Goal: Task Accomplishment & Management: Manage account settings

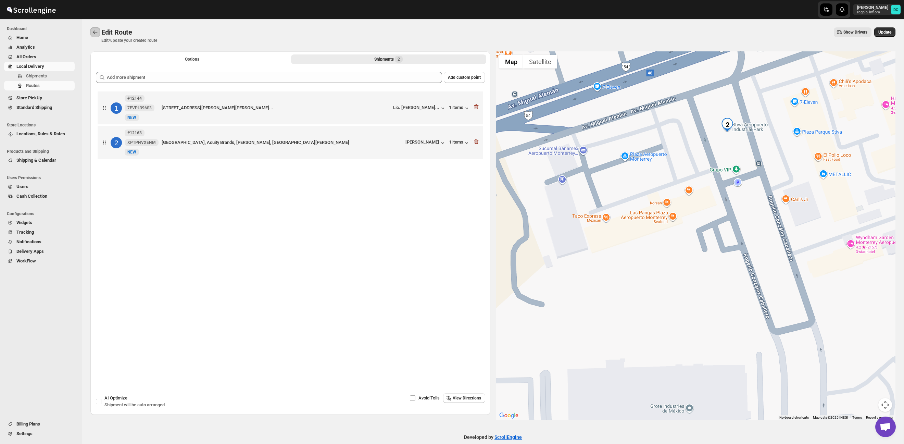
click at [98, 33] on icon "Routes" at bounding box center [95, 32] width 7 height 7
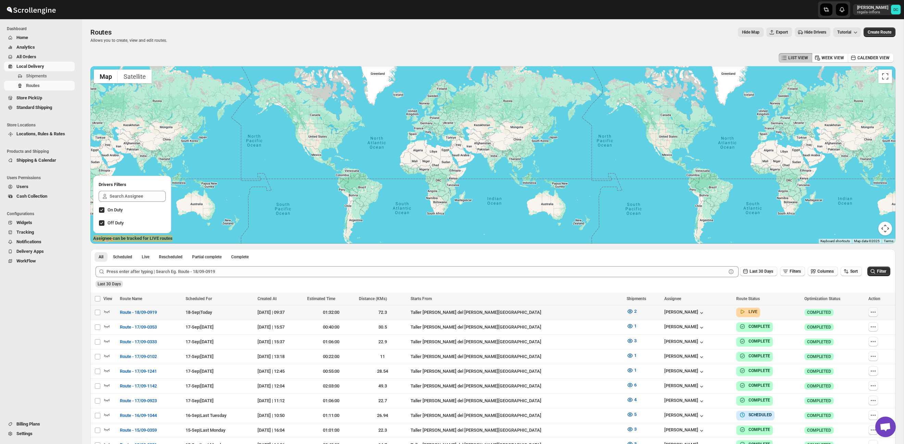
click at [875, 312] on icon "button" at bounding box center [875, 312] width 1 height 1
checkbox input "true"
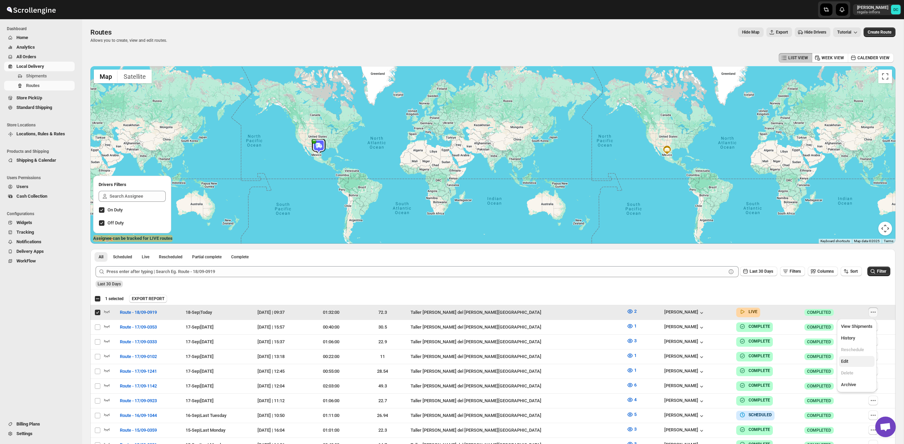
click at [862, 362] on span "Edit" at bounding box center [857, 361] width 32 height 7
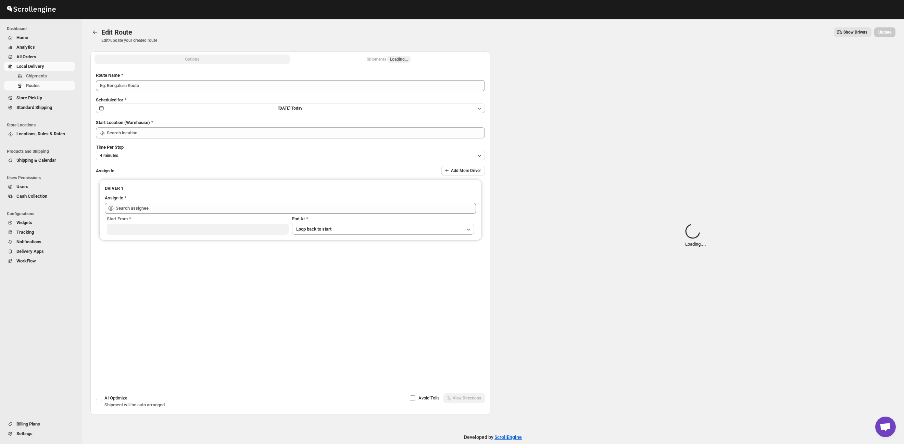
type input "Route - 18/09-0919"
type input "Taller [PERSON_NAME] del [PERSON_NAME][GEOGRAPHIC_DATA]"
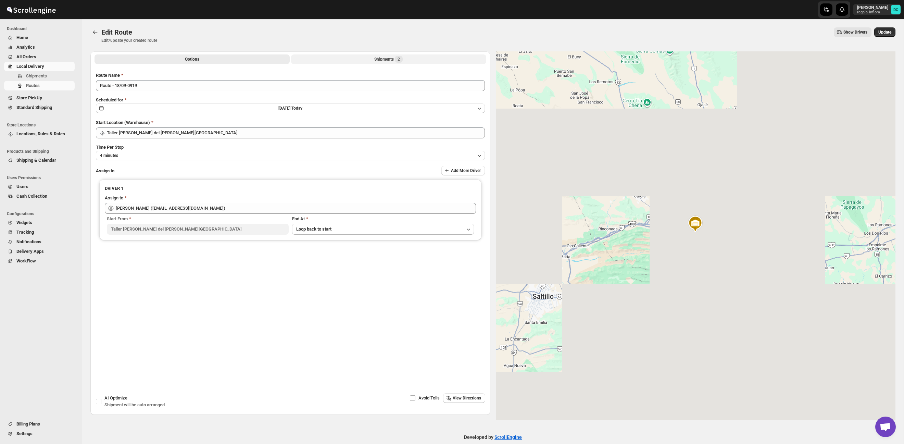
type input "[PERSON_NAME] ([EMAIL_ADDRESS][DOMAIN_NAME])"
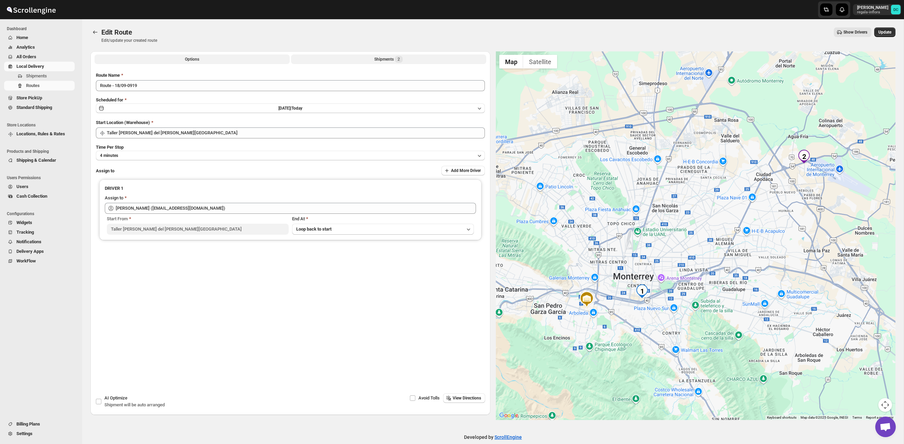
click at [403, 59] on span "2" at bounding box center [399, 59] width 8 height 7
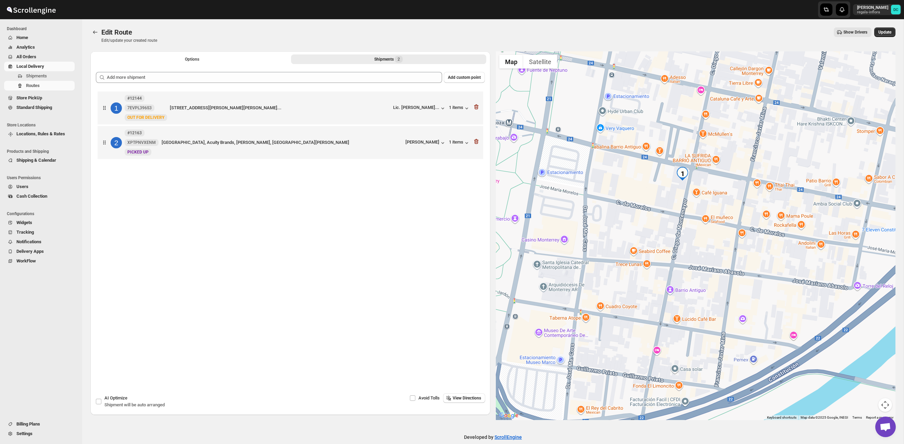
drag, startPoint x: 669, startPoint y: 137, endPoint x: 673, endPoint y: 193, distance: 55.6
click at [673, 193] on div at bounding box center [696, 235] width 400 height 369
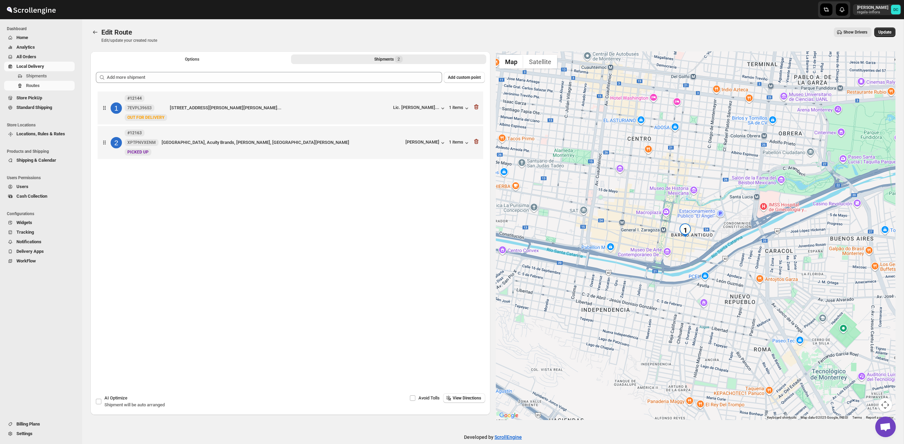
drag, startPoint x: 691, startPoint y: 189, endPoint x: 697, endPoint y: 252, distance: 62.9
click at [697, 252] on div at bounding box center [696, 235] width 400 height 369
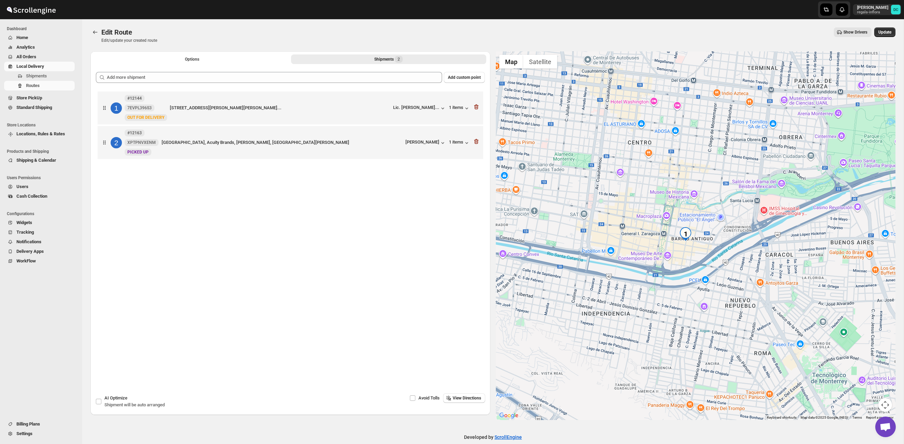
click at [86, 32] on div "Edit Route. This page is ready Edit Route Edit/update your created route Show D…" at bounding box center [493, 219] width 822 height 401
click at [90, 31] on button "Routes" at bounding box center [95, 32] width 10 height 10
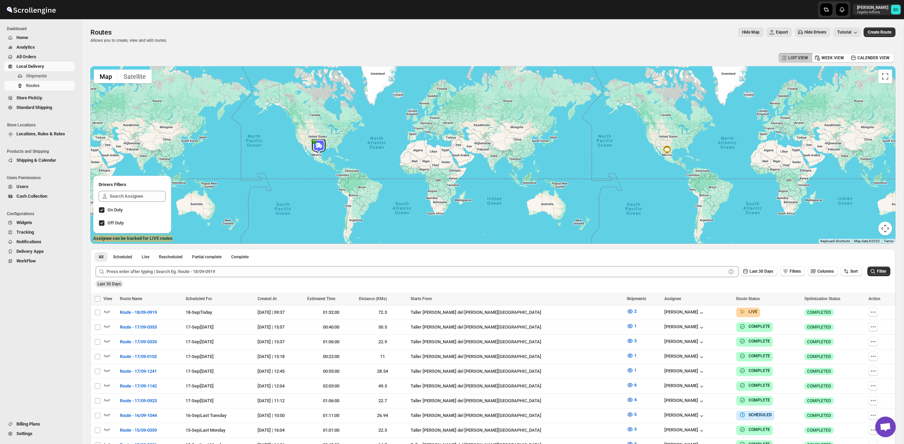
click at [36, 55] on span "All Orders" at bounding box center [26, 56] width 20 height 5
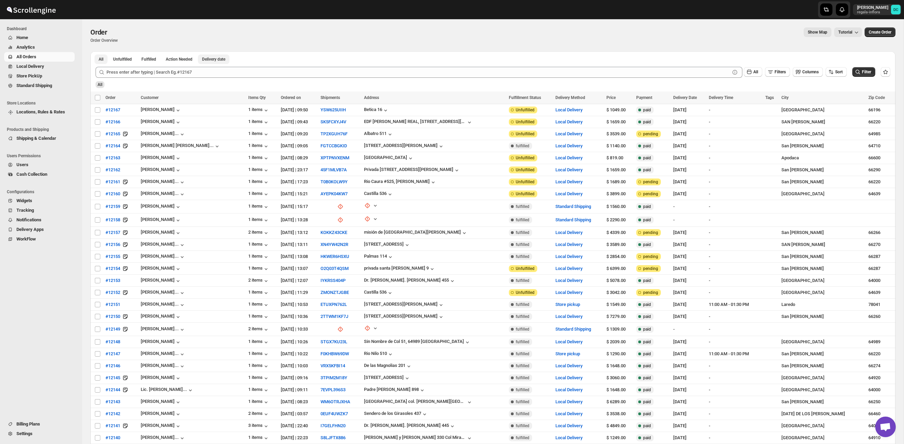
click at [222, 60] on span "Delivery date" at bounding box center [213, 59] width 23 height 5
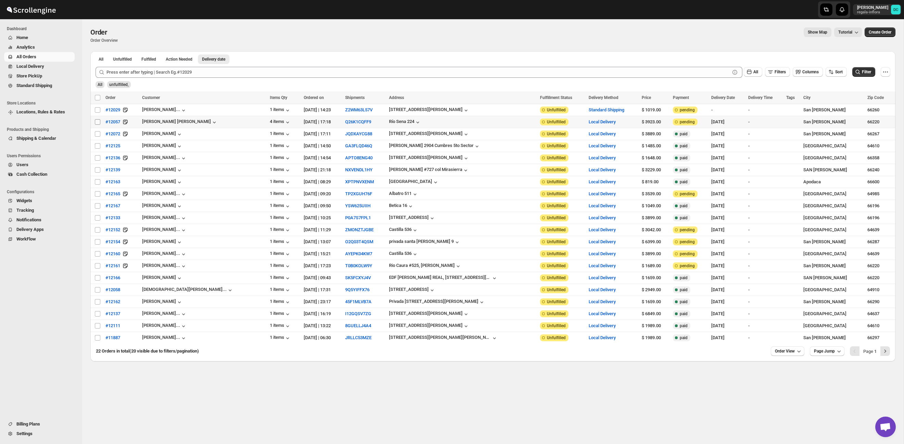
click at [98, 123] on input "Select order" at bounding box center [97, 121] width 5 height 5
checkbox input "true"
drag, startPoint x: 98, startPoint y: 134, endPoint x: 98, endPoint y: 138, distance: 4.1
click at [98, 134] on input "Select order" at bounding box center [97, 133] width 5 height 5
checkbox input "true"
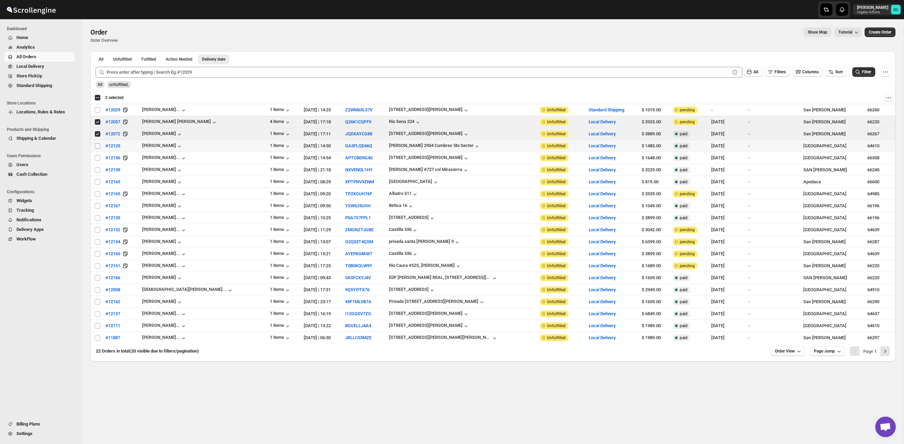
click at [98, 147] on input "Select order" at bounding box center [97, 145] width 5 height 5
checkbox input "true"
drag, startPoint x: 97, startPoint y: 159, endPoint x: 98, endPoint y: 164, distance: 5.2
click at [97, 159] on input "Select order" at bounding box center [97, 157] width 5 height 5
checkbox input "true"
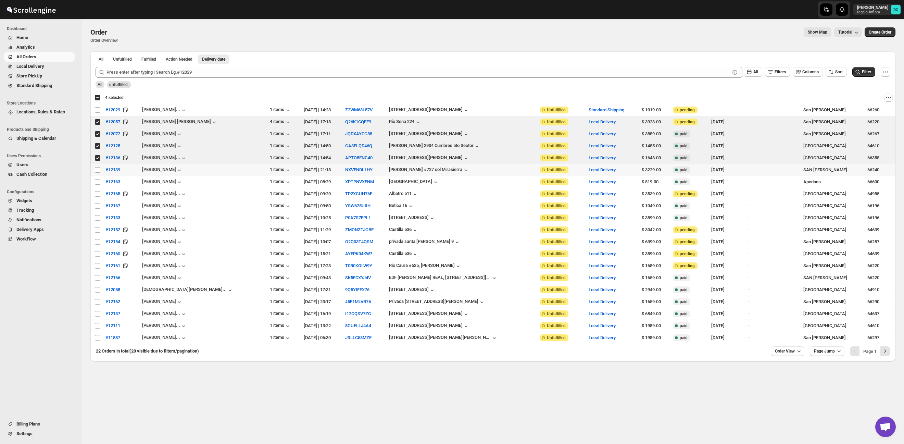
drag, startPoint x: 98, startPoint y: 170, endPoint x: 98, endPoint y: 176, distance: 6.5
click at [97, 170] on input "Select order" at bounding box center [97, 169] width 5 height 5
checkbox input "true"
click at [99, 183] on input "Select order" at bounding box center [97, 181] width 5 height 5
checkbox input "true"
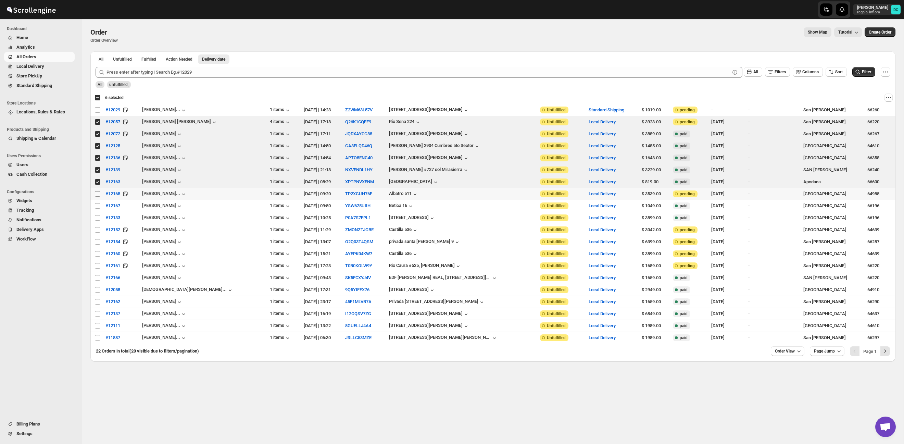
click at [97, 195] on input "Select order" at bounding box center [97, 193] width 5 height 5
checkbox input "true"
click at [96, 207] on input "Select order" at bounding box center [97, 205] width 5 height 5
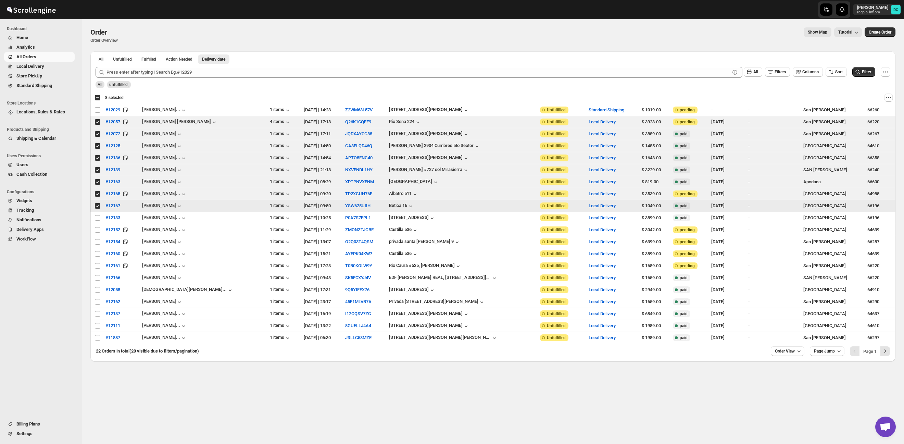
click at [97, 206] on input "Select order" at bounding box center [97, 205] width 5 height 5
checkbox input "false"
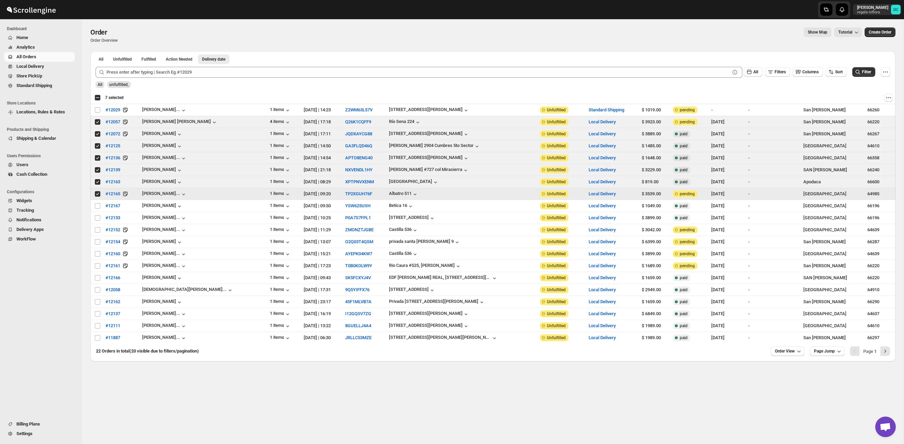
click at [97, 194] on input "Select order" at bounding box center [97, 193] width 5 height 5
checkbox input "false"
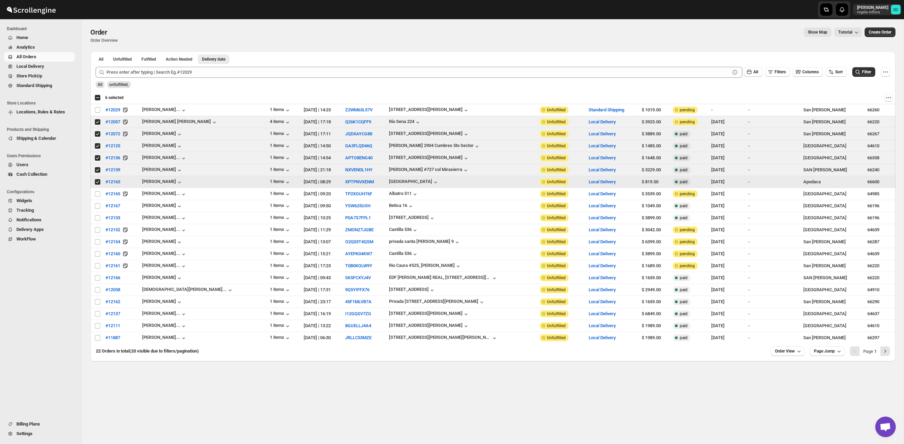
click at [98, 183] on input "Select order" at bounding box center [97, 181] width 5 height 5
checkbox input "false"
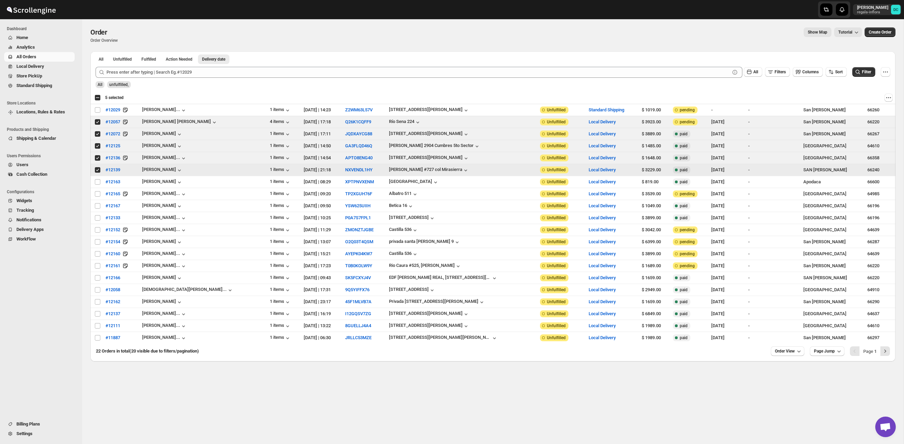
drag, startPoint x: 99, startPoint y: 169, endPoint x: 98, endPoint y: 165, distance: 4.2
click at [99, 169] on input "Select order" at bounding box center [97, 169] width 5 height 5
checkbox input "false"
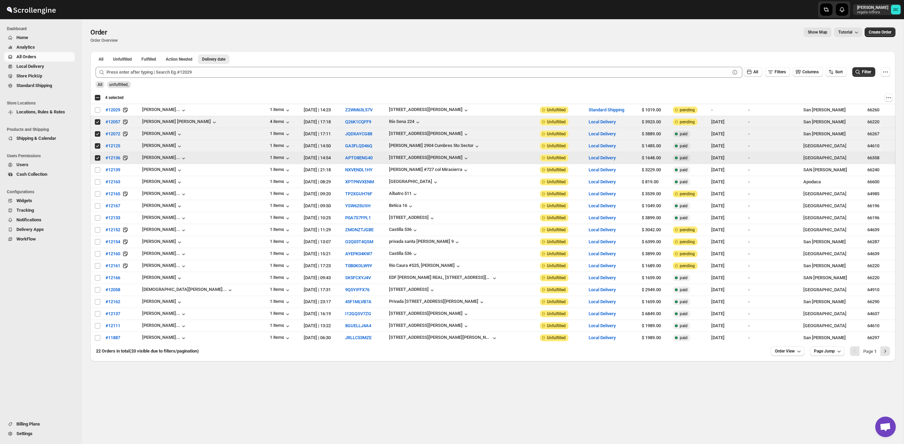
click at [97, 157] on input "Select order" at bounding box center [97, 157] width 5 height 5
checkbox input "false"
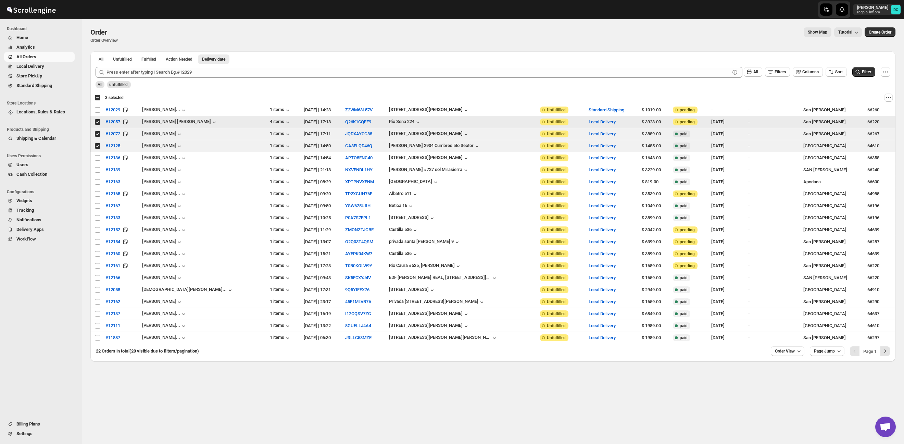
drag, startPoint x: 97, startPoint y: 123, endPoint x: 97, endPoint y: 133, distance: 9.6
click at [97, 123] on input "Select order" at bounding box center [97, 121] width 5 height 5
checkbox input "false"
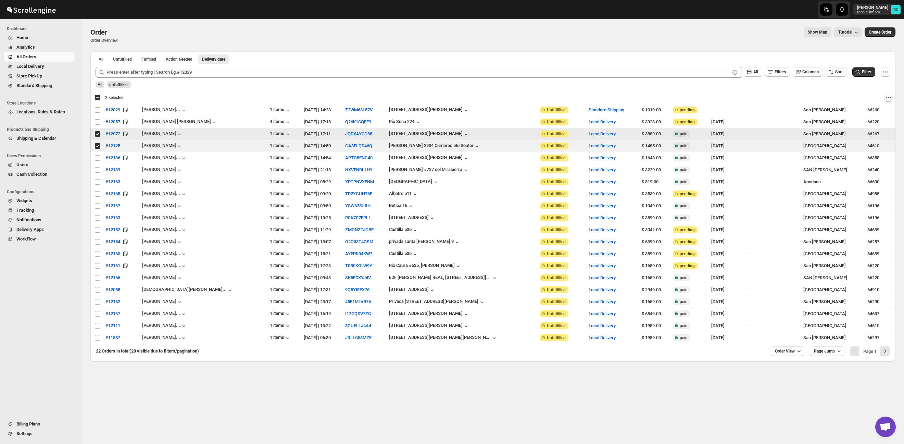
drag, startPoint x: 97, startPoint y: 134, endPoint x: 98, endPoint y: 147, distance: 13.4
click at [97, 135] on input "Select order" at bounding box center [97, 133] width 5 height 5
checkbox input "false"
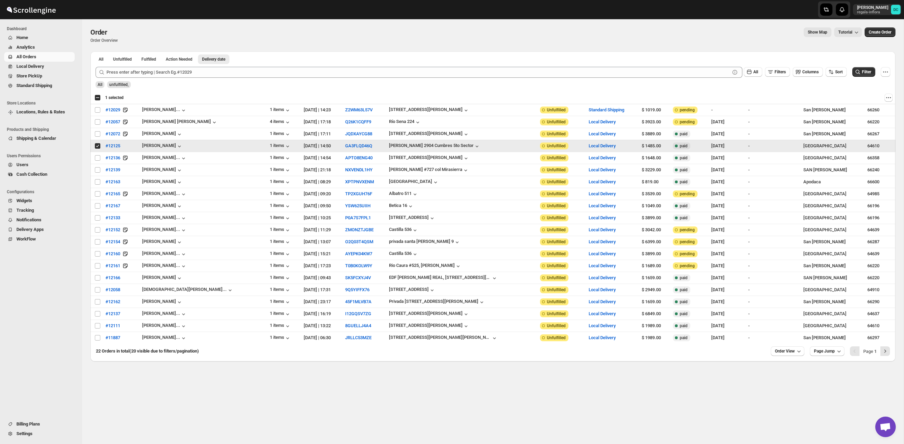
click at [98, 147] on input "Select order" at bounding box center [97, 145] width 5 height 5
checkbox input "false"
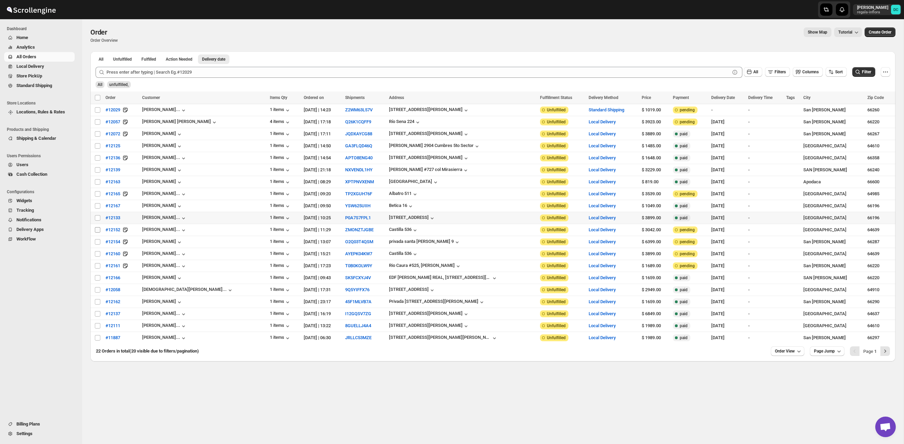
drag, startPoint x: 96, startPoint y: 218, endPoint x: 96, endPoint y: 228, distance: 9.6
click at [96, 219] on input "Select order" at bounding box center [97, 217] width 5 height 5
checkbox input "true"
drag, startPoint x: 97, startPoint y: 231, endPoint x: 99, endPoint y: 236, distance: 5.7
click at [97, 231] on input "Select order" at bounding box center [97, 229] width 5 height 5
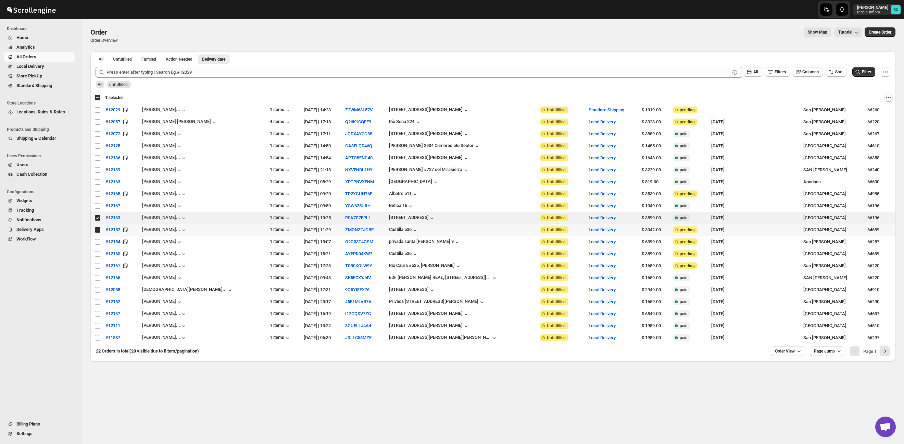
checkbox input "true"
drag, startPoint x: 99, startPoint y: 244, endPoint x: 99, endPoint y: 256, distance: 12.7
click at [99, 244] on input "Select order" at bounding box center [97, 241] width 5 height 5
checkbox input "true"
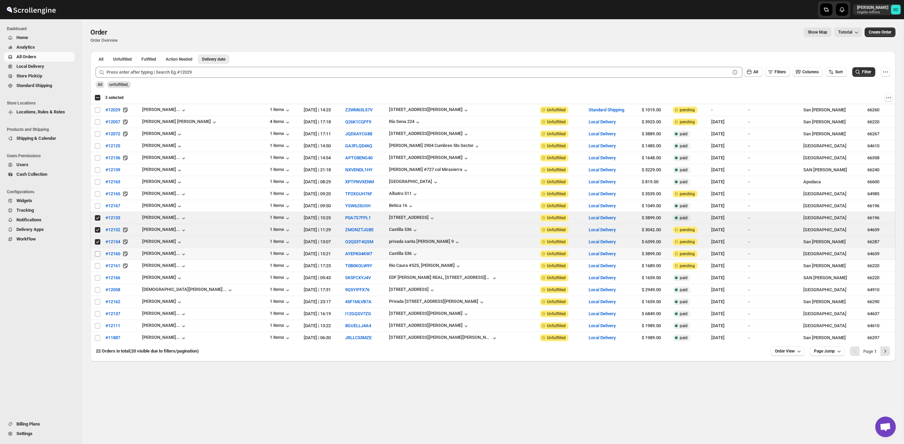
drag, startPoint x: 98, startPoint y: 253, endPoint x: 98, endPoint y: 257, distance: 4.1
click at [98, 253] on input "Select order" at bounding box center [97, 253] width 5 height 5
checkbox input "true"
click at [98, 265] on input "Select order" at bounding box center [97, 265] width 5 height 5
checkbox input "true"
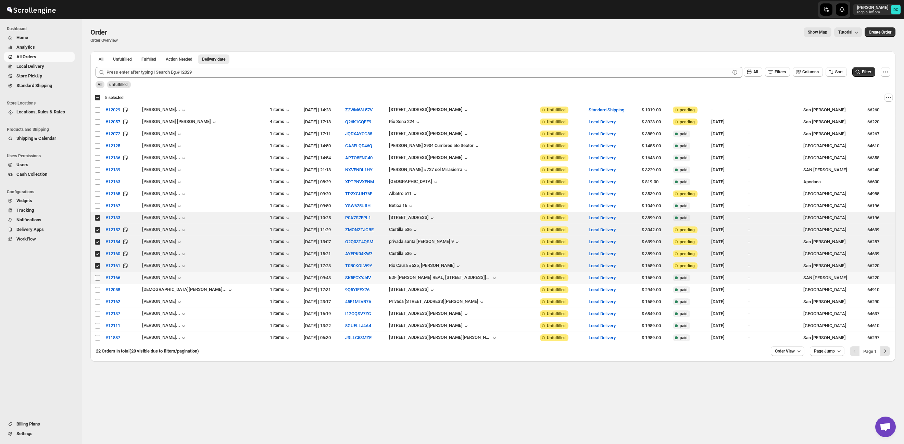
click at [98, 278] on input "Select order" at bounding box center [97, 277] width 5 height 5
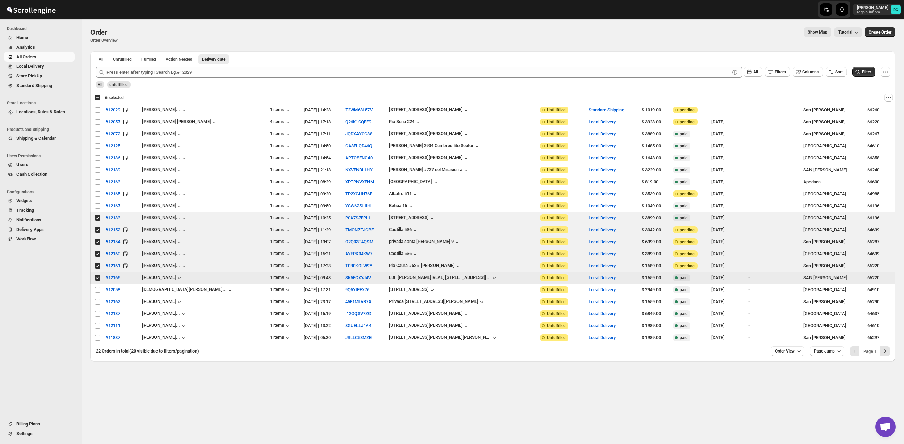
click at [97, 279] on input "Select order" at bounding box center [97, 277] width 5 height 5
checkbox input "false"
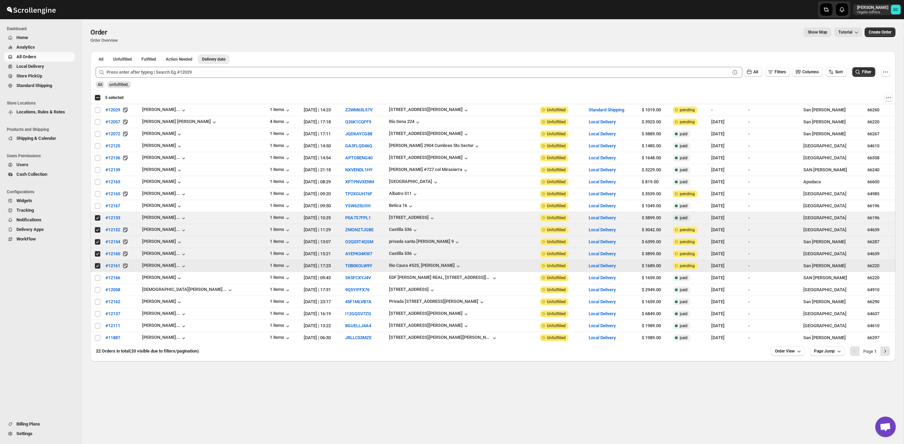
click at [97, 267] on input "Select order" at bounding box center [97, 265] width 5 height 5
checkbox input "false"
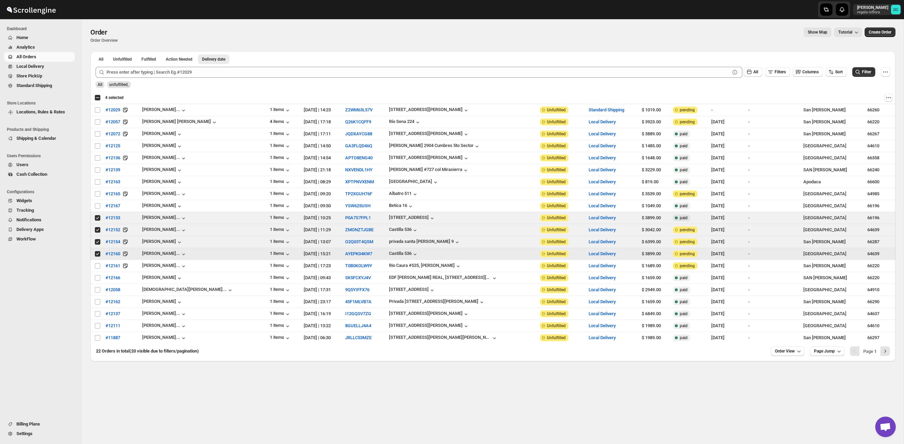
click at [97, 255] on input "Select order" at bounding box center [97, 253] width 5 height 5
checkbox input "false"
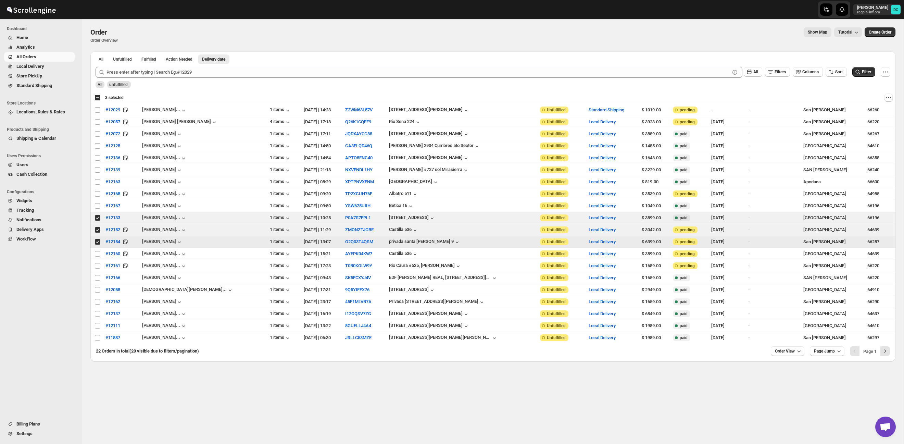
drag, startPoint x: 98, startPoint y: 243, endPoint x: 98, endPoint y: 236, distance: 7.5
click at [98, 243] on input "Select order" at bounding box center [97, 241] width 5 height 5
checkbox input "false"
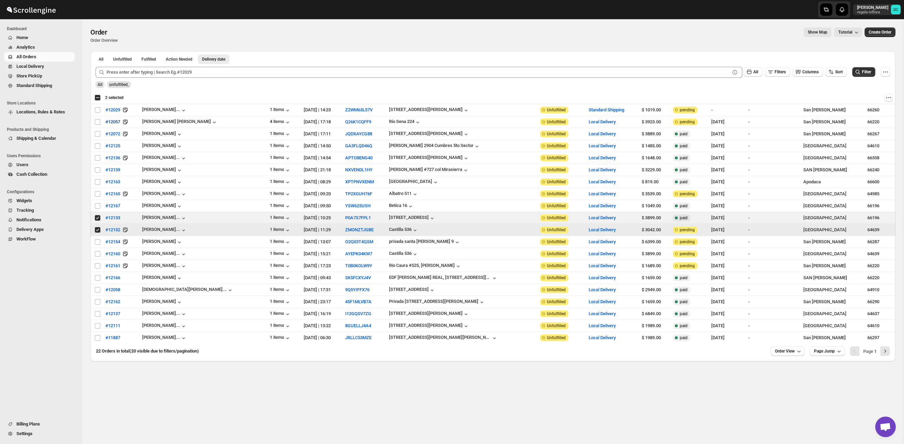
drag, startPoint x: 97, startPoint y: 231, endPoint x: 105, endPoint y: 123, distance: 108.2
click at [97, 231] on input "Select order" at bounding box center [97, 229] width 5 height 5
checkbox input "false"
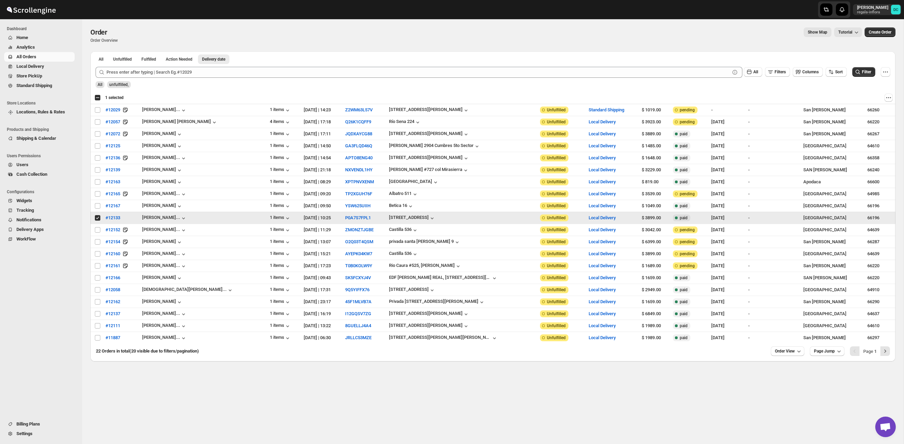
click at [95, 218] on input "Select order" at bounding box center [97, 217] width 5 height 5
checkbox input "false"
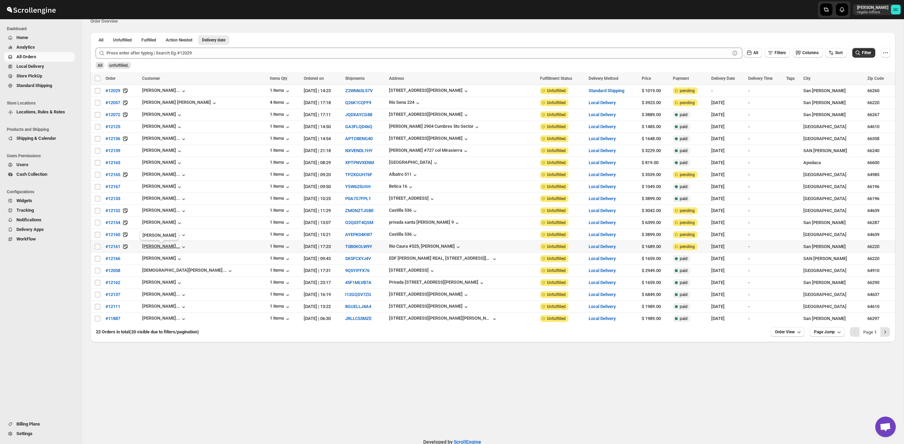
scroll to position [24, 0]
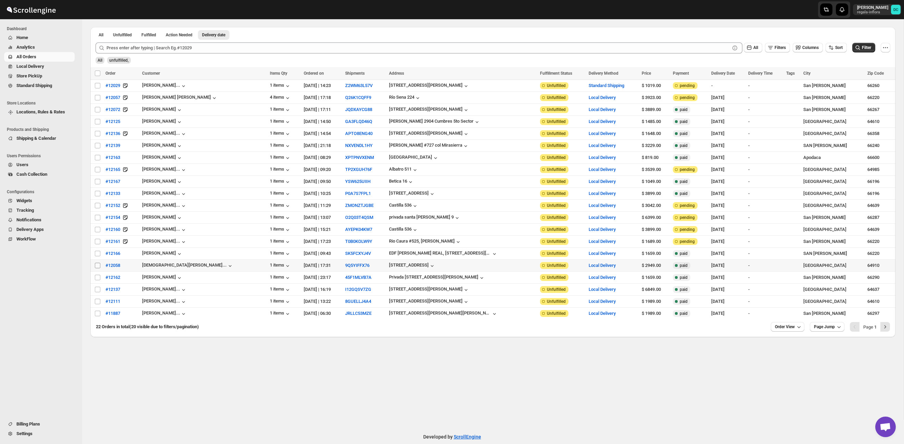
click at [97, 267] on input "Select order" at bounding box center [97, 265] width 5 height 5
checkbox input "true"
click at [98, 278] on input "Select order" at bounding box center [97, 277] width 5 height 5
checkbox input "true"
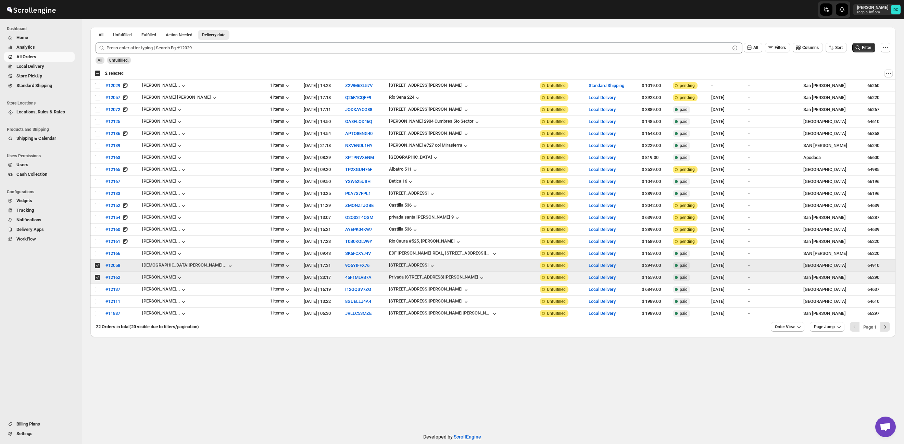
drag, startPoint x: 98, startPoint y: 266, endPoint x: 98, endPoint y: 274, distance: 7.5
click at [98, 267] on input "Select order" at bounding box center [97, 265] width 5 height 5
checkbox input "false"
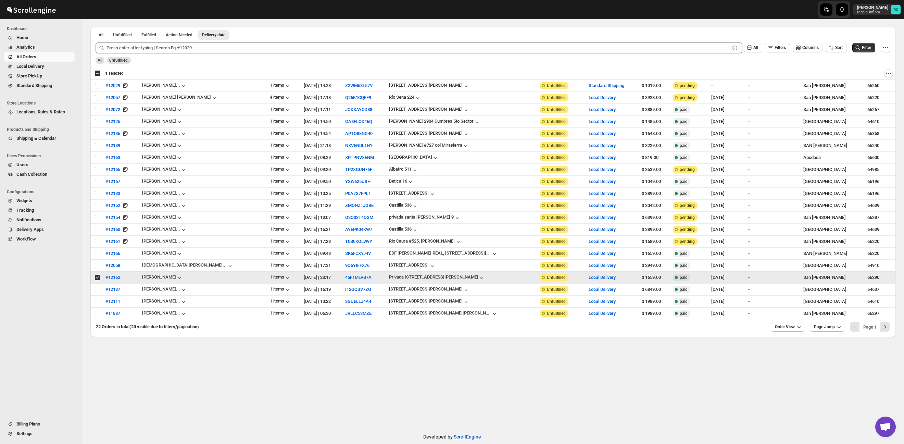
click at [97, 277] on input "Select order" at bounding box center [97, 277] width 5 height 5
checkbox input "false"
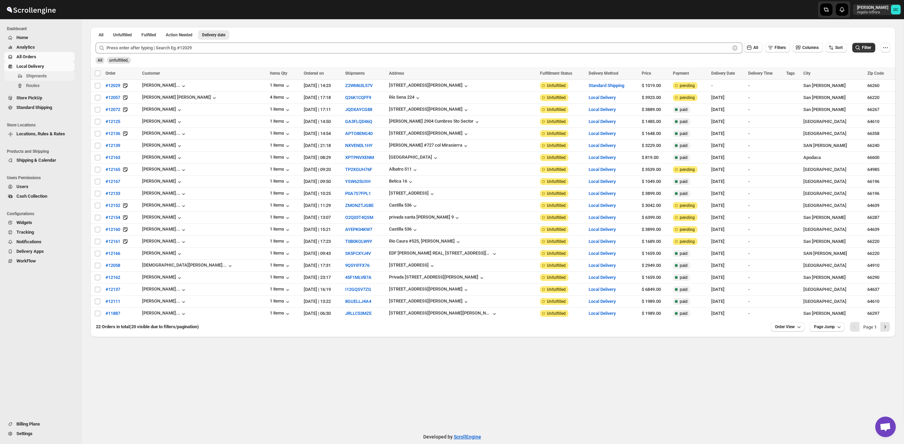
click at [49, 77] on span "Shipments" at bounding box center [49, 76] width 47 height 7
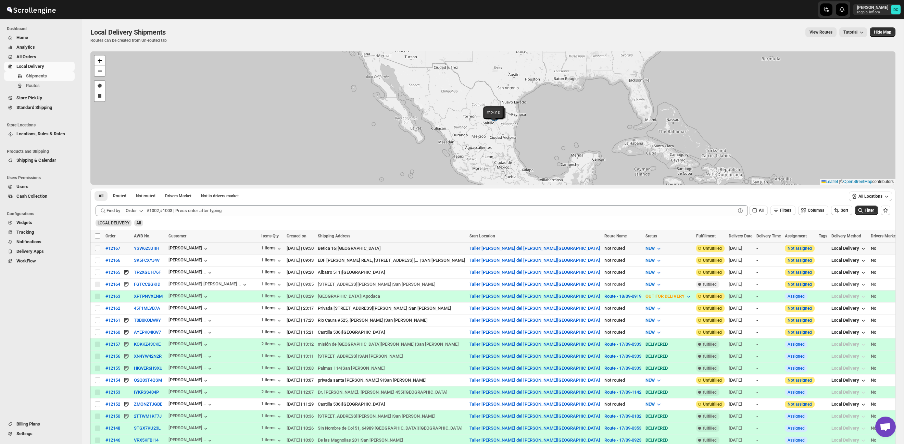
click at [97, 248] on input "Select shipment" at bounding box center [97, 248] width 5 height 5
checkbox input "true"
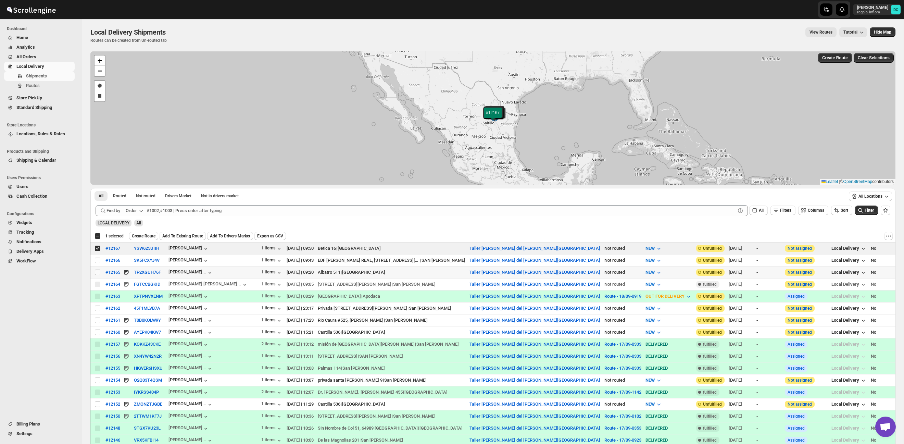
click at [99, 271] on input "Select shipment" at bounding box center [97, 272] width 5 height 5
checkbox input "true"
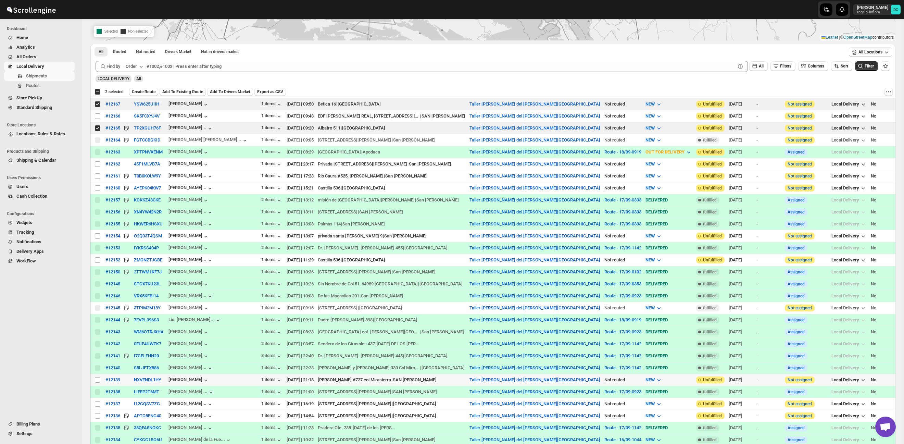
scroll to position [148, 0]
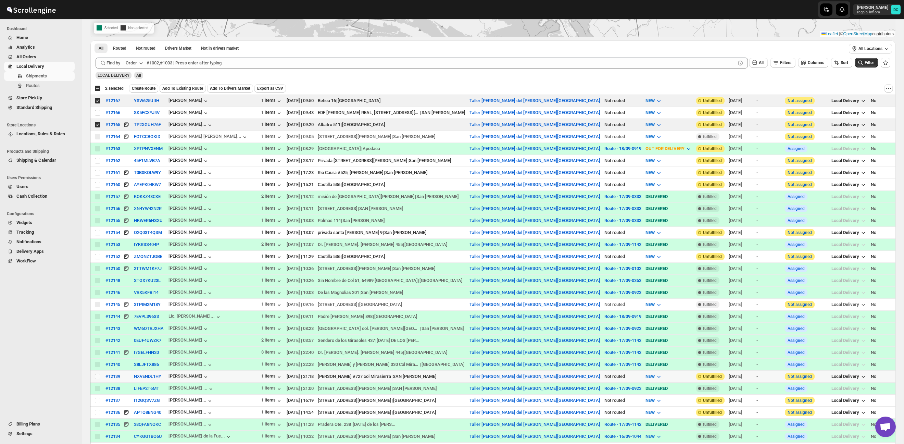
click at [98, 376] on input "Select shipment" at bounding box center [97, 376] width 5 height 5
checkbox input "true"
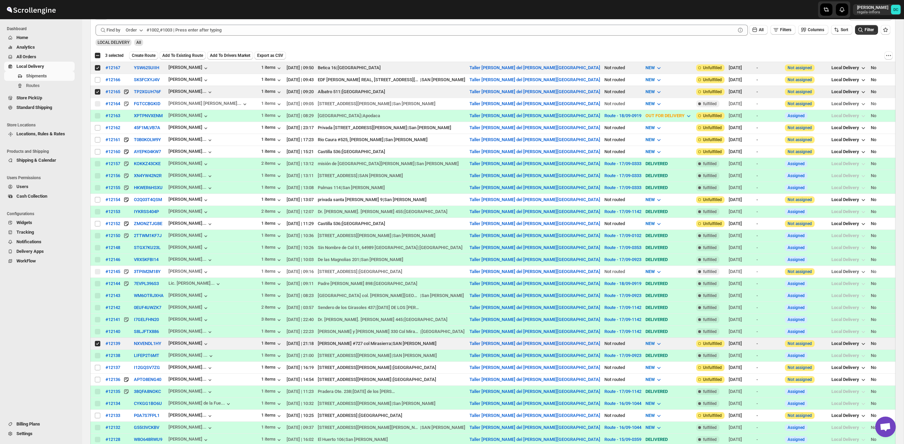
scroll to position [189, 0]
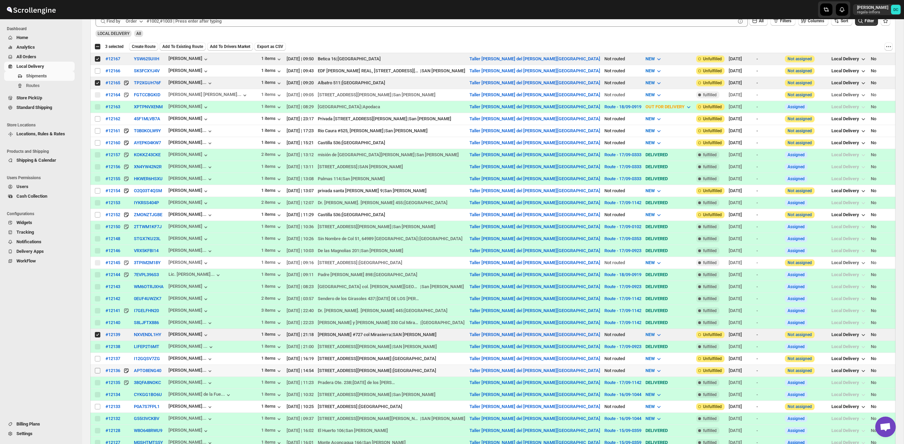
click at [97, 372] on input "Select shipment" at bounding box center [97, 370] width 5 height 5
checkbox input "true"
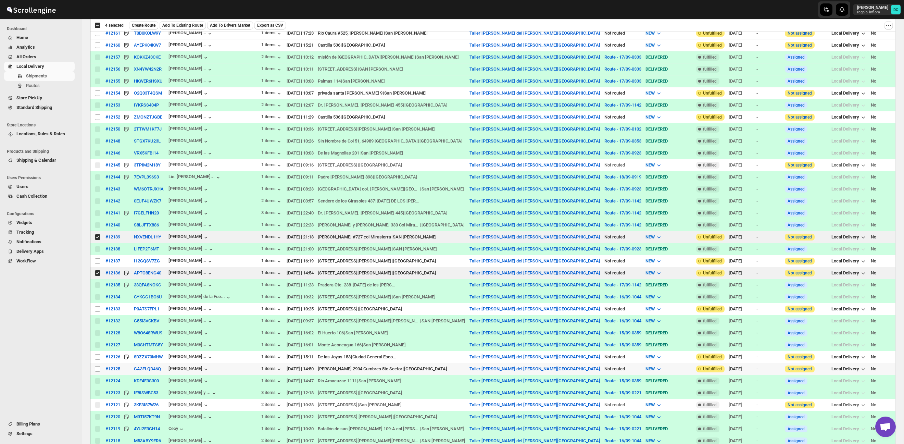
scroll to position [288, 0]
drag, startPoint x: 99, startPoint y: 359, endPoint x: 99, endPoint y: 363, distance: 4.1
click at [99, 359] on input "Select shipment" at bounding box center [97, 355] width 5 height 5
checkbox input "true"
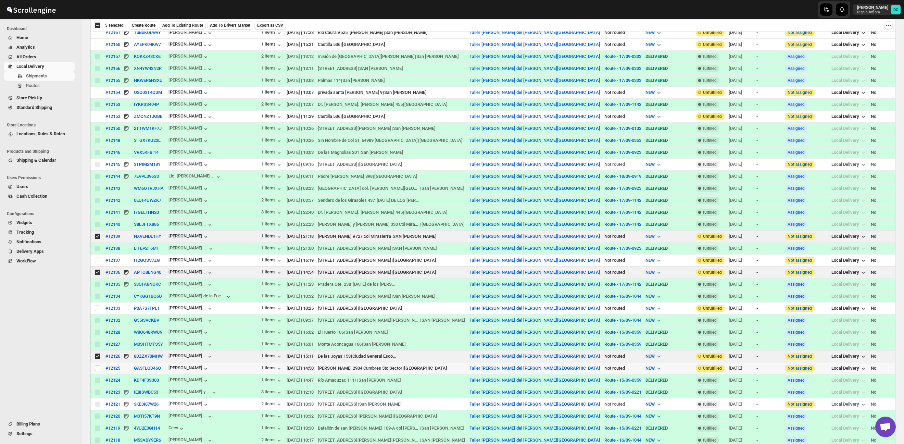
drag, startPoint x: 98, startPoint y: 370, endPoint x: 98, endPoint y: 360, distance: 9.3
click at [98, 369] on input "Select shipment" at bounding box center [97, 367] width 5 height 5
checkbox input "true"
click at [97, 358] on input "Select shipment" at bounding box center [97, 355] width 5 height 5
checkbox input "false"
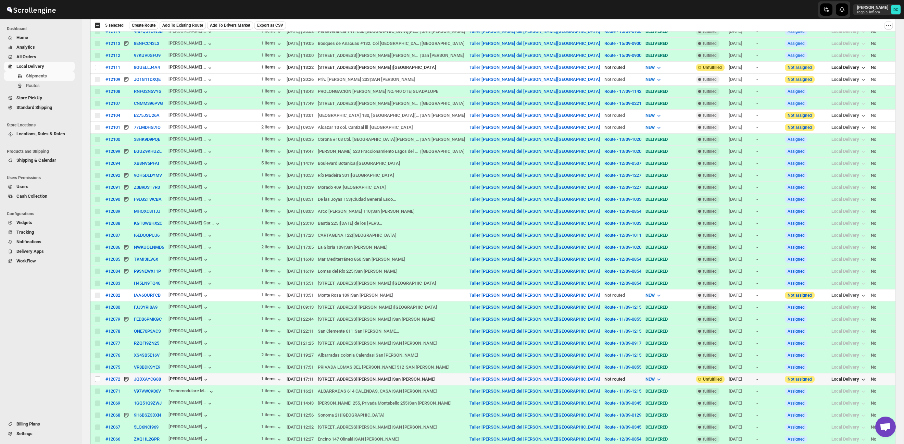
scroll to position [769, 0]
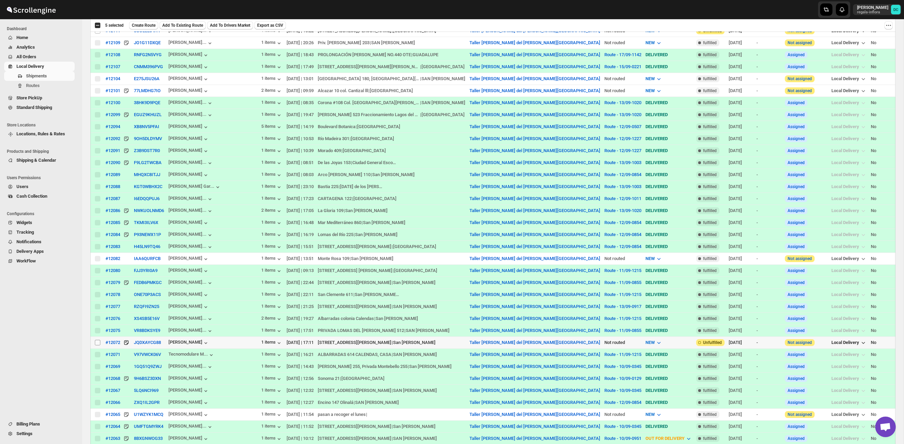
click at [99, 345] on input "Select shipment" at bounding box center [97, 342] width 5 height 5
checkbox input "true"
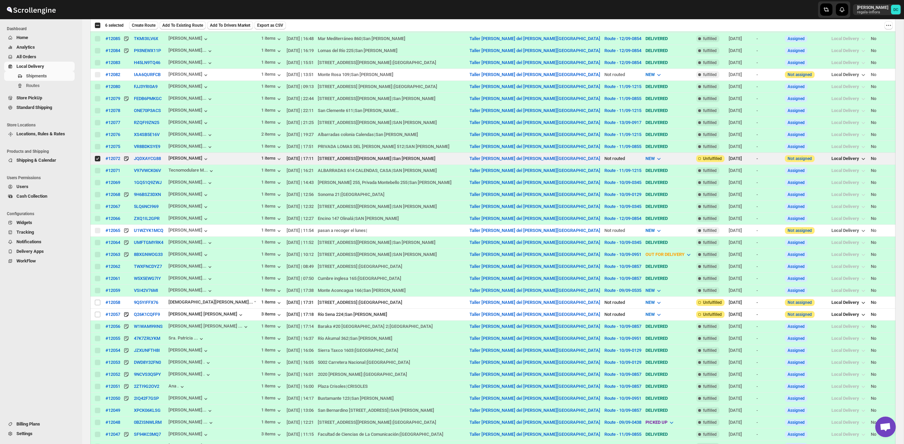
scroll to position [959, 0]
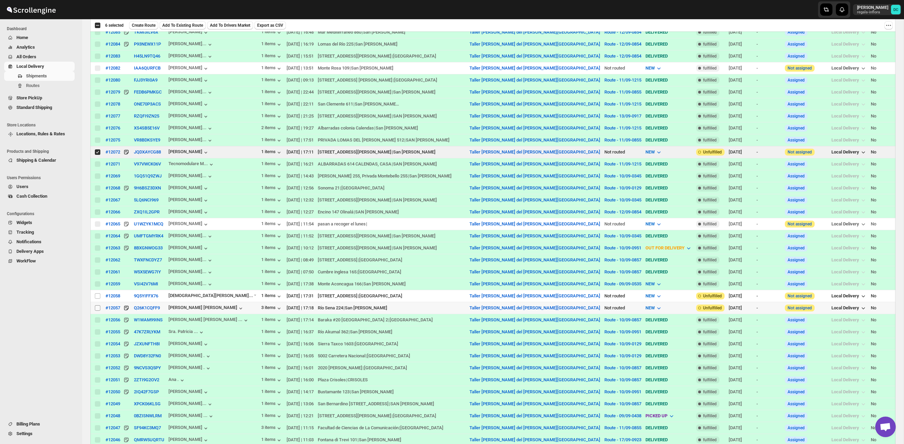
click at [100, 311] on input "Select shipment" at bounding box center [97, 307] width 5 height 5
checkbox input "true"
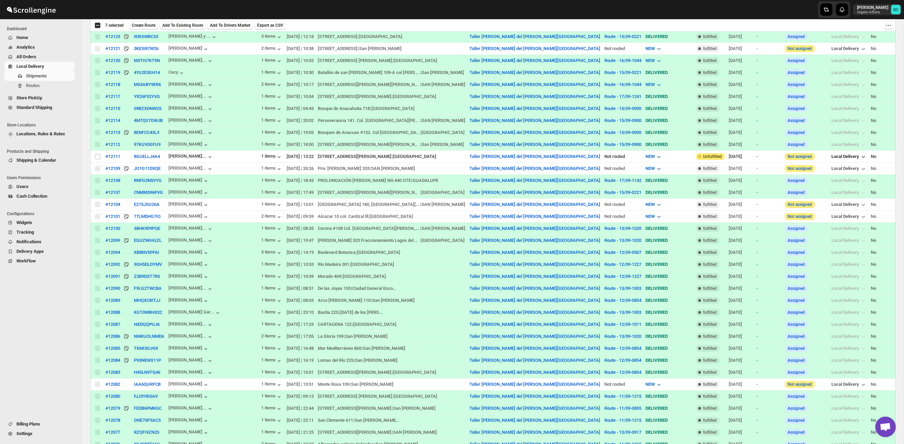
scroll to position [0, 0]
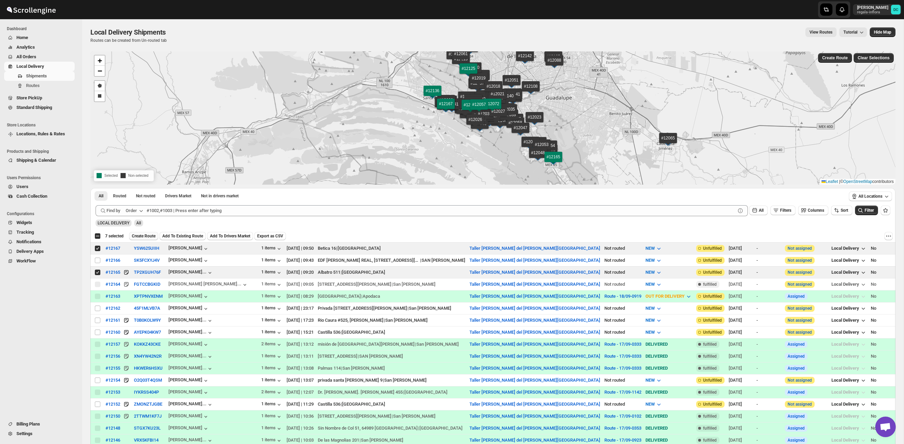
click at [148, 236] on span "Create Route" at bounding box center [144, 235] width 24 height 5
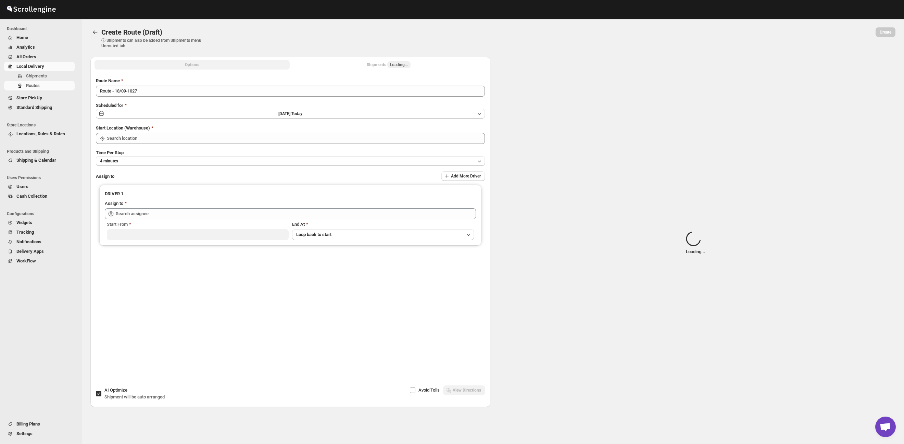
type input "Route - 18/09-1027"
type input "Taller [PERSON_NAME] del [PERSON_NAME][GEOGRAPHIC_DATA]"
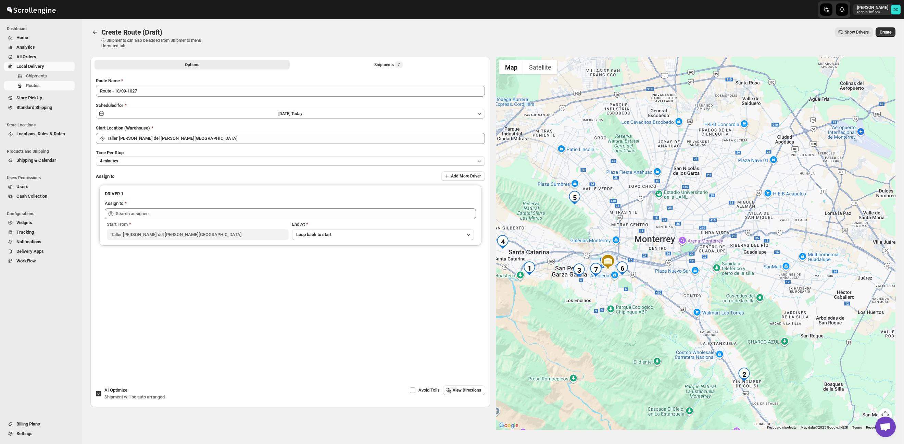
drag, startPoint x: 747, startPoint y: 253, endPoint x: 684, endPoint y: 247, distance: 62.7
click at [675, 303] on div at bounding box center [696, 243] width 400 height 373
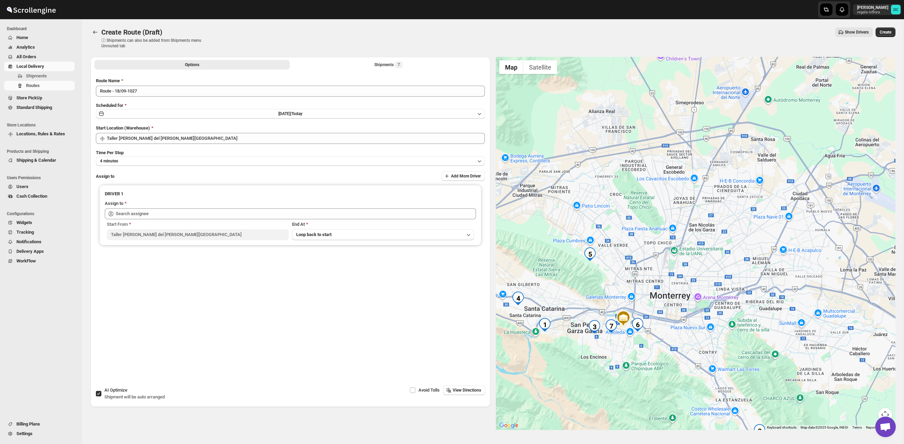
drag, startPoint x: 686, startPoint y: 243, endPoint x: 702, endPoint y: 300, distance: 59.6
click at [702, 300] on div at bounding box center [696, 243] width 400 height 373
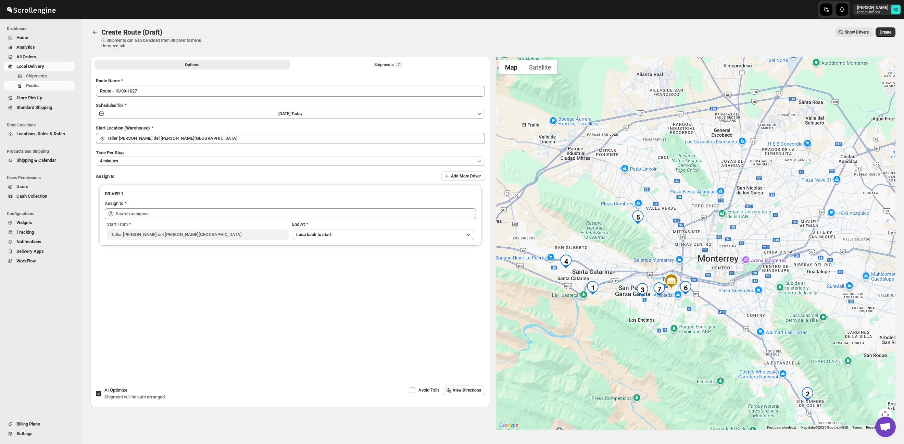
drag, startPoint x: 701, startPoint y: 299, endPoint x: 755, endPoint y: 266, distance: 63.2
click at [751, 260] on div at bounding box center [696, 243] width 400 height 373
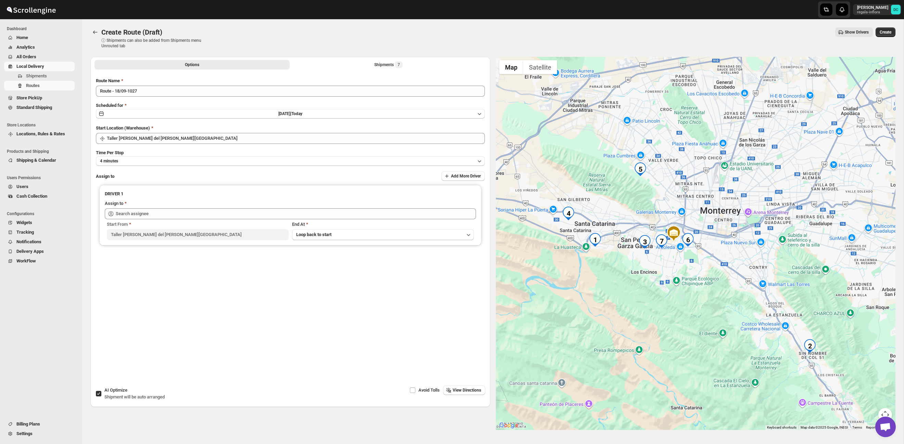
drag, startPoint x: 768, startPoint y: 272, endPoint x: 753, endPoint y: 238, distance: 37.4
click at [753, 239] on div at bounding box center [696, 243] width 400 height 373
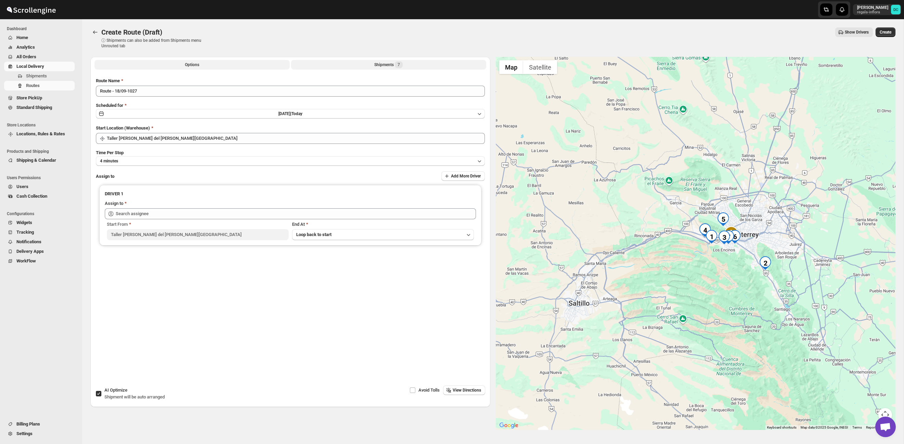
click at [381, 66] on div "Shipments 7" at bounding box center [388, 64] width 28 height 7
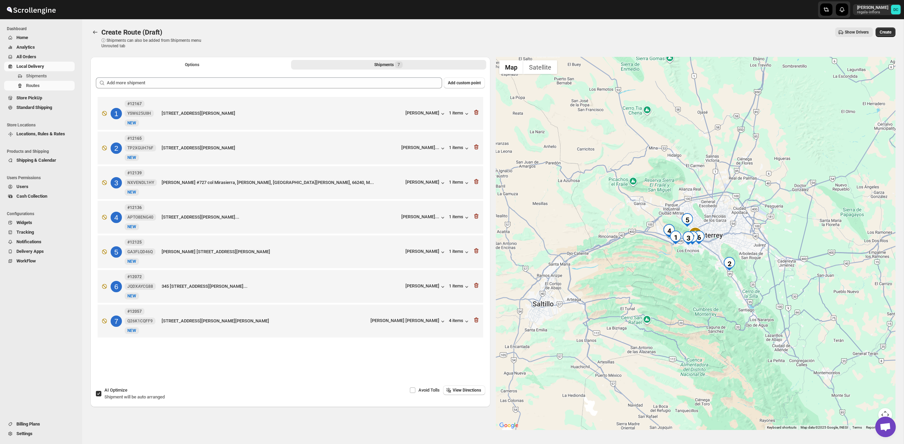
drag, startPoint x: 714, startPoint y: 259, endPoint x: 681, endPoint y: 254, distance: 33.3
click at [681, 255] on div at bounding box center [696, 243] width 400 height 373
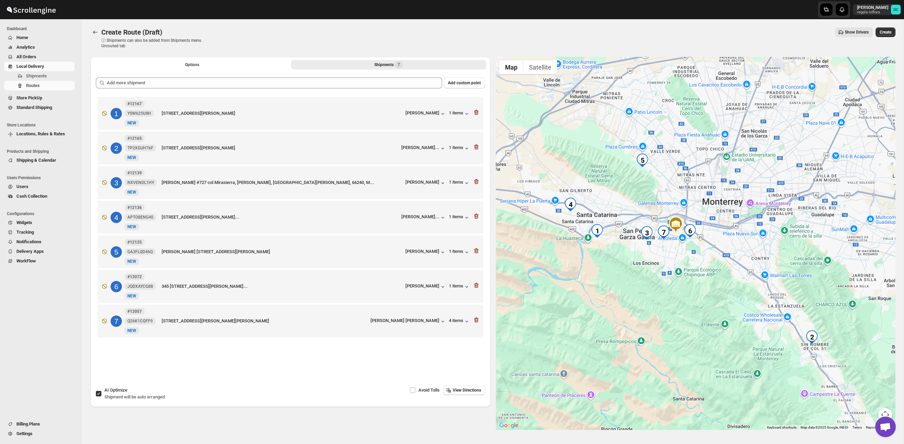
drag, startPoint x: 630, startPoint y: 273, endPoint x: 682, endPoint y: 285, distance: 52.7
click at [682, 285] on div at bounding box center [696, 243] width 400 height 373
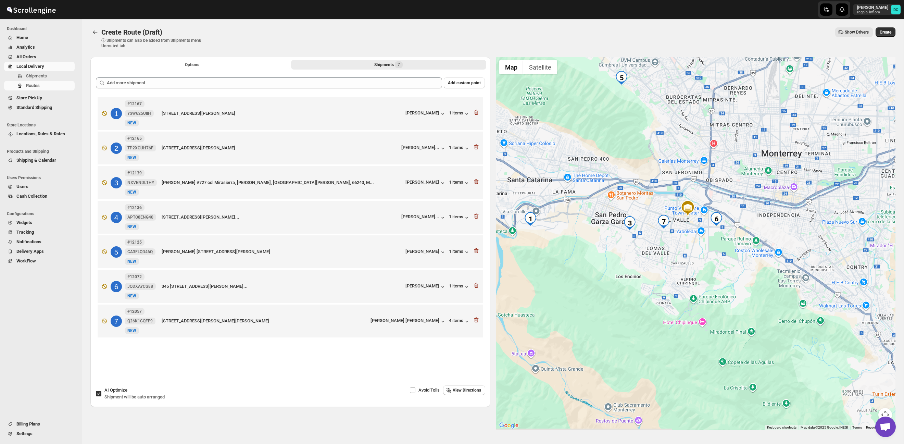
drag, startPoint x: 653, startPoint y: 277, endPoint x: 605, endPoint y: 273, distance: 48.4
click at [605, 273] on div at bounding box center [696, 243] width 400 height 373
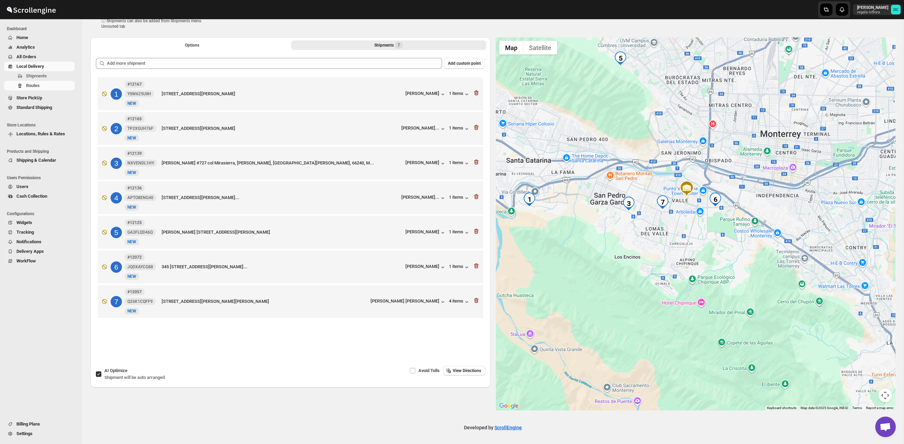
scroll to position [20, 0]
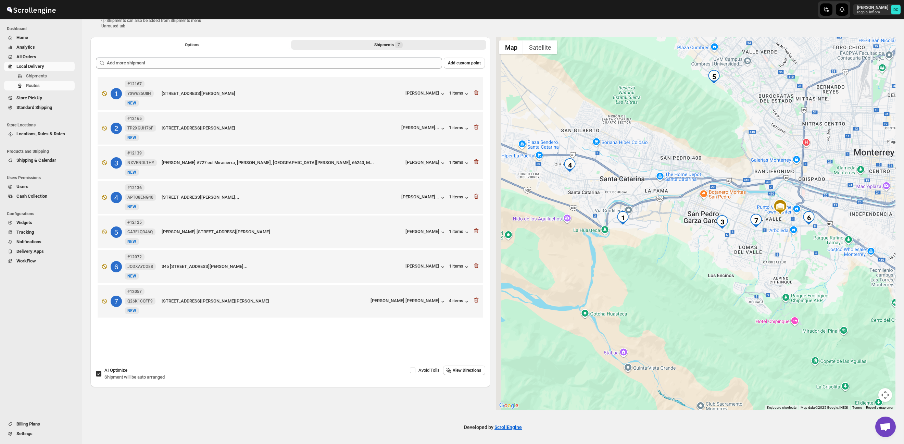
drag, startPoint x: 608, startPoint y: 129, endPoint x: 701, endPoint y: 148, distance: 95.4
click at [701, 148] on div at bounding box center [696, 223] width 400 height 373
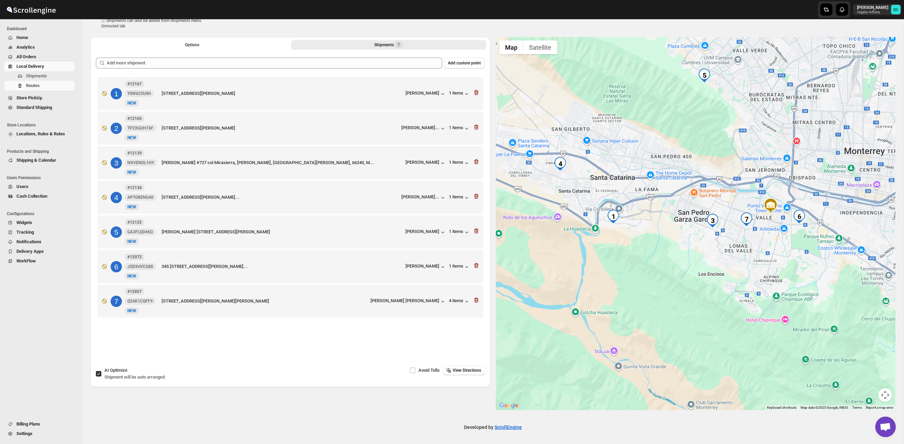
drag, startPoint x: 786, startPoint y: 252, endPoint x: 677, endPoint y: 247, distance: 109.7
click at [677, 248] on div at bounding box center [696, 223] width 400 height 373
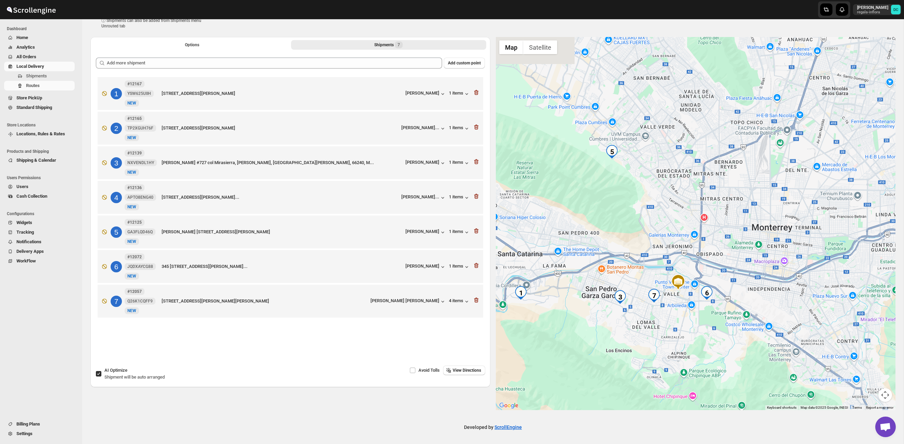
drag, startPoint x: 649, startPoint y: 194, endPoint x: 651, endPoint y: 202, distance: 9.1
click at [651, 202] on div at bounding box center [696, 223] width 400 height 373
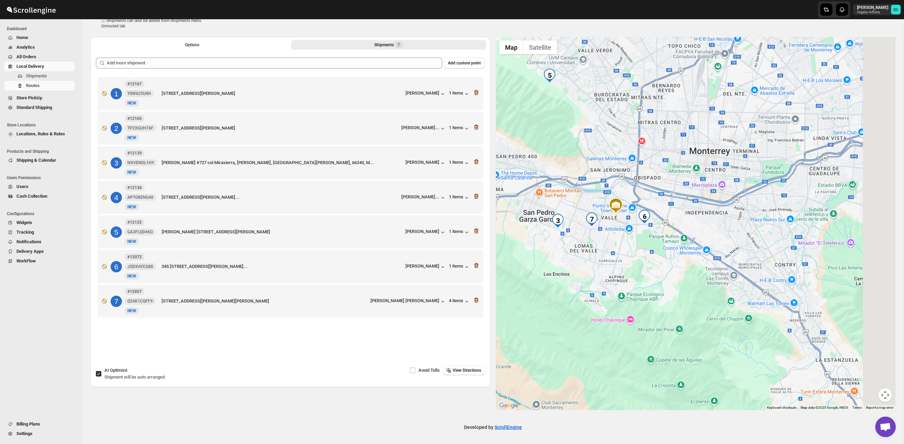
drag, startPoint x: 786, startPoint y: 278, endPoint x: 725, endPoint y: 199, distance: 100.1
click at [717, 191] on div at bounding box center [696, 223] width 400 height 373
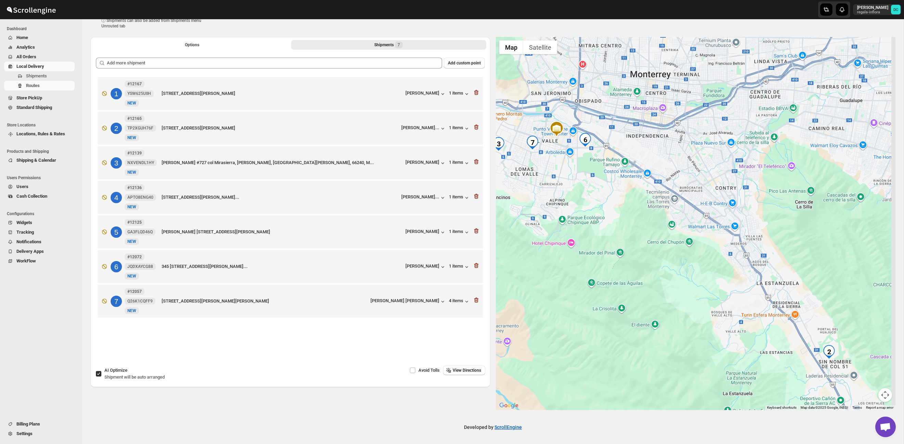
drag, startPoint x: 748, startPoint y: 240, endPoint x: 728, endPoint y: 216, distance: 31.8
click at [726, 217] on div at bounding box center [696, 223] width 400 height 373
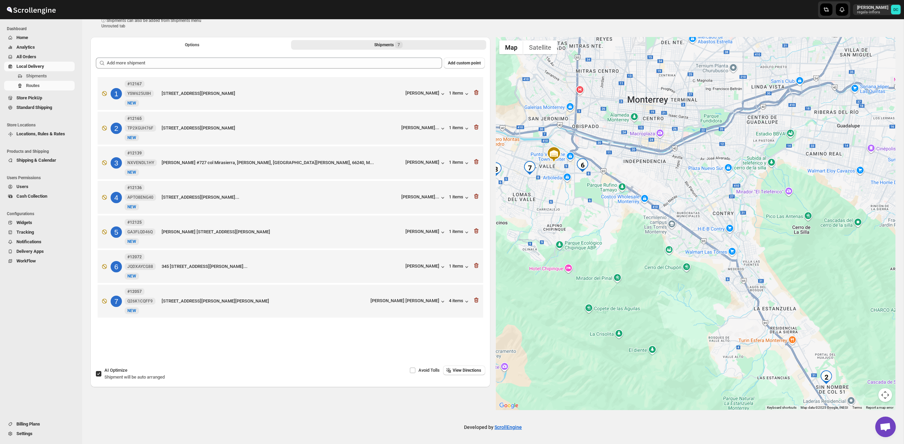
drag, startPoint x: 688, startPoint y: 248, endPoint x: 708, endPoint y: 294, distance: 49.7
click at [708, 294] on div at bounding box center [696, 223] width 400 height 373
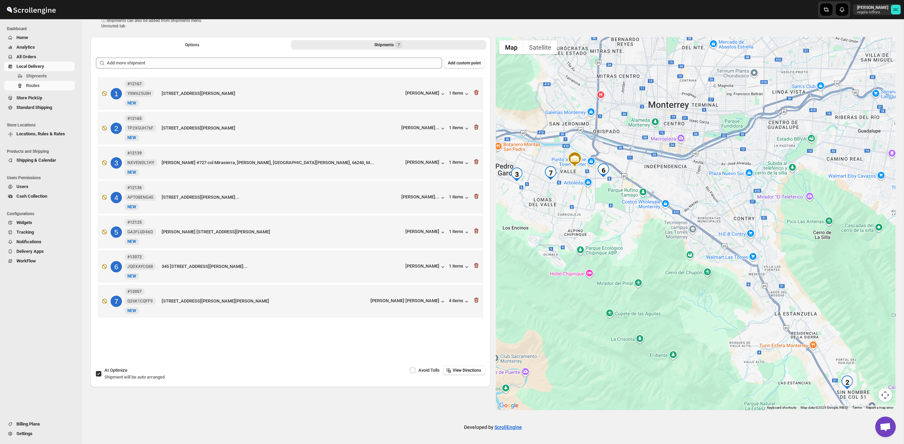
drag, startPoint x: 660, startPoint y: 260, endPoint x: 671, endPoint y: 259, distance: 10.3
click at [671, 260] on div at bounding box center [696, 223] width 400 height 373
click at [183, 46] on button "Options" at bounding box center [192, 45] width 195 height 10
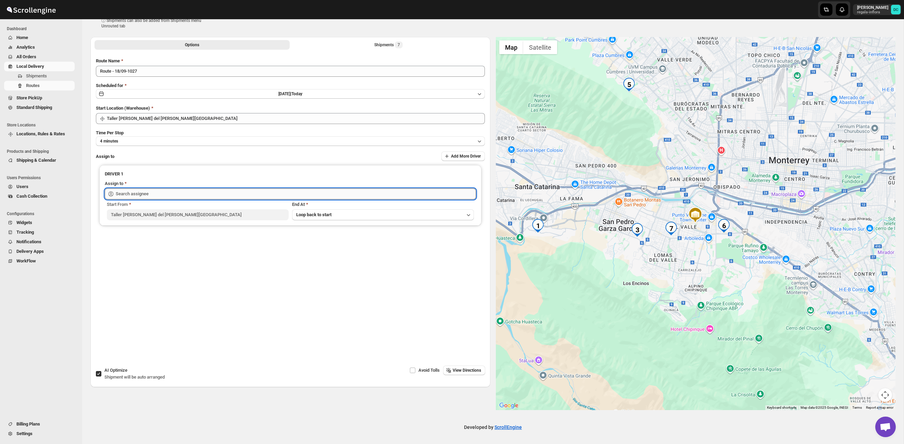
click at [219, 192] on input "text" at bounding box center [296, 193] width 360 height 11
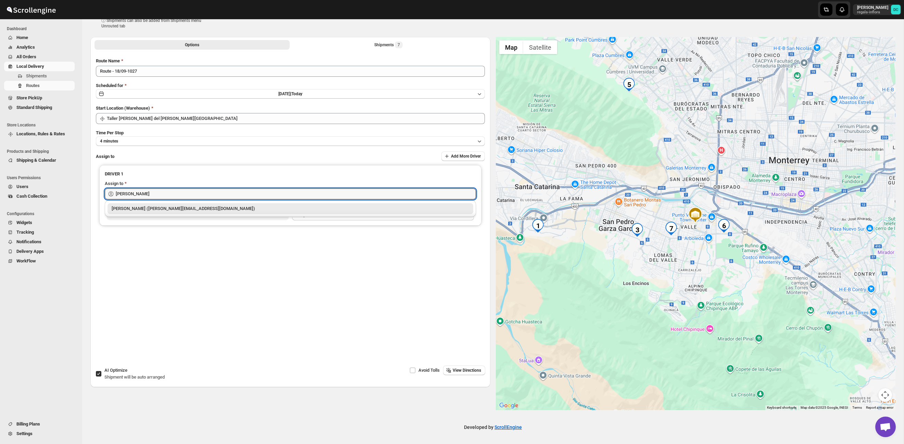
click at [241, 206] on div "[PERSON_NAME] ([PERSON_NAME][EMAIL_ADDRESS][DOMAIN_NAME])" at bounding box center [291, 208] width 358 height 7
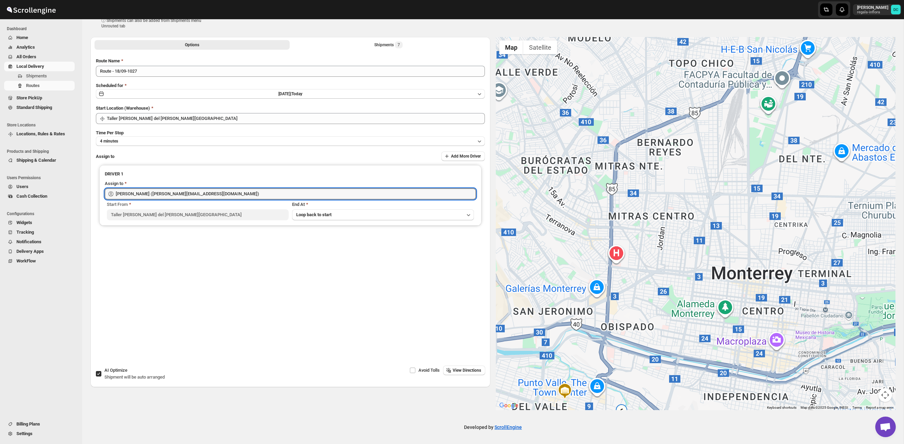
scroll to position [0, 0]
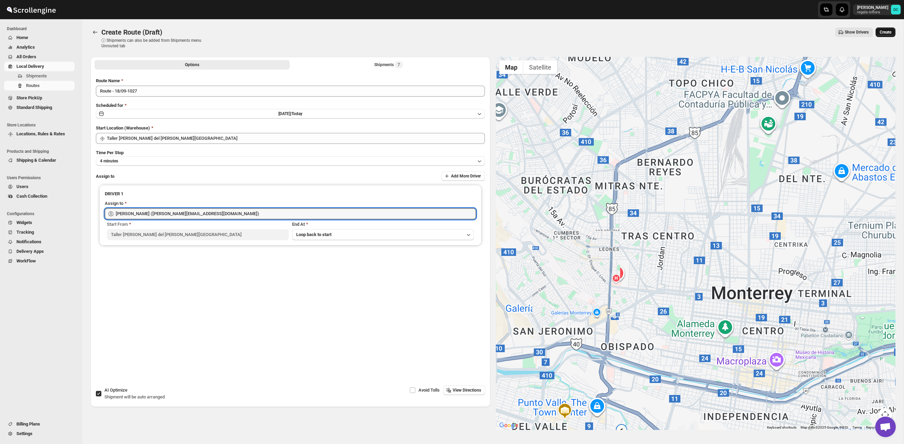
type input "[PERSON_NAME] ([PERSON_NAME][EMAIL_ADDRESS][DOMAIN_NAME])"
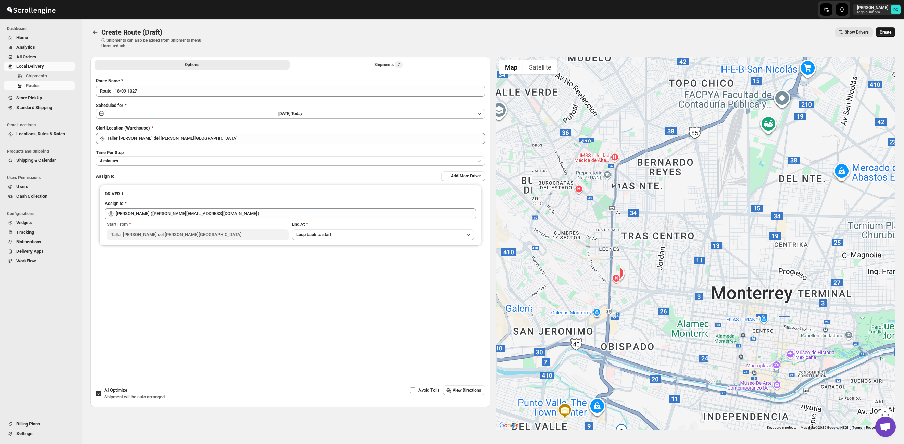
click at [884, 32] on span "Create" at bounding box center [886, 31] width 12 height 5
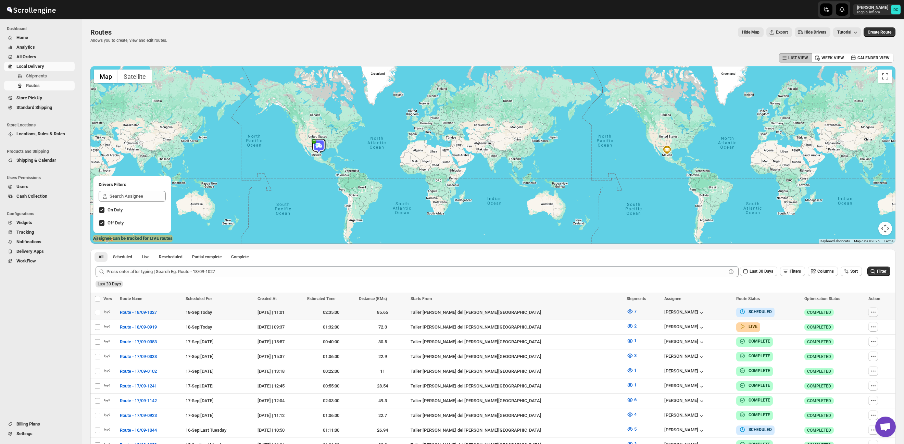
click at [870, 312] on icon "button" at bounding box center [873, 312] width 7 height 7
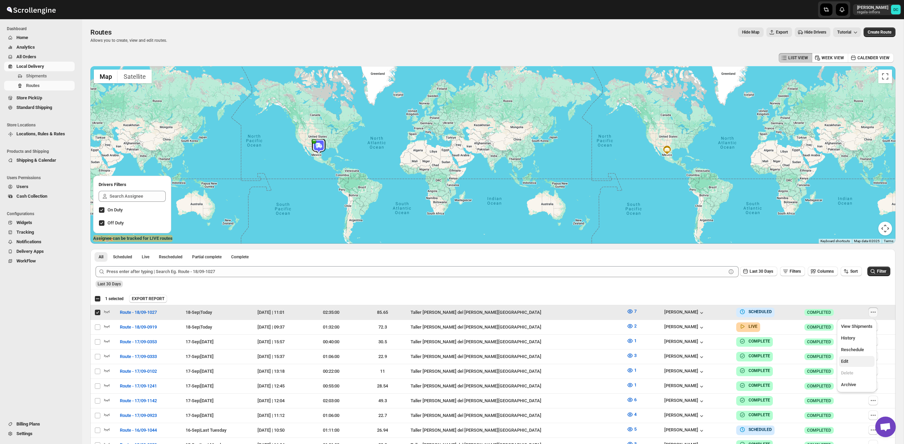
click at [857, 359] on span "Edit" at bounding box center [857, 361] width 32 height 7
checkbox input "false"
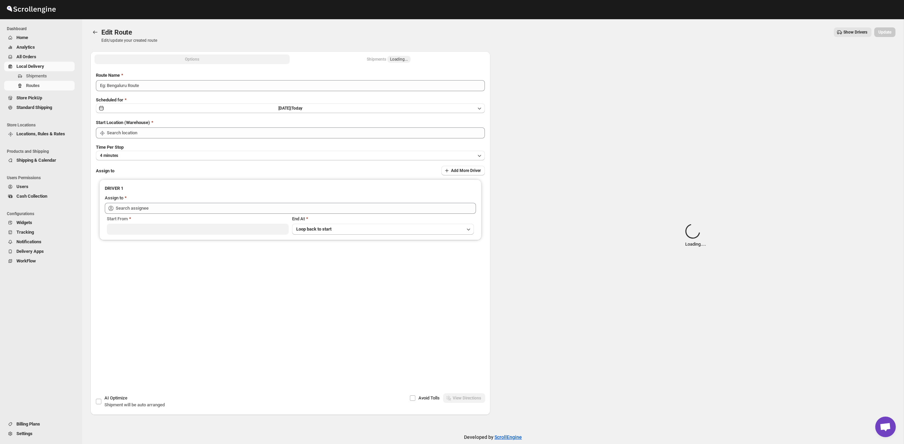
type input "Route - 18/09-1027"
type input "Taller [PERSON_NAME] del [PERSON_NAME][GEOGRAPHIC_DATA]"
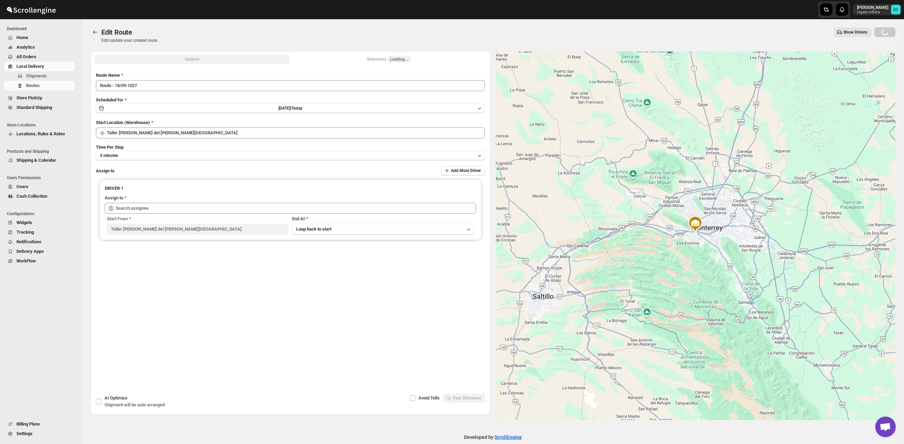
type input "[PERSON_NAME] ([PERSON_NAME][EMAIL_ADDRESS][DOMAIN_NAME])"
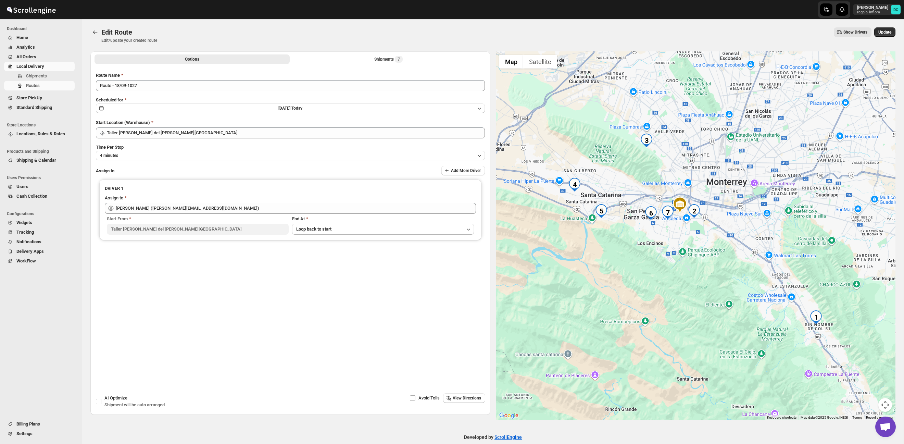
drag, startPoint x: 629, startPoint y: 163, endPoint x: 625, endPoint y: 196, distance: 33.0
click at [622, 199] on div at bounding box center [696, 235] width 400 height 369
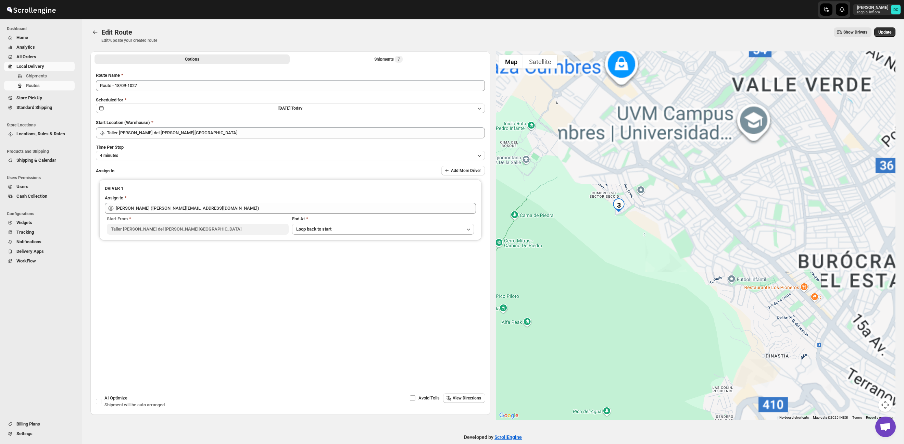
drag, startPoint x: 620, startPoint y: 220, endPoint x: 640, endPoint y: 225, distance: 20.4
click at [640, 225] on div at bounding box center [696, 235] width 400 height 369
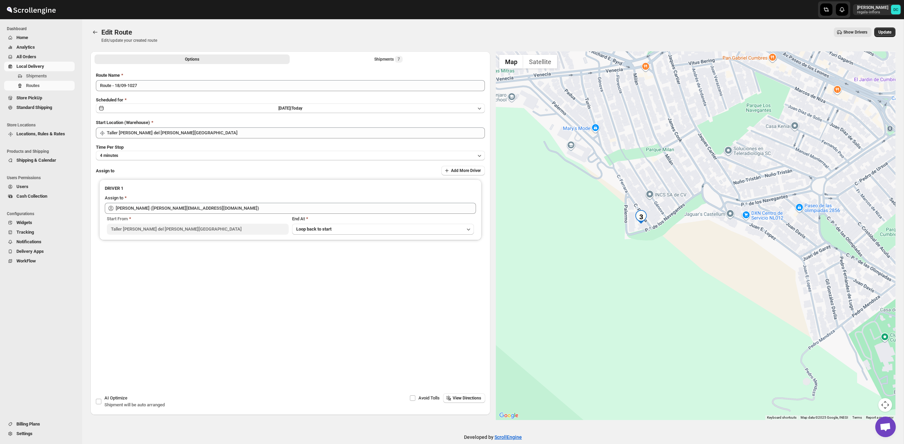
drag, startPoint x: 643, startPoint y: 230, endPoint x: 643, endPoint y: 238, distance: 7.9
click at [643, 238] on div at bounding box center [696, 235] width 400 height 369
drag, startPoint x: 344, startPoint y: 56, endPoint x: 348, endPoint y: 57, distance: 3.6
click at [344, 56] on button "Shipments 7" at bounding box center [388, 59] width 195 height 10
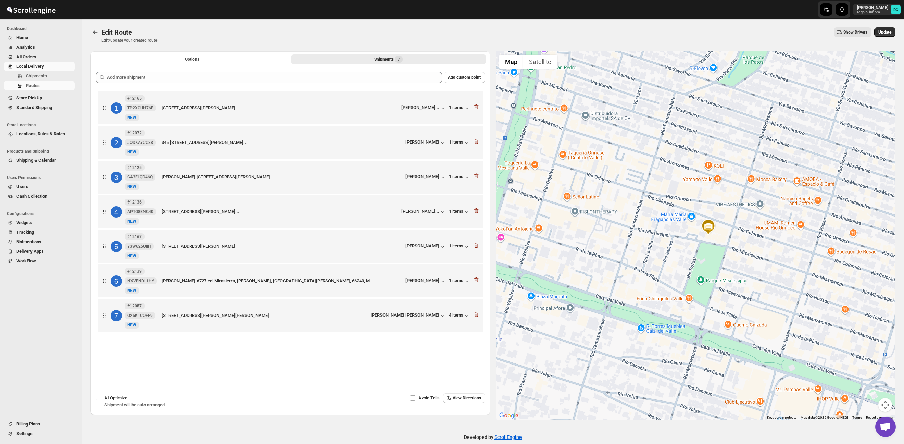
drag, startPoint x: 600, startPoint y: 261, endPoint x: 700, endPoint y: 268, distance: 100.2
click at [700, 268] on div at bounding box center [696, 235] width 400 height 369
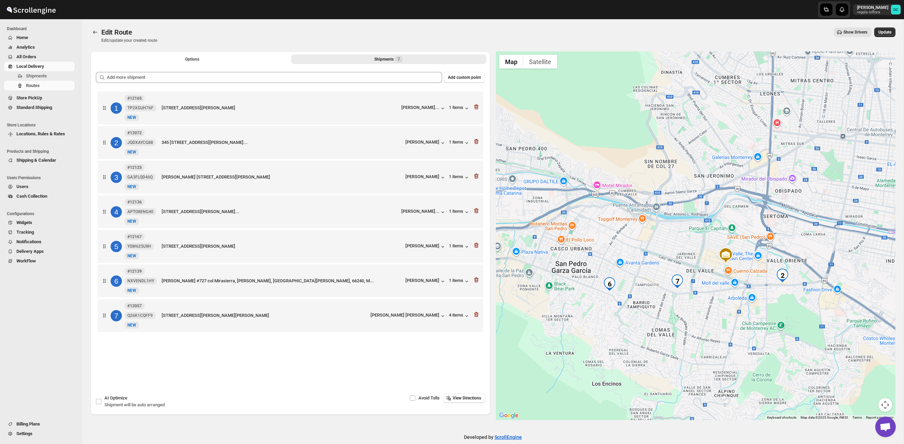
drag, startPoint x: 655, startPoint y: 262, endPoint x: 753, endPoint y: 237, distance: 101.1
click at [753, 237] on div at bounding box center [696, 235] width 400 height 369
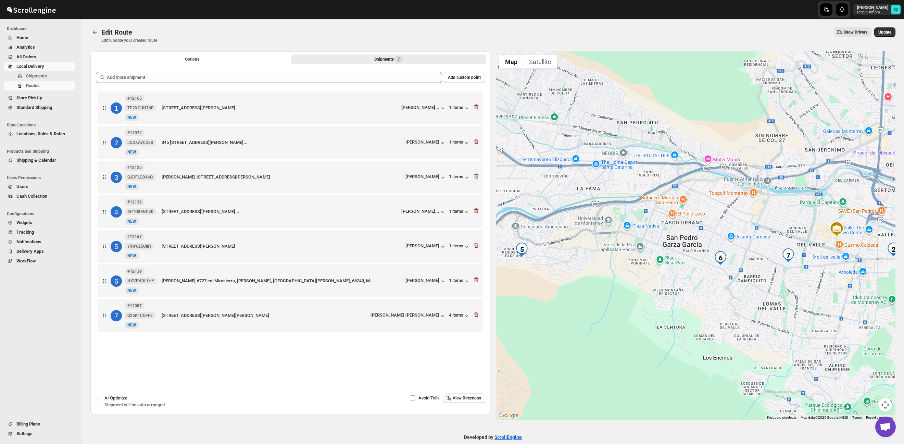
drag, startPoint x: 636, startPoint y: 221, endPoint x: 736, endPoint y: 232, distance: 100.2
click at [738, 231] on div at bounding box center [696, 235] width 400 height 369
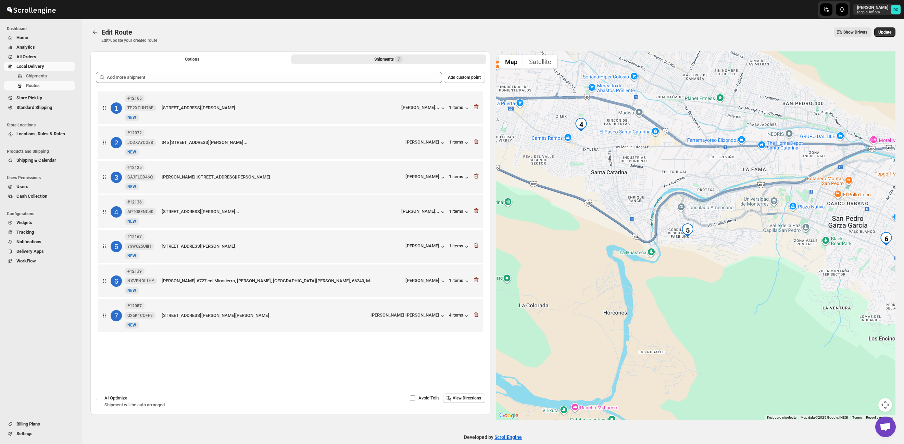
drag, startPoint x: 669, startPoint y: 275, endPoint x: 719, endPoint y: 252, distance: 55.4
click at [739, 266] on div at bounding box center [696, 235] width 400 height 369
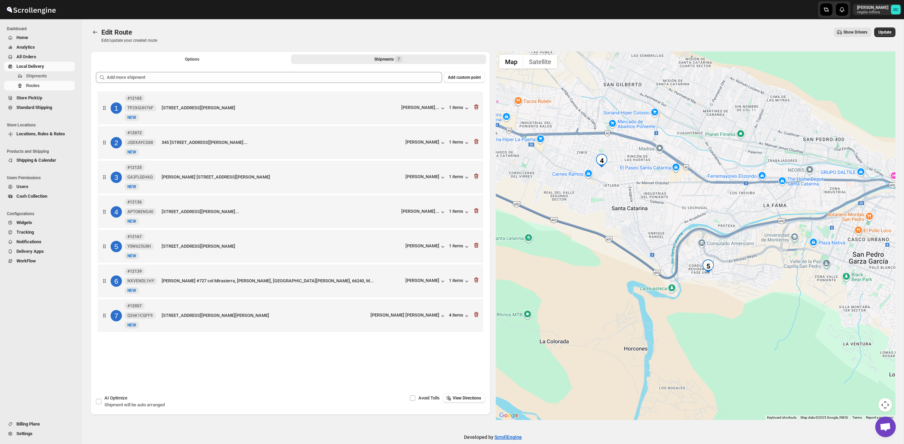
drag, startPoint x: 624, startPoint y: 201, endPoint x: 681, endPoint y: 253, distance: 77.8
click at [684, 262] on div at bounding box center [696, 235] width 400 height 369
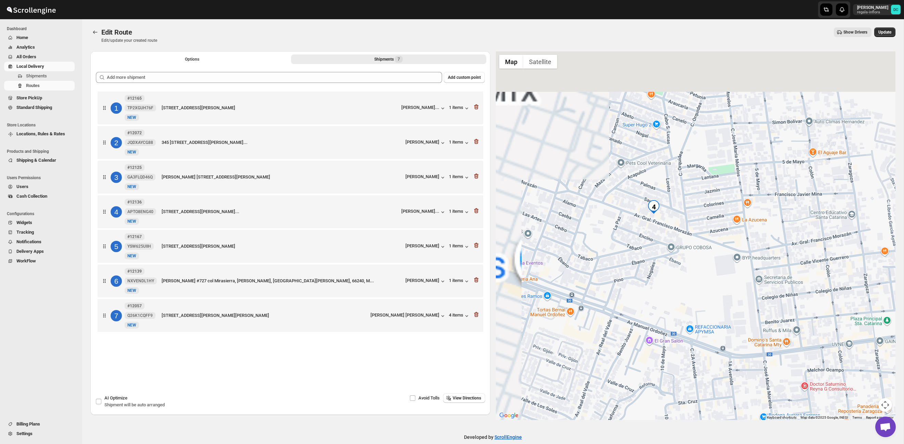
drag, startPoint x: 591, startPoint y: 187, endPoint x: 701, endPoint y: 259, distance: 131.7
click at [715, 270] on div at bounding box center [696, 235] width 400 height 369
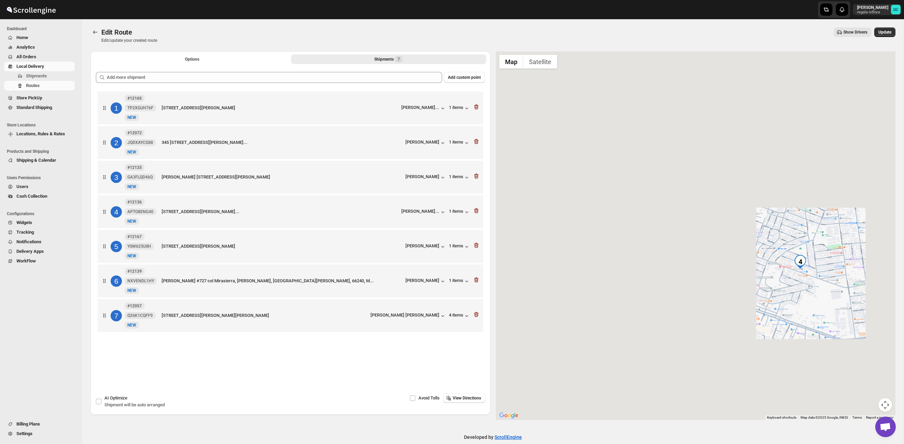
drag, startPoint x: 686, startPoint y: 233, endPoint x: 773, endPoint y: 252, distance: 88.7
click at [773, 252] on div at bounding box center [696, 235] width 400 height 369
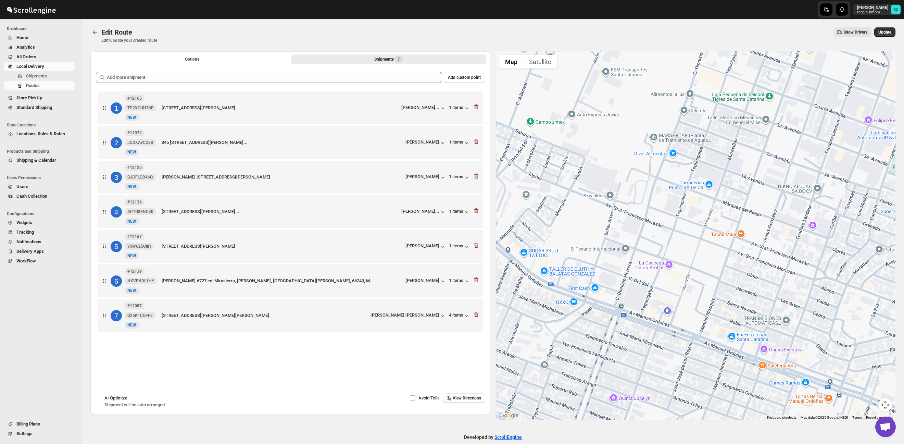
drag, startPoint x: 674, startPoint y: 234, endPoint x: 767, endPoint y: 252, distance: 95.3
click at [767, 252] on div at bounding box center [696, 235] width 400 height 369
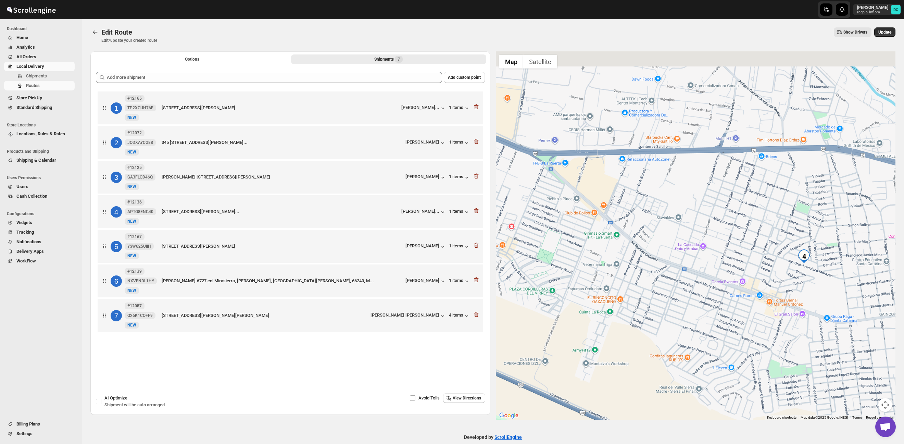
drag, startPoint x: 774, startPoint y: 245, endPoint x: 773, endPoint y: 240, distance: 4.9
click at [773, 240] on div at bounding box center [696, 235] width 400 height 369
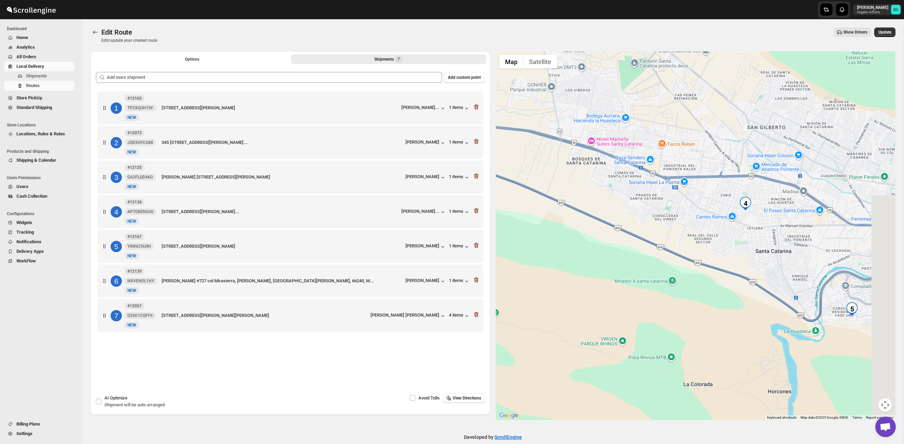
drag, startPoint x: 822, startPoint y: 284, endPoint x: 717, endPoint y: 143, distance: 176.1
click at [715, 139] on div at bounding box center [696, 235] width 400 height 369
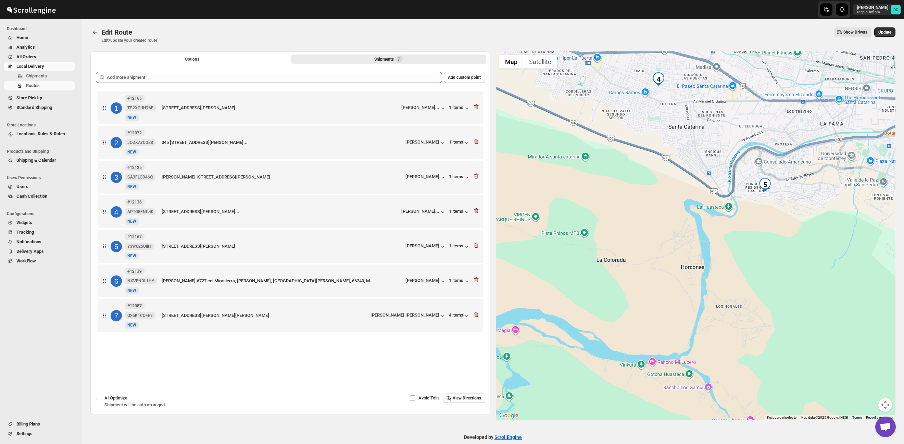
drag, startPoint x: 758, startPoint y: 207, endPoint x: 742, endPoint y: 199, distance: 18.2
click at [742, 199] on div at bounding box center [696, 235] width 400 height 369
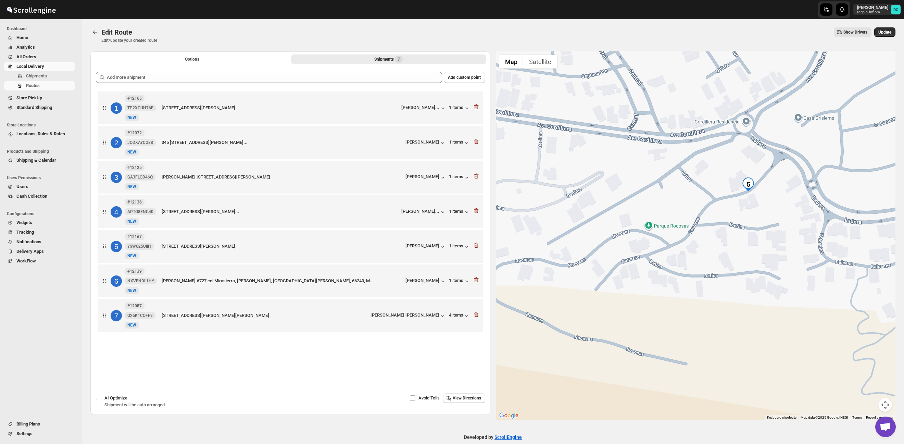
drag, startPoint x: 737, startPoint y: 175, endPoint x: 746, endPoint y: 216, distance: 42.1
click at [746, 216] on div at bounding box center [696, 235] width 400 height 369
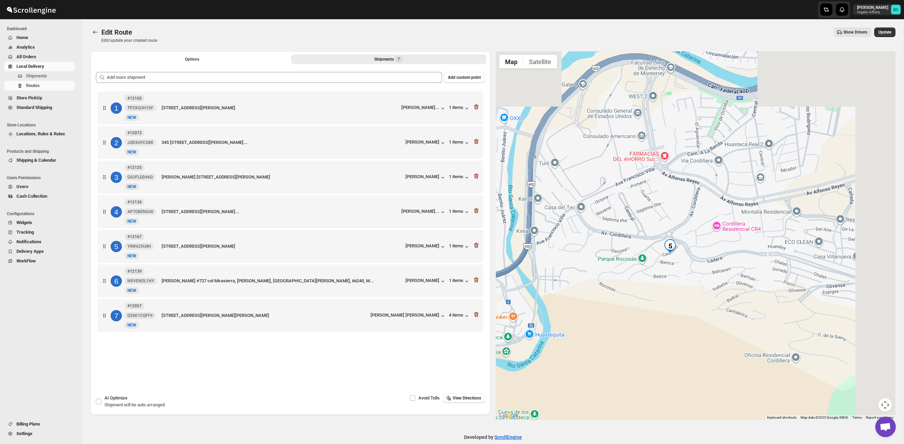
drag, startPoint x: 829, startPoint y: 272, endPoint x: 775, endPoint y: 261, distance: 54.5
click at [657, 248] on div at bounding box center [696, 235] width 400 height 369
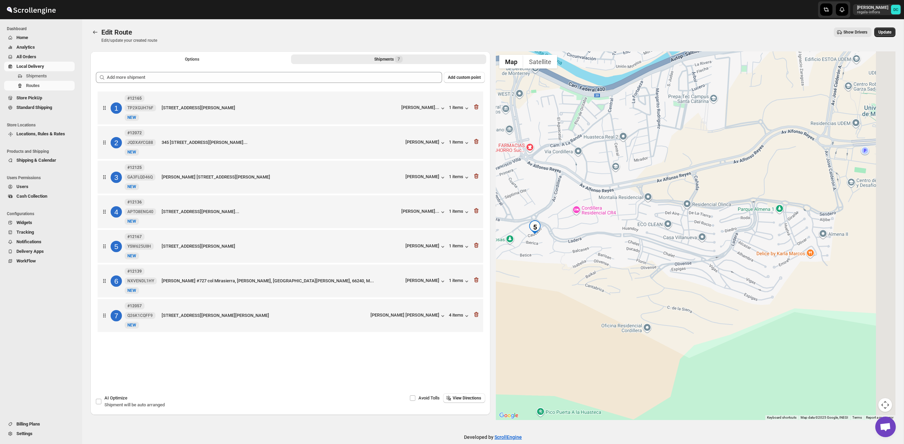
drag, startPoint x: 820, startPoint y: 267, endPoint x: 606, endPoint y: 253, distance: 214.5
click at [595, 255] on div at bounding box center [696, 235] width 400 height 369
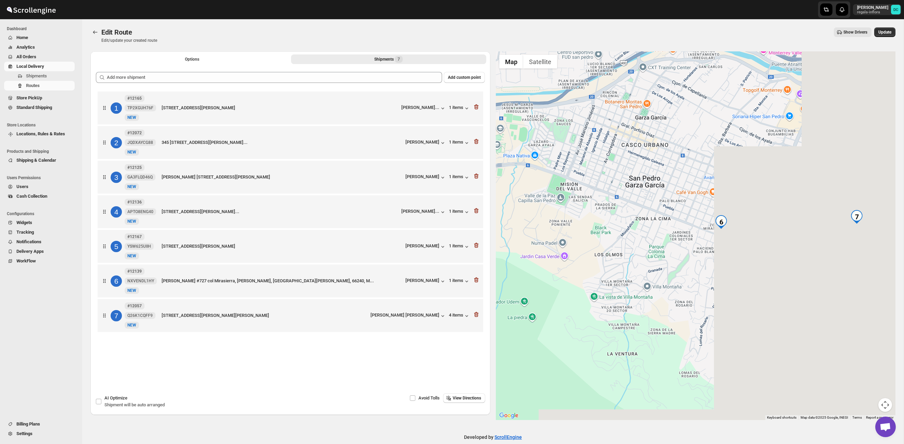
drag, startPoint x: 772, startPoint y: 270, endPoint x: 713, endPoint y: 284, distance: 60.2
click at [631, 253] on div at bounding box center [696, 235] width 400 height 369
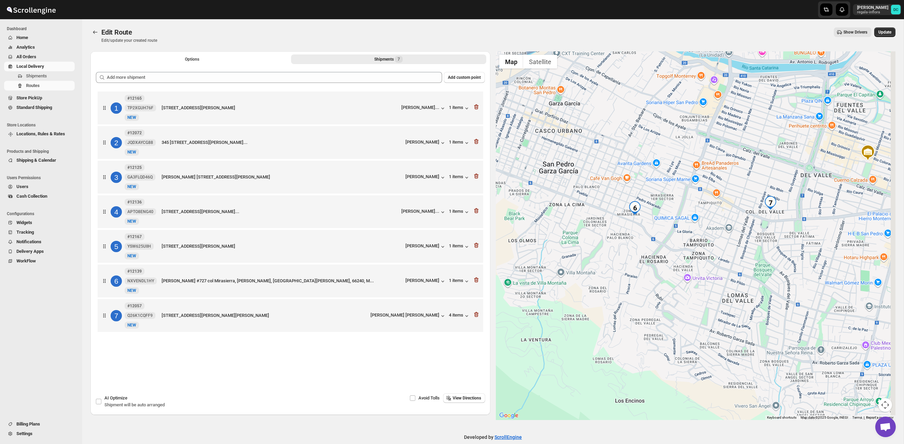
drag, startPoint x: 744, startPoint y: 298, endPoint x: 654, endPoint y: 241, distance: 106.1
click at [705, 291] on div at bounding box center [696, 235] width 400 height 369
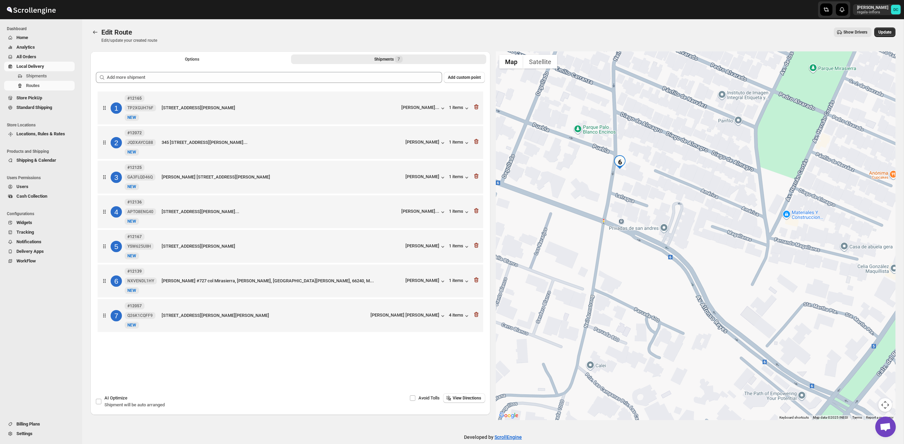
drag, startPoint x: 620, startPoint y: 149, endPoint x: 621, endPoint y: 182, distance: 32.9
click at [621, 182] on div at bounding box center [696, 235] width 400 height 369
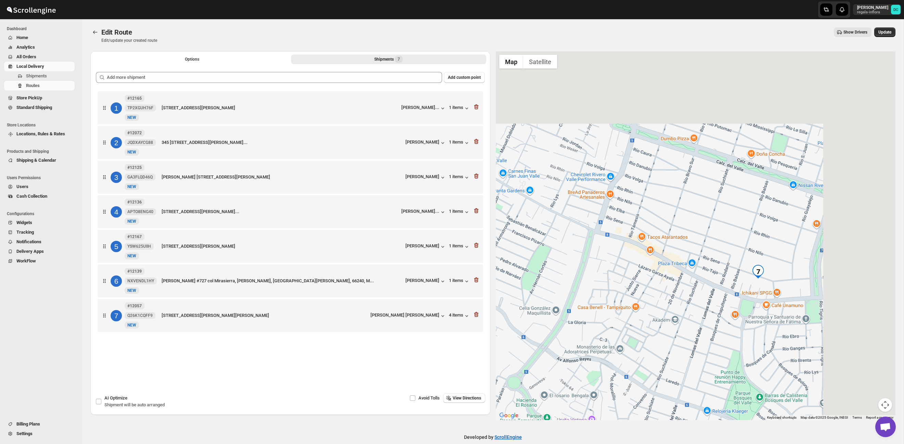
drag, startPoint x: 787, startPoint y: 216, endPoint x: 663, endPoint y: 287, distance: 143.0
click at [616, 289] on div at bounding box center [696, 235] width 400 height 369
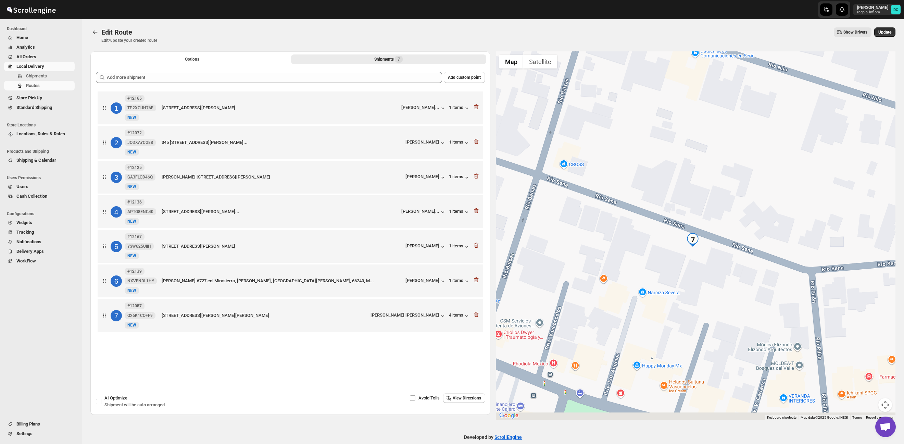
drag, startPoint x: 690, startPoint y: 321, endPoint x: 694, endPoint y: 282, distance: 39.6
click at [694, 282] on div at bounding box center [696, 235] width 400 height 369
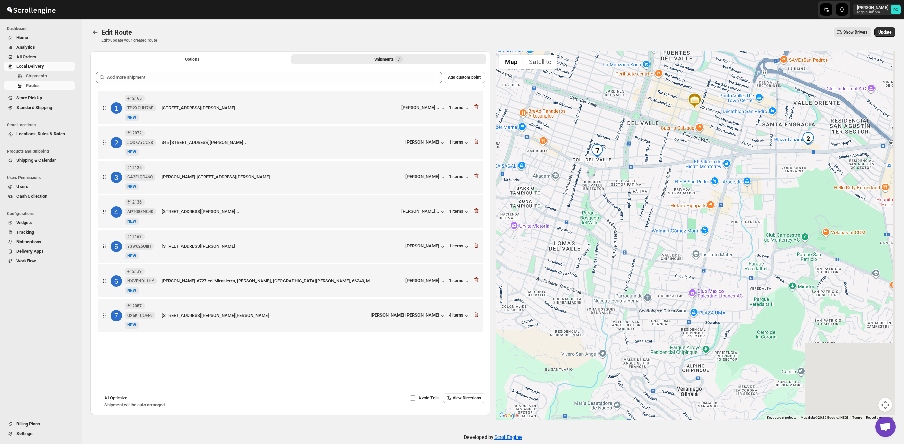
drag, startPoint x: 843, startPoint y: 284, endPoint x: 704, endPoint y: 210, distance: 158.3
click at [638, 166] on div at bounding box center [696, 235] width 400 height 369
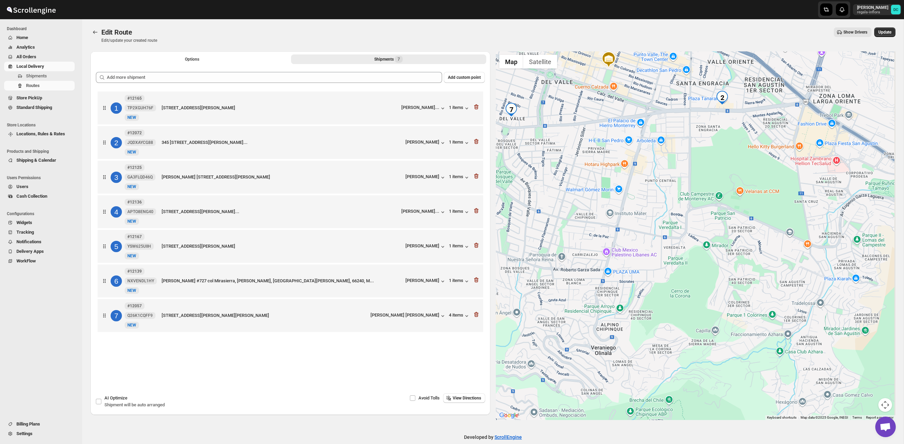
drag, startPoint x: 734, startPoint y: 235, endPoint x: 675, endPoint y: 222, distance: 60.3
click at [670, 247] on div at bounding box center [696, 235] width 400 height 369
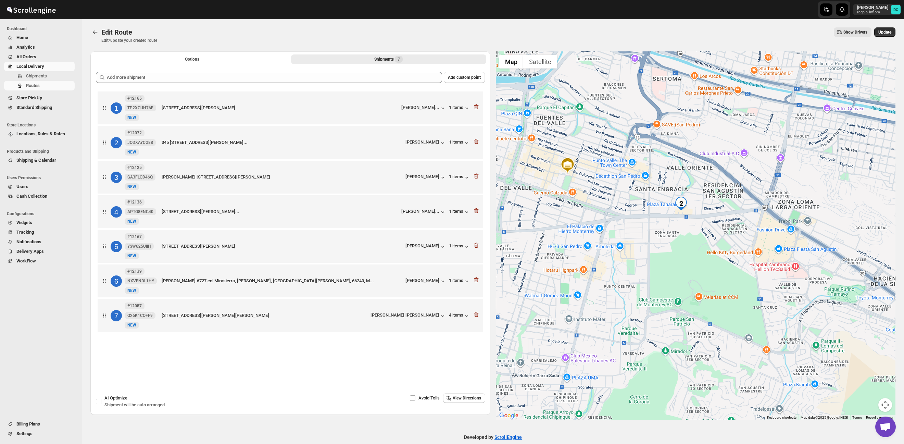
drag, startPoint x: 706, startPoint y: 168, endPoint x: 681, endPoint y: 234, distance: 70.4
click at [681, 234] on div at bounding box center [696, 235] width 400 height 369
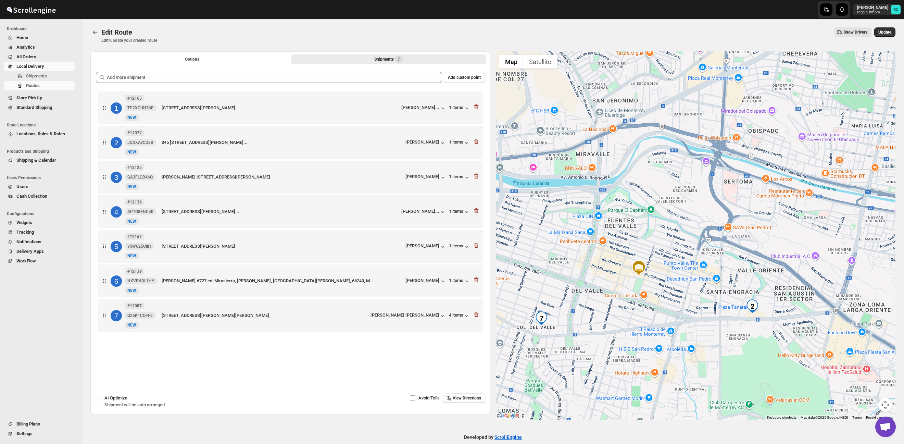
drag, startPoint x: 798, startPoint y: 341, endPoint x: 780, endPoint y: 293, distance: 51.3
click at [786, 282] on div at bounding box center [696, 235] width 400 height 369
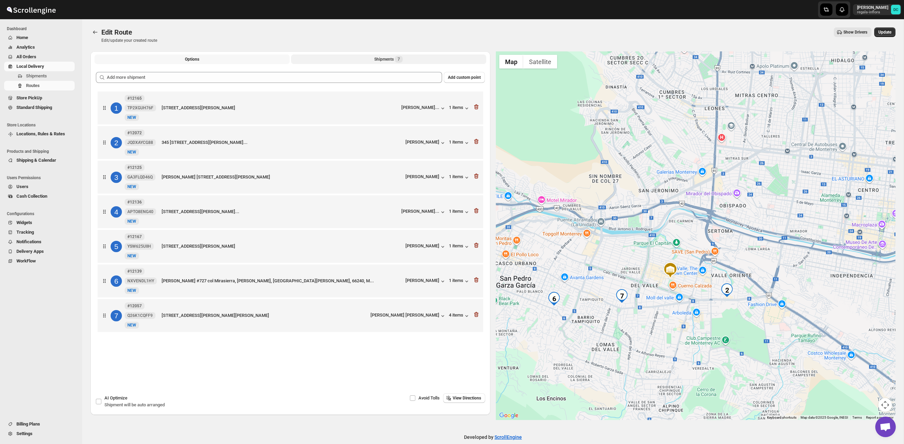
drag, startPoint x: 210, startPoint y: 59, endPoint x: 334, endPoint y: 61, distance: 124.4
click at [210, 59] on button "Options" at bounding box center [192, 59] width 195 height 10
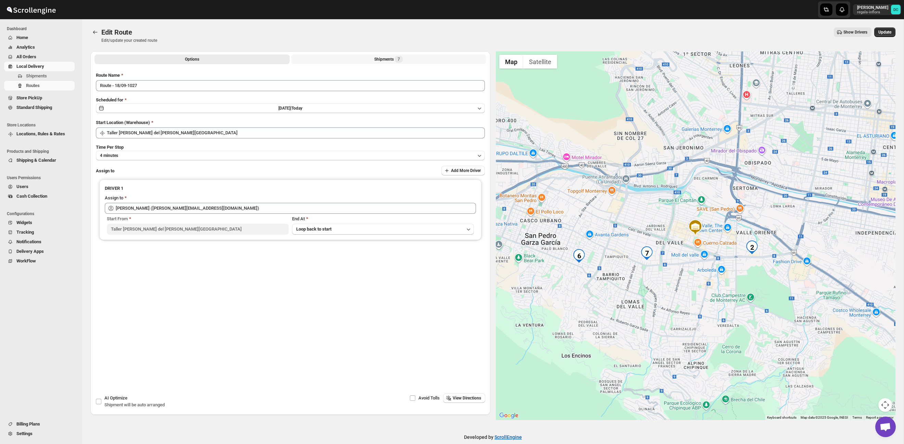
drag, startPoint x: 357, startPoint y: 59, endPoint x: 354, endPoint y: 59, distance: 3.4
click at [357, 59] on button "Shipments 7" at bounding box center [388, 59] width 195 height 10
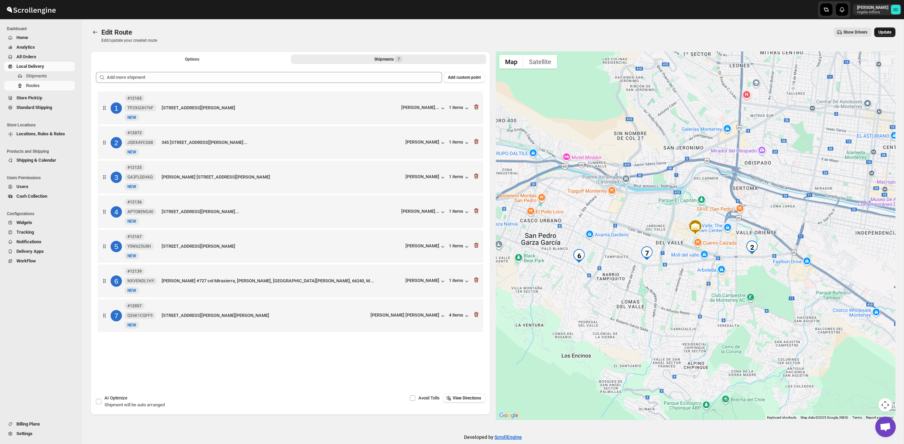
click at [891, 28] on button "Update" at bounding box center [884, 32] width 21 height 10
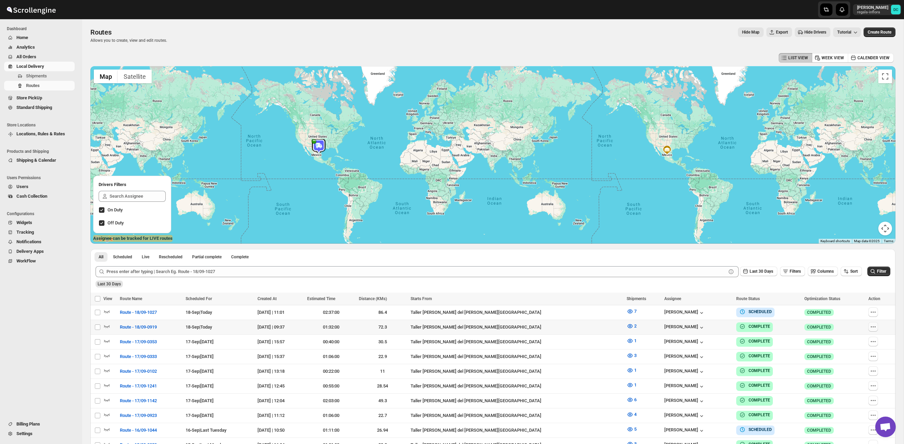
click at [871, 328] on icon "button" at bounding box center [873, 326] width 7 height 7
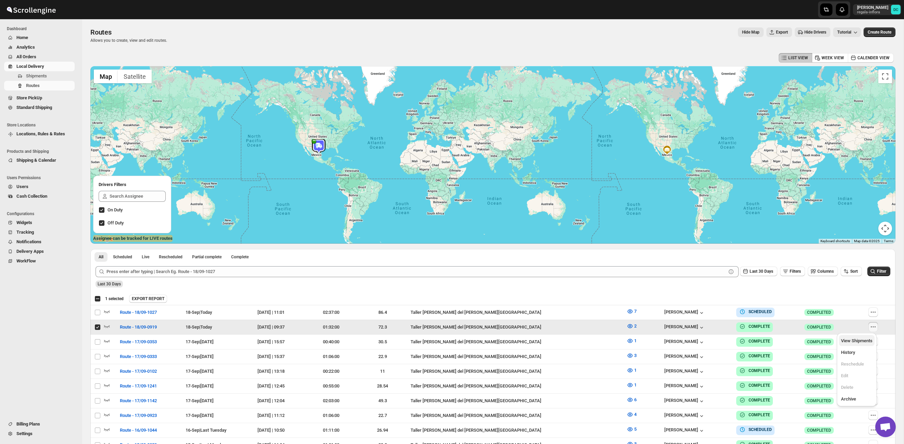
click at [861, 346] on button "View Shipments" at bounding box center [857, 340] width 36 height 11
checkbox input "false"
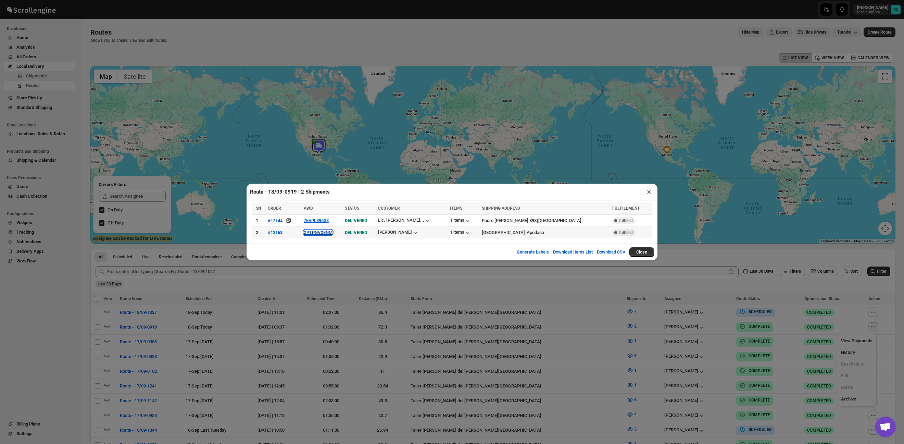
click at [331, 234] on button "XPTPNVXENM" at bounding box center [318, 232] width 29 height 5
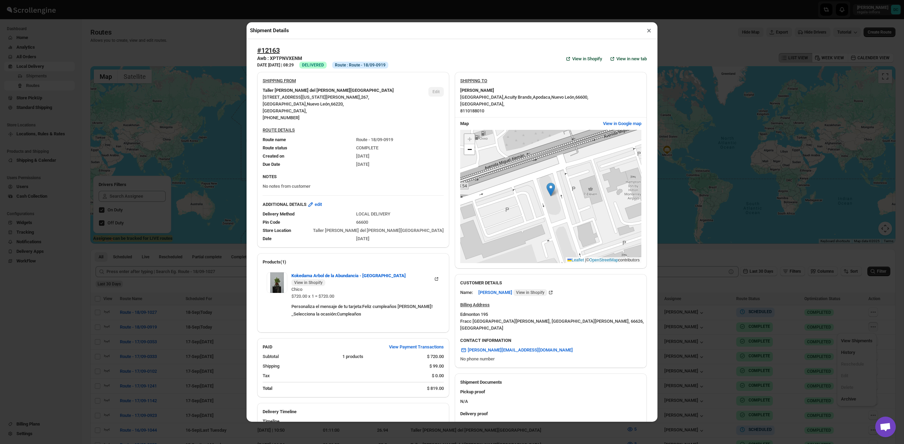
click at [649, 33] on button "×" at bounding box center [649, 31] width 10 height 10
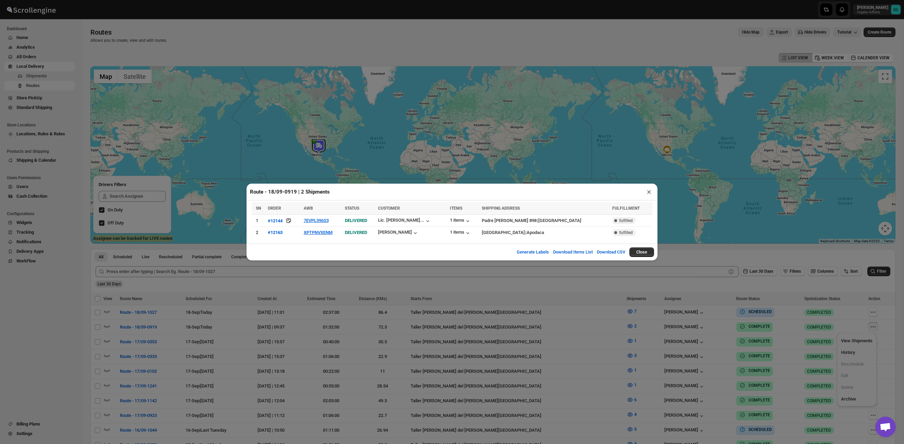
drag, startPoint x: 647, startPoint y: 191, endPoint x: 646, endPoint y: 184, distance: 7.6
click at [648, 191] on button "×" at bounding box center [649, 192] width 10 height 10
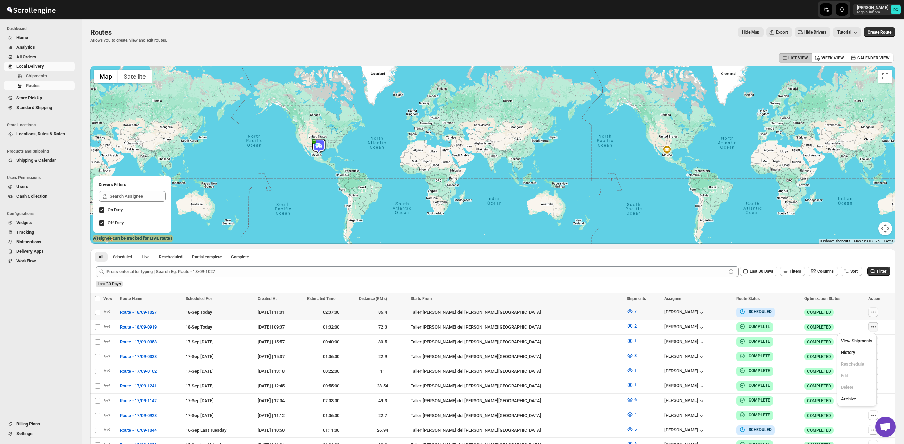
click at [872, 315] on button "button" at bounding box center [874, 312] width 10 height 10
click at [833, 293] on div "Select all 50 Routes 1 selected EXPORT REPORT EXPORT REPORT" at bounding box center [492, 299] width 805 height 12
click at [839, 290] on div "Submit Last 30 Days Filters Columns Sort Filter Last 30 Days" at bounding box center [492, 277] width 805 height 32
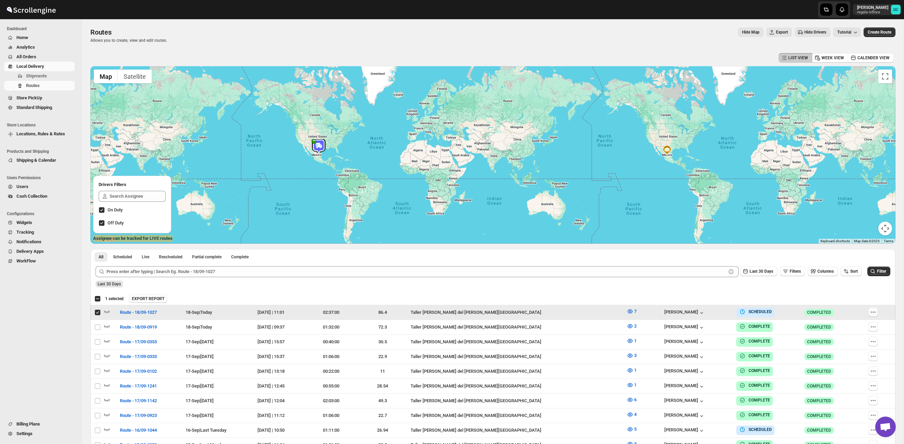
click at [872, 313] on icon "button" at bounding box center [873, 312] width 7 height 7
checkbox input "false"
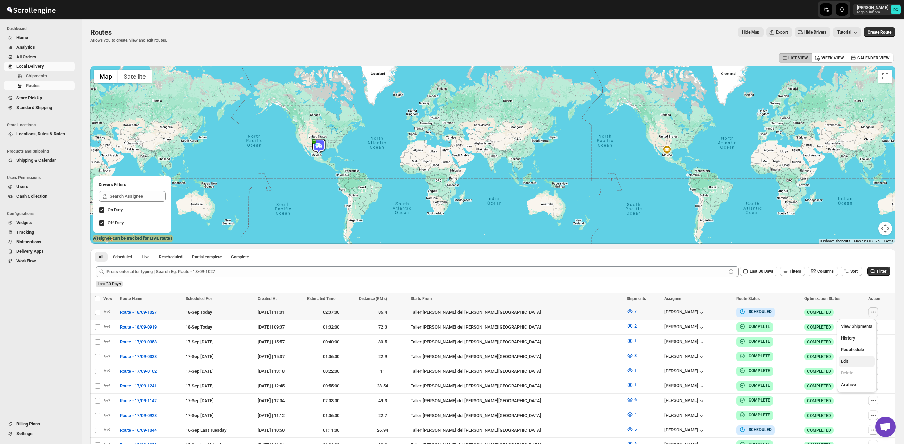
click at [855, 362] on span "Edit" at bounding box center [857, 361] width 32 height 7
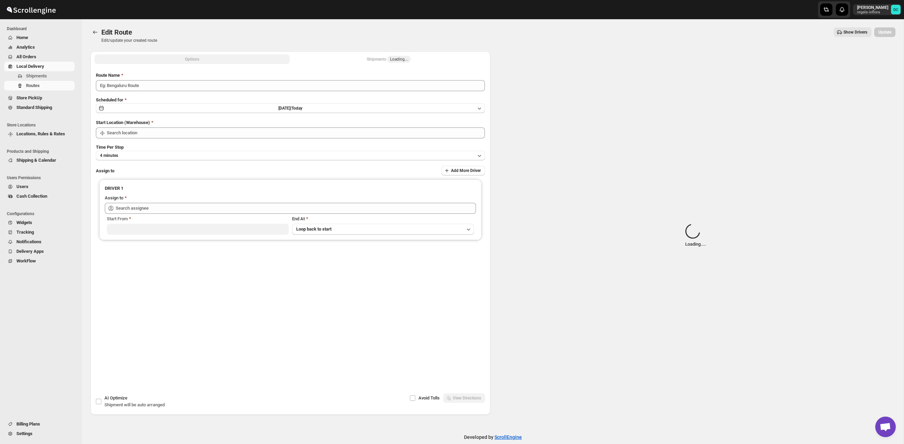
type input "Route - 18/09-1027"
type input "Taller [PERSON_NAME] del [PERSON_NAME][GEOGRAPHIC_DATA]"
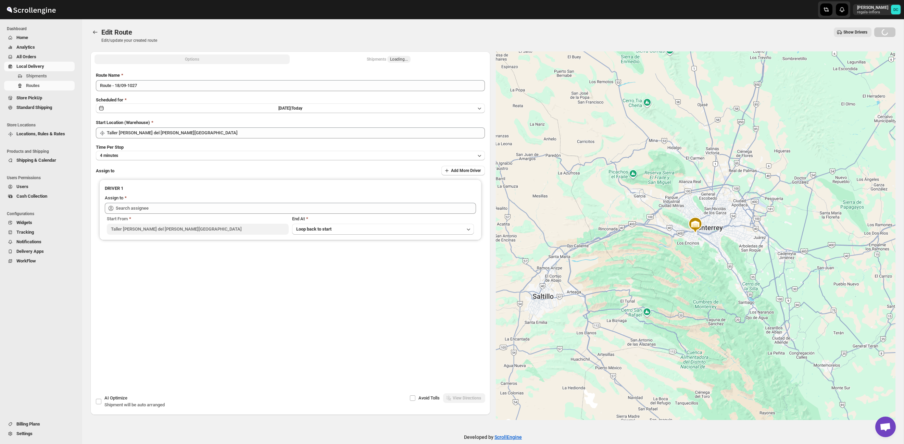
type input "[PERSON_NAME] ([PERSON_NAME][EMAIL_ADDRESS][DOMAIN_NAME])"
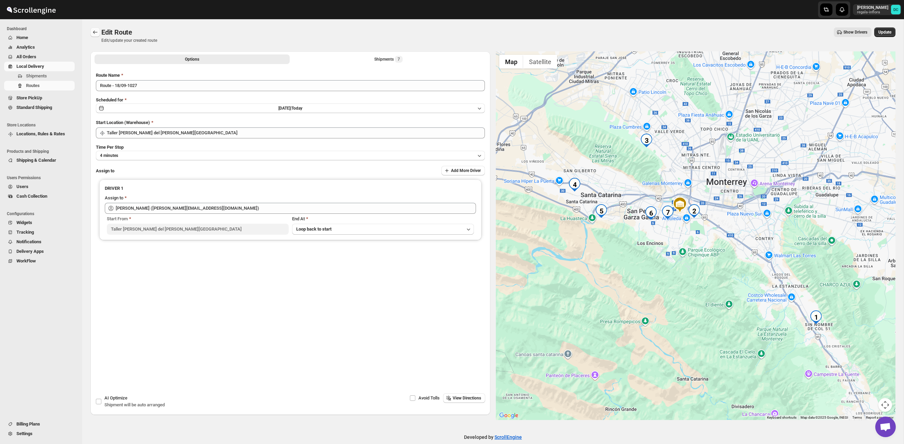
click at [96, 32] on icon "Routes" at bounding box center [95, 31] width 4 height 3
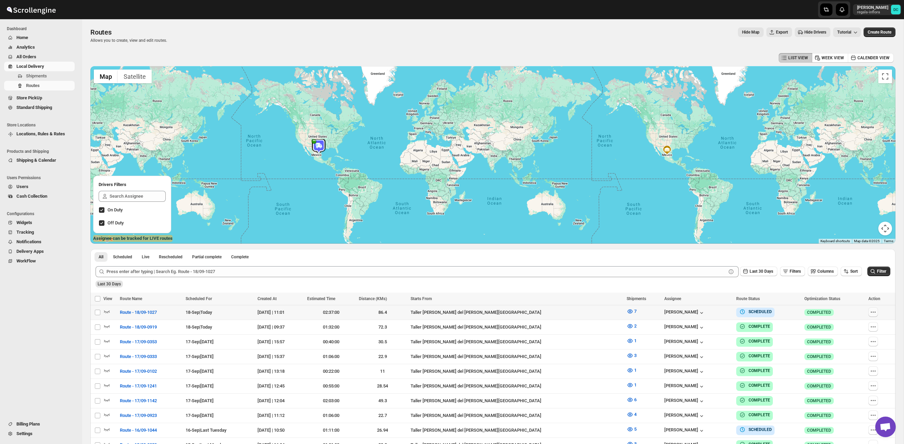
click at [873, 309] on icon "button" at bounding box center [873, 312] width 7 height 7
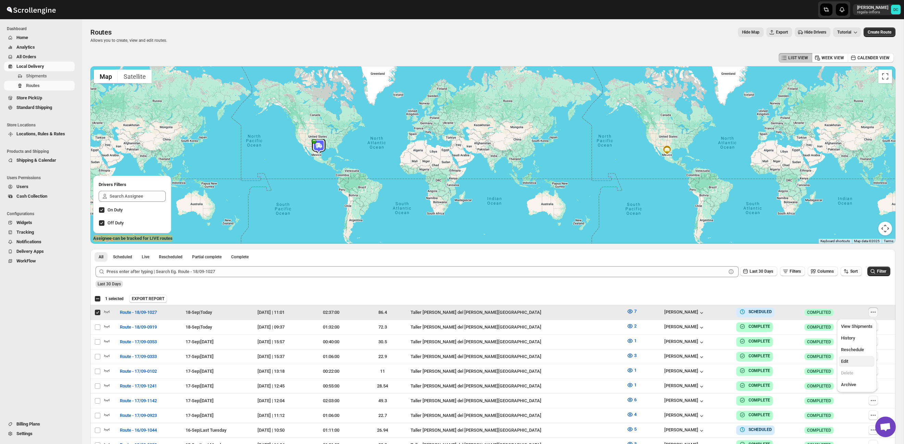
click at [848, 363] on span "Edit" at bounding box center [844, 361] width 7 height 5
checkbox input "false"
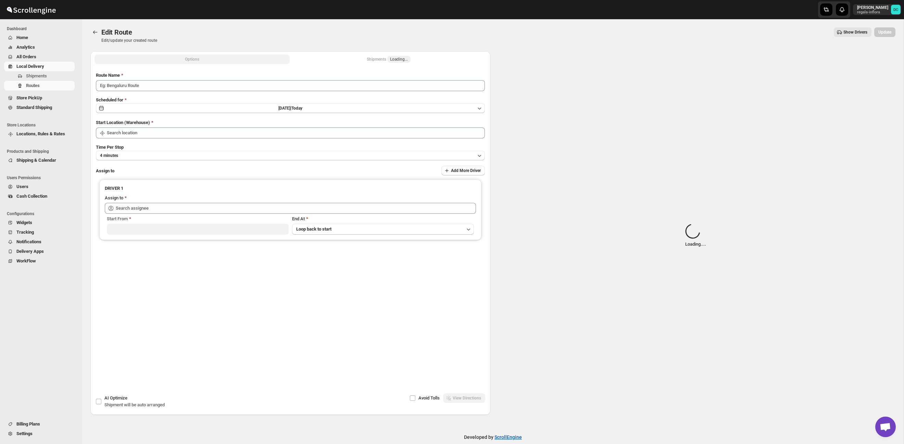
type input "Route - 18/09-1027"
type input "Taller [PERSON_NAME] del [PERSON_NAME][GEOGRAPHIC_DATA]"
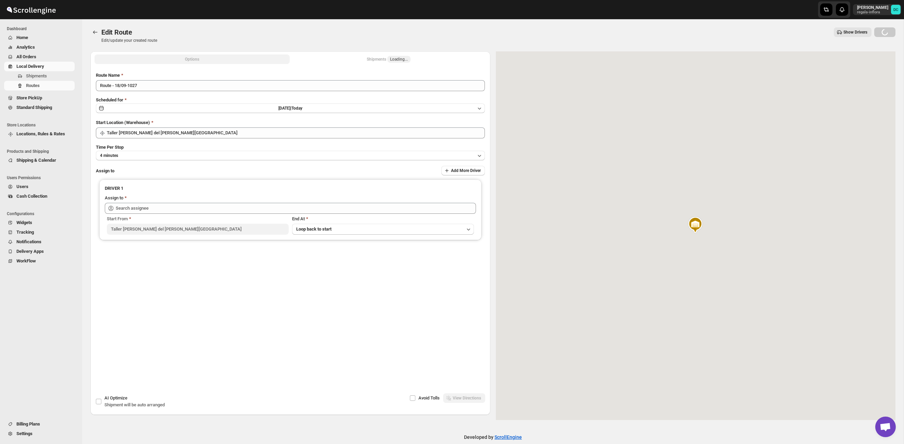
type input "[PERSON_NAME] ([PERSON_NAME][EMAIL_ADDRESS][DOMAIN_NAME])"
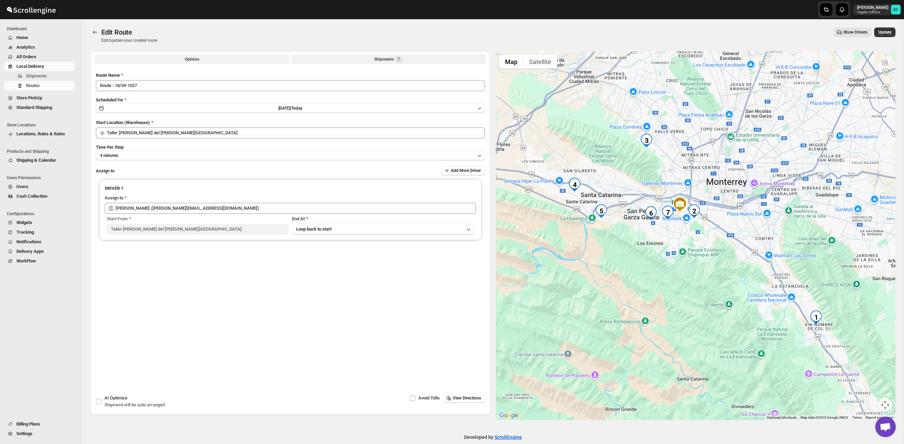
click at [418, 61] on button "Shipments 7" at bounding box center [388, 59] width 195 height 10
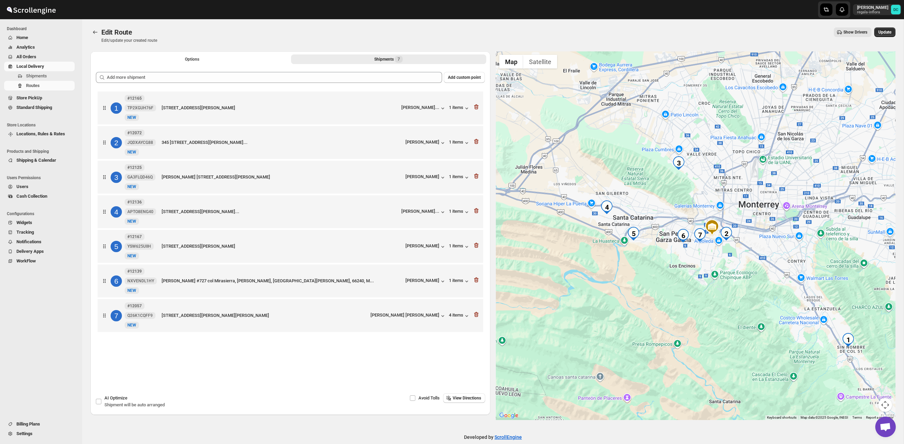
drag, startPoint x: 688, startPoint y: 276, endPoint x: 706, endPoint y: 276, distance: 17.8
click at [706, 276] on div at bounding box center [696, 235] width 400 height 369
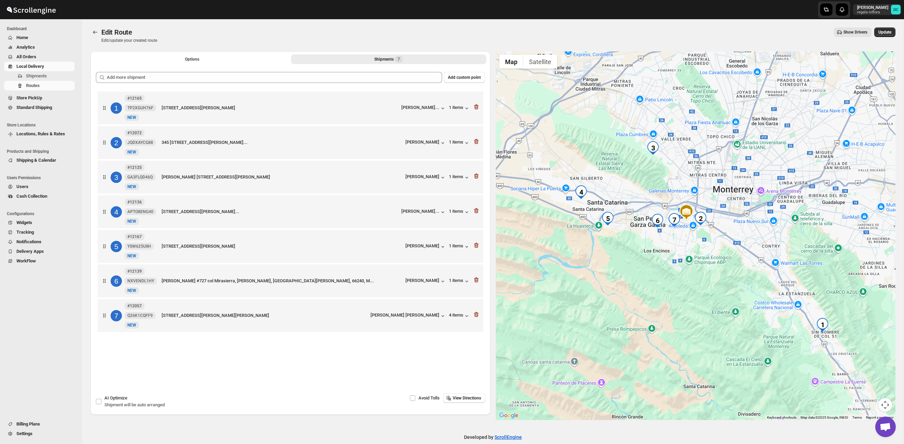
drag, startPoint x: 774, startPoint y: 266, endPoint x: 746, endPoint y: 248, distance: 33.7
click at [756, 255] on div at bounding box center [696, 235] width 400 height 369
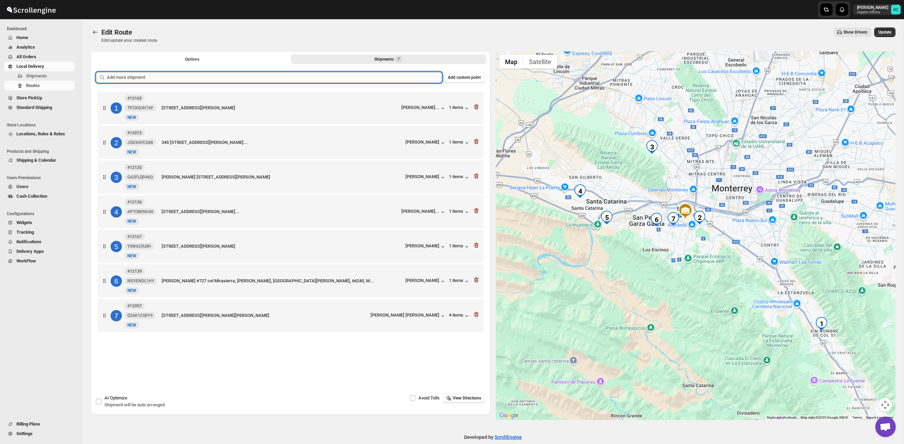
click at [376, 77] on input "text" at bounding box center [274, 77] width 335 height 11
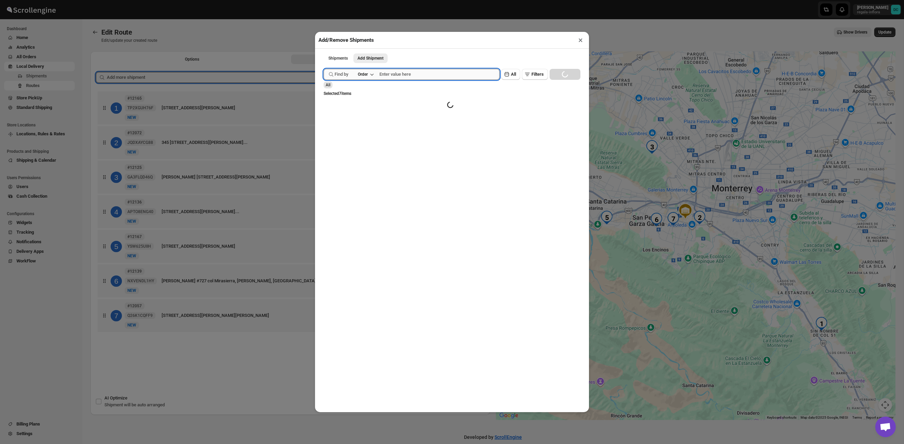
click at [422, 74] on input "text" at bounding box center [440, 74] width 120 height 11
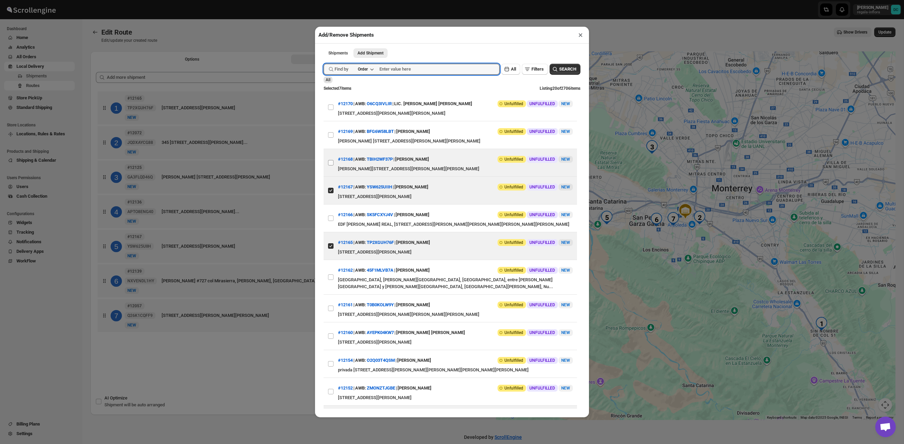
click at [331, 164] on input "View details for 68cc395439c4c993ff1a0c2e" at bounding box center [330, 162] width 5 height 5
checkbox input "true"
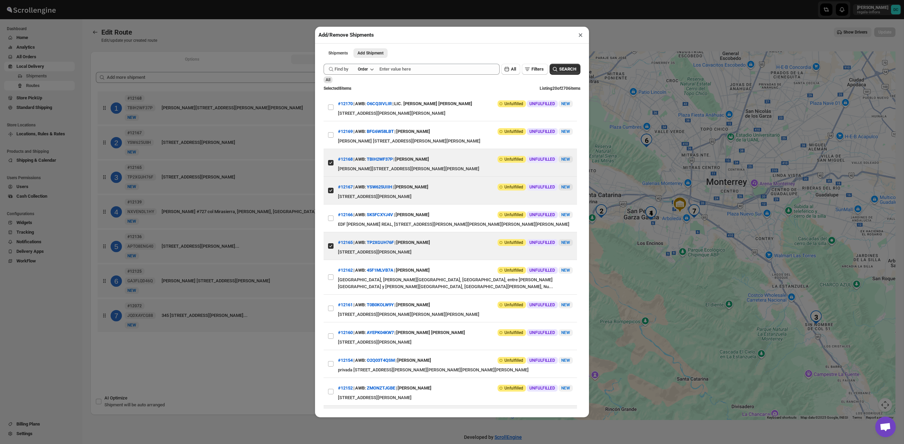
drag, startPoint x: 297, startPoint y: 25, endPoint x: 306, endPoint y: 32, distance: 11.2
click at [297, 25] on div "Add/Remove Shipments × Shipments Add Shipment More views Shipments Add Shipment…" at bounding box center [452, 222] width 904 height 444
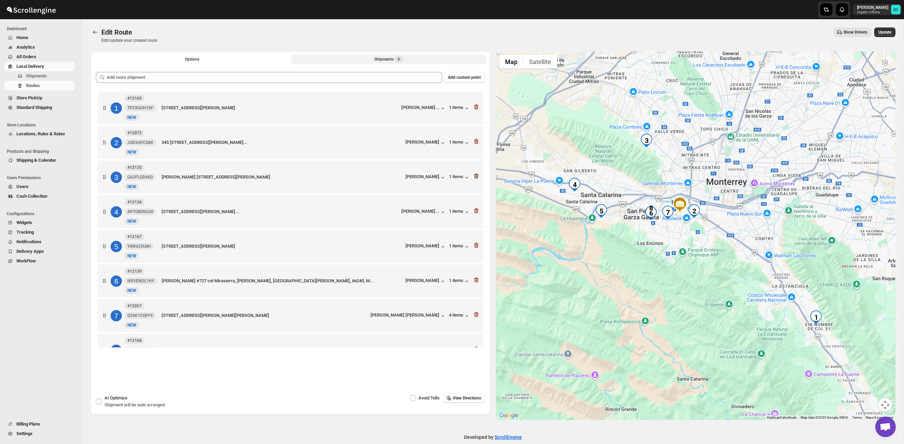
click at [476, 177] on icon "button" at bounding box center [475, 176] width 1 height 2
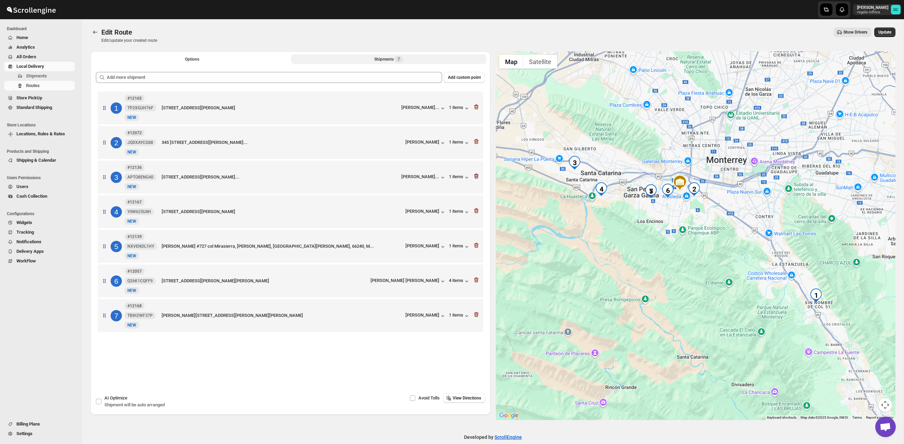
click at [476, 178] on icon "button" at bounding box center [476, 176] width 7 height 7
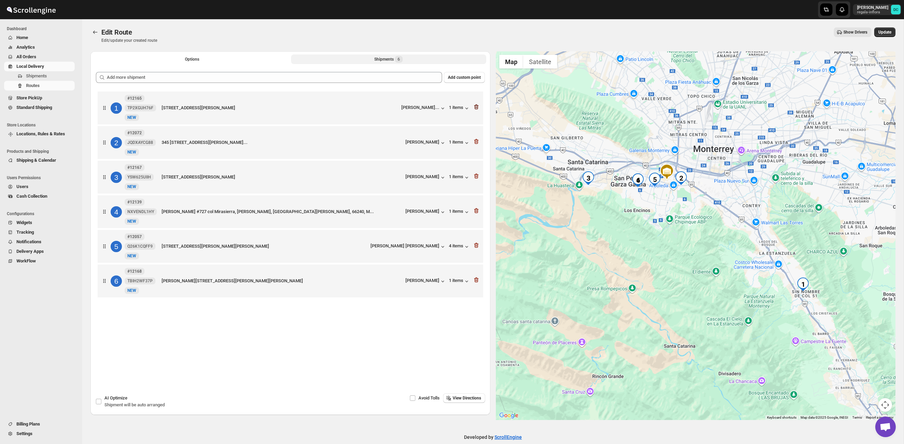
click at [476, 109] on icon "button" at bounding box center [476, 106] width 7 height 7
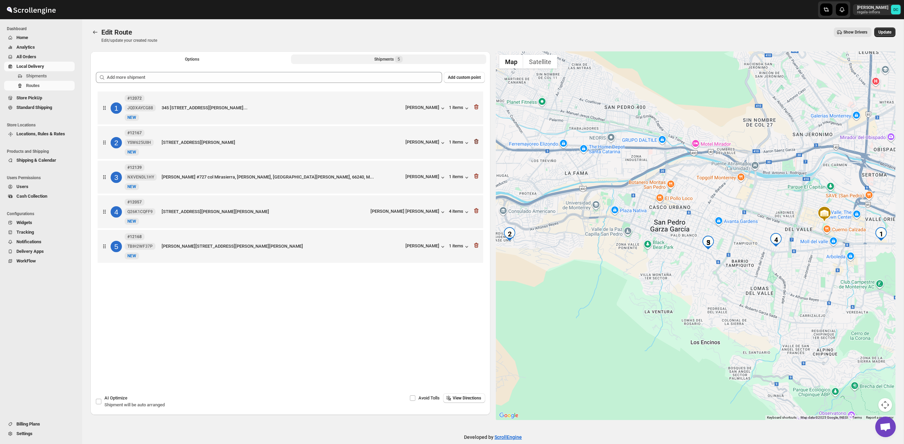
click at [478, 144] on icon "button" at bounding box center [476, 141] width 7 height 7
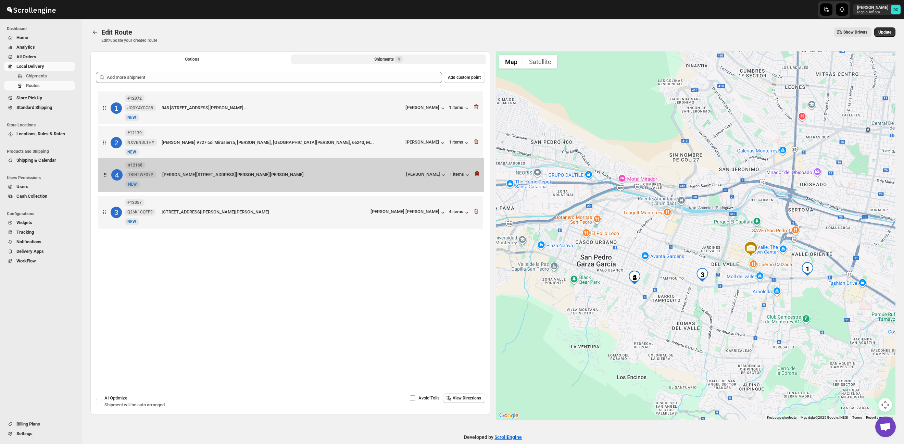
drag, startPoint x: 104, startPoint y: 218, endPoint x: 107, endPoint y: 175, distance: 42.6
click at [106, 175] on div "1 #12072 JQDXAYCG88 New NEW 345 [STREET_ADDRESS][PERSON_NAME]... [PERSON_NAME] …" at bounding box center [290, 161] width 389 height 142
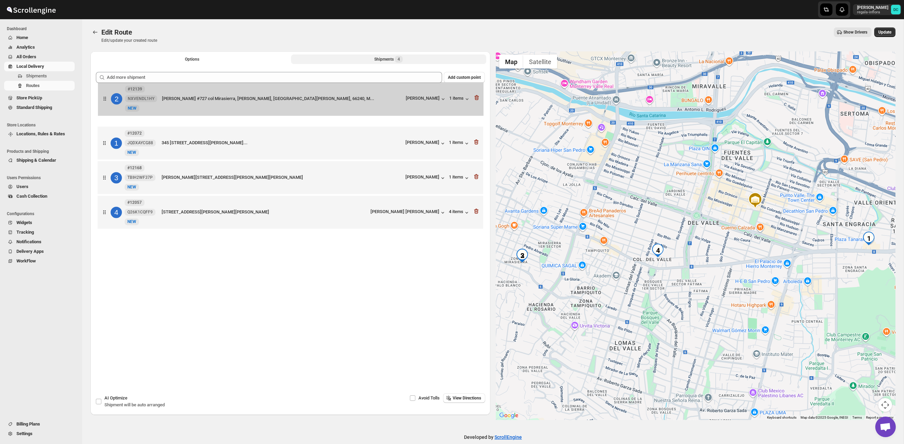
drag, startPoint x: 106, startPoint y: 137, endPoint x: 106, endPoint y: 101, distance: 36.0
click at [106, 101] on div "1 #12072 JQDXAYCG88 New NEW 345 [STREET_ADDRESS][PERSON_NAME]... [PERSON_NAME] …" at bounding box center [290, 161] width 389 height 142
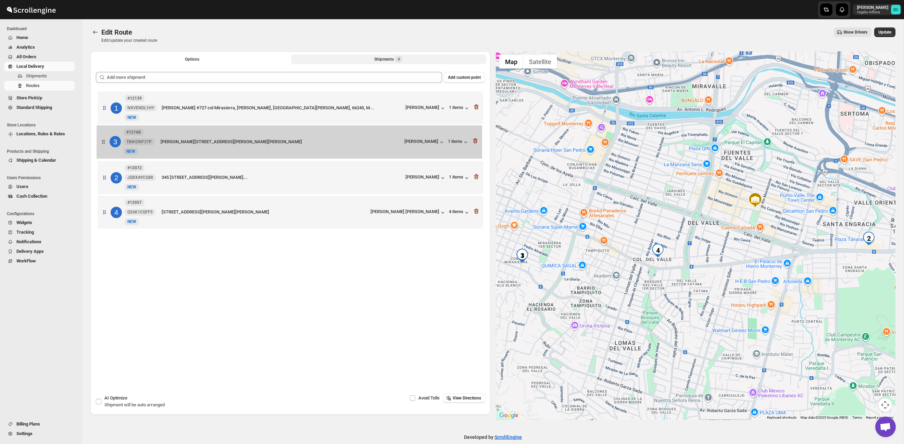
drag, startPoint x: 107, startPoint y: 182, endPoint x: 106, endPoint y: 144, distance: 38.0
click at [106, 144] on div "1 #12139 NXVENDL1HY New NEW [PERSON_NAME] #727 col Mirasierra, [GEOGRAPHIC_DATA…" at bounding box center [290, 161] width 389 height 142
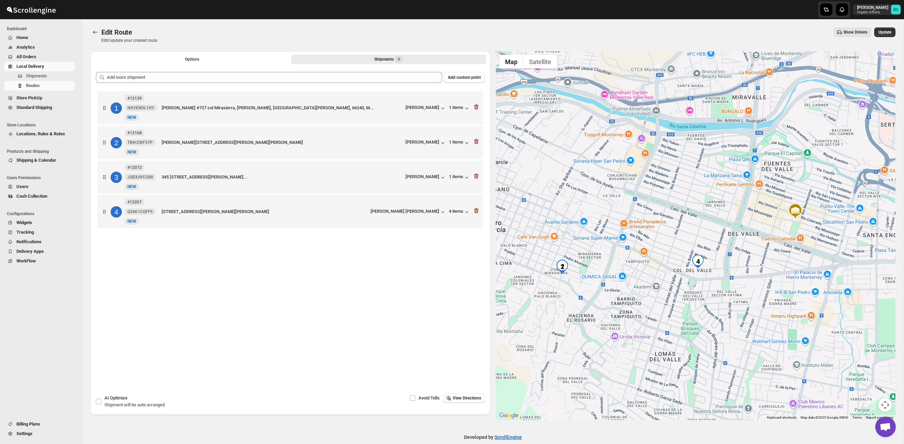
drag, startPoint x: 607, startPoint y: 273, endPoint x: 648, endPoint y: 284, distance: 42.5
click at [648, 284] on div at bounding box center [696, 235] width 400 height 369
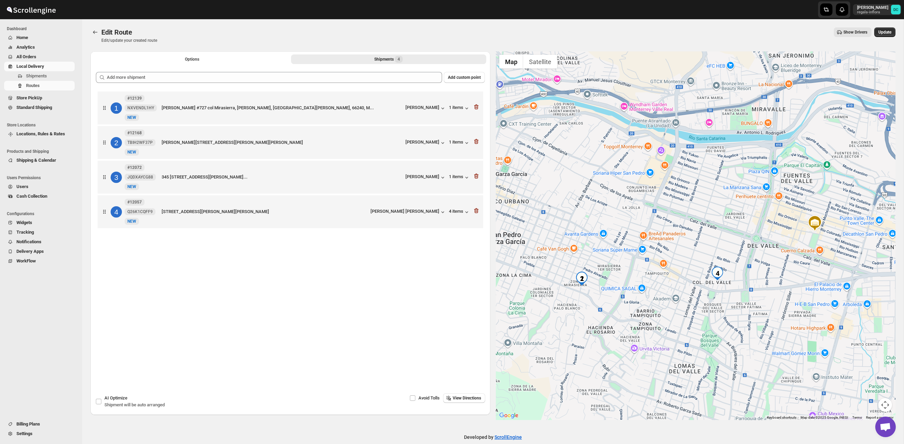
drag, startPoint x: 635, startPoint y: 268, endPoint x: 655, endPoint y: 281, distance: 23.9
click at [655, 281] on div at bounding box center [696, 235] width 400 height 369
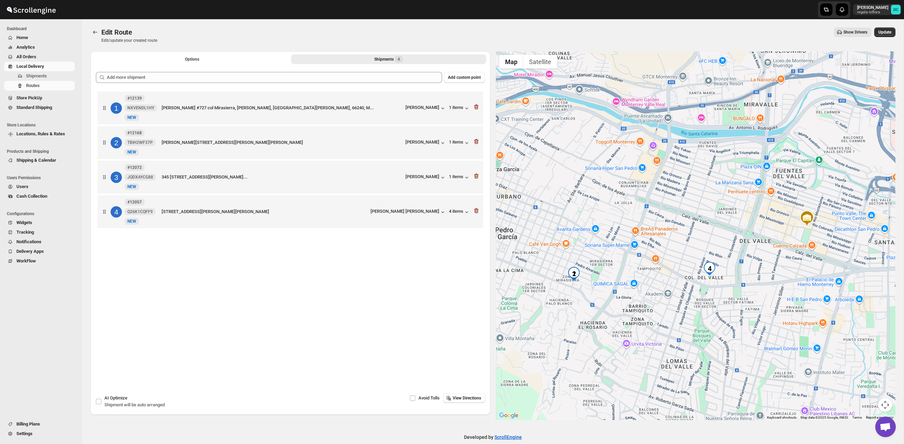
drag, startPoint x: 675, startPoint y: 284, endPoint x: 671, endPoint y: 282, distance: 4.9
click at [671, 282] on div at bounding box center [696, 235] width 400 height 369
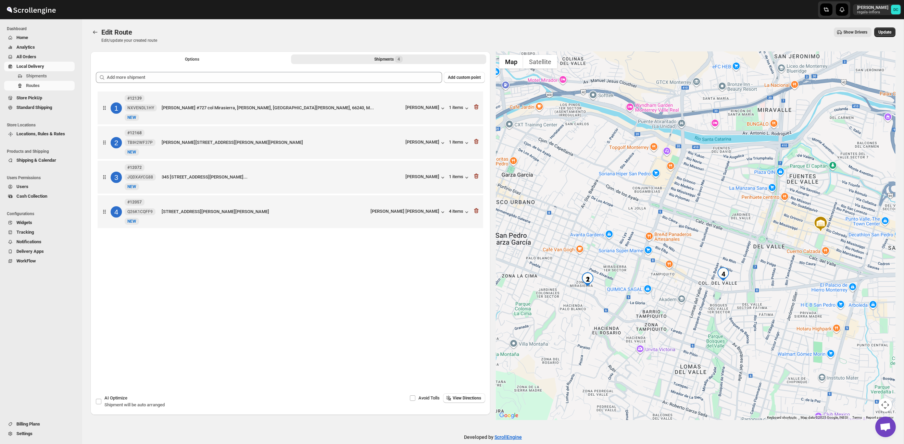
drag, startPoint x: 651, startPoint y: 273, endPoint x: 667, endPoint y: 279, distance: 16.6
click at [667, 279] on div at bounding box center [696, 235] width 400 height 369
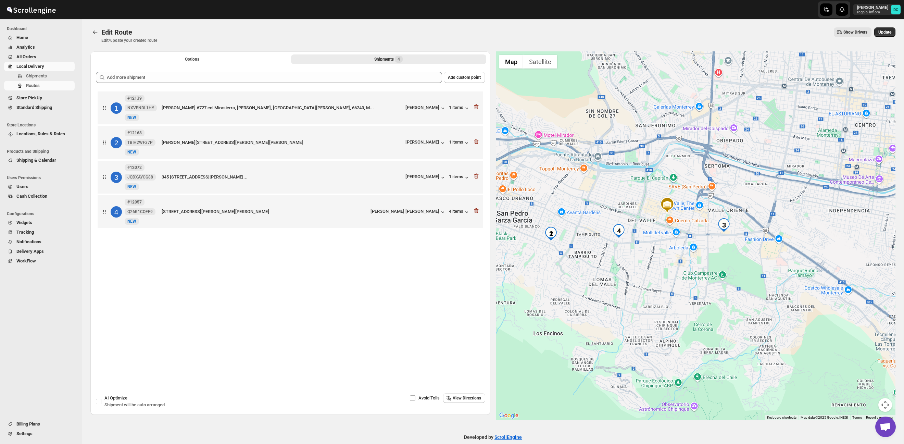
drag, startPoint x: 848, startPoint y: 301, endPoint x: 732, endPoint y: 249, distance: 127.3
click at [717, 241] on div at bounding box center [696, 235] width 400 height 369
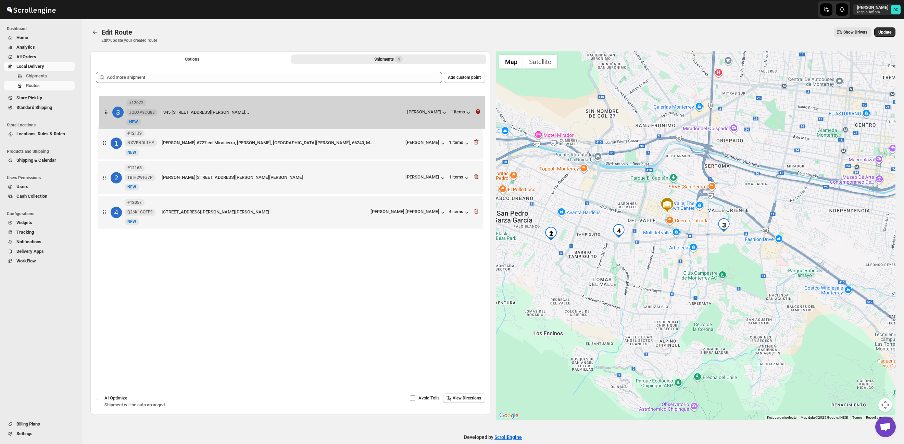
drag, startPoint x: 107, startPoint y: 178, endPoint x: 109, endPoint y: 116, distance: 62.7
click at [109, 109] on div "1 #12139 NXVENDL1HY New NEW [PERSON_NAME] #727 col Mirasierra, [GEOGRAPHIC_DATA…" at bounding box center [290, 161] width 389 height 142
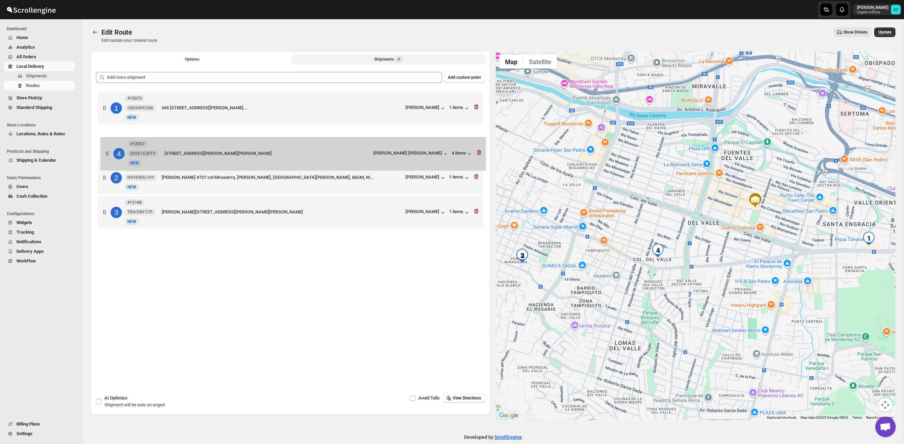
drag, startPoint x: 107, startPoint y: 218, endPoint x: 111, endPoint y: 146, distance: 72.0
click at [111, 146] on div "1 #12072 JQDXAYCG88 New NEW 345 [STREET_ADDRESS][PERSON_NAME]... [PERSON_NAME] …" at bounding box center [290, 161] width 389 height 142
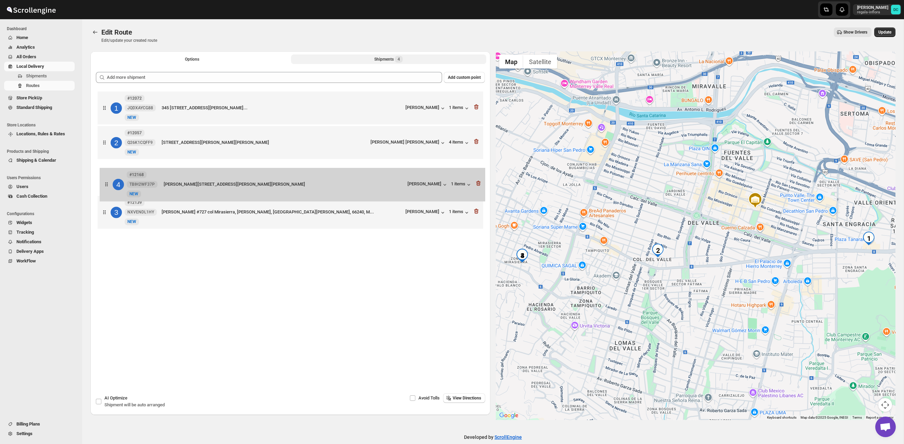
drag, startPoint x: 112, startPoint y: 205, endPoint x: 118, endPoint y: 178, distance: 27.1
click at [113, 182] on div "1 #12072 JQDXAYCG88 New NEW 345 [STREET_ADDRESS][PERSON_NAME]... [PERSON_NAME] …" at bounding box center [290, 161] width 389 height 142
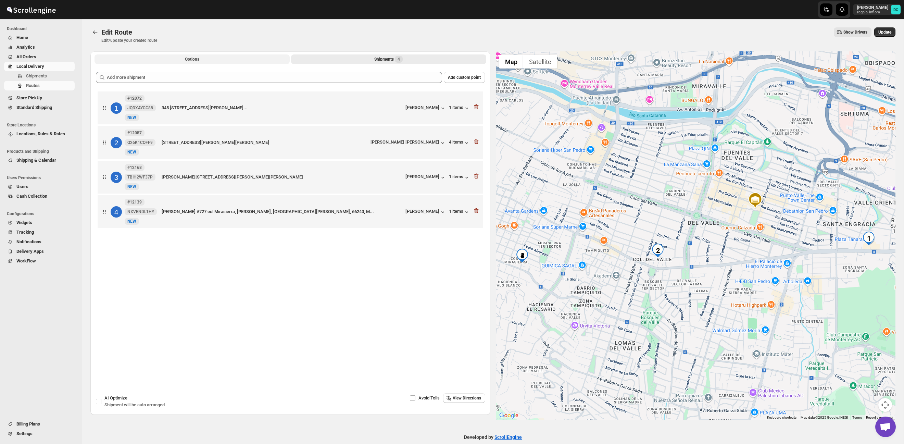
click at [200, 58] on button "Options" at bounding box center [192, 59] width 195 height 10
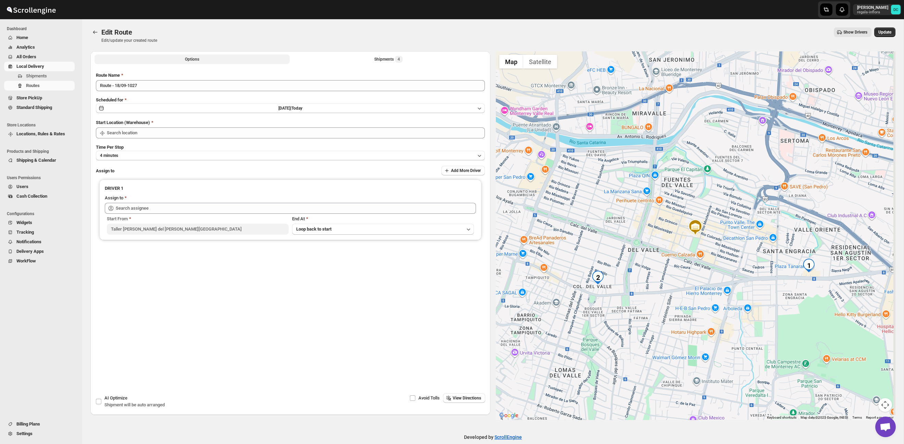
type input "Taller [PERSON_NAME] del [PERSON_NAME][GEOGRAPHIC_DATA]"
type input "[PERSON_NAME] ([PERSON_NAME][EMAIL_ADDRESS][DOMAIN_NAME])"
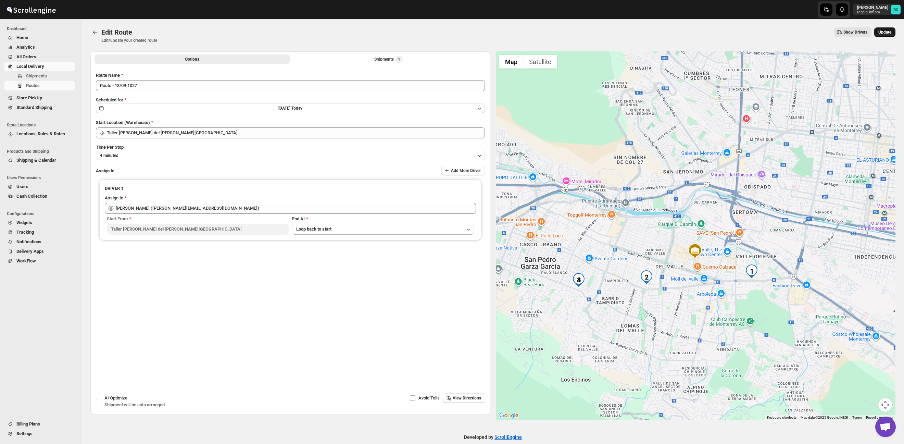
click at [881, 34] on span "Update" at bounding box center [885, 31] width 13 height 5
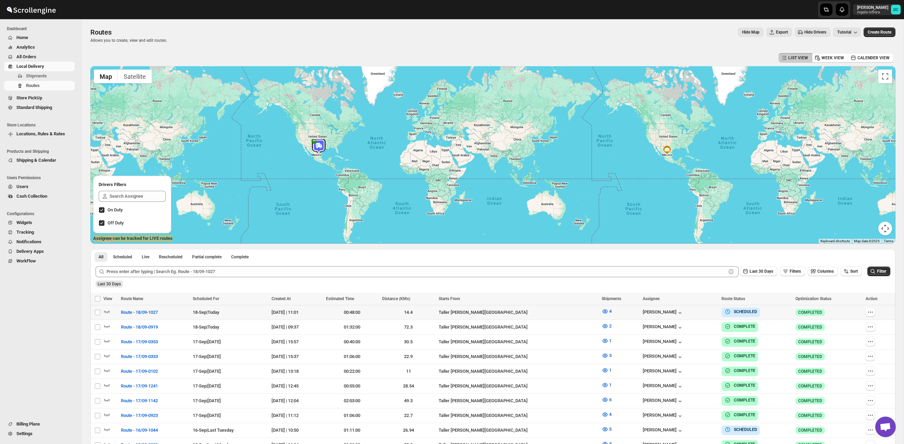
click at [874, 313] on button "button" at bounding box center [871, 312] width 10 height 10
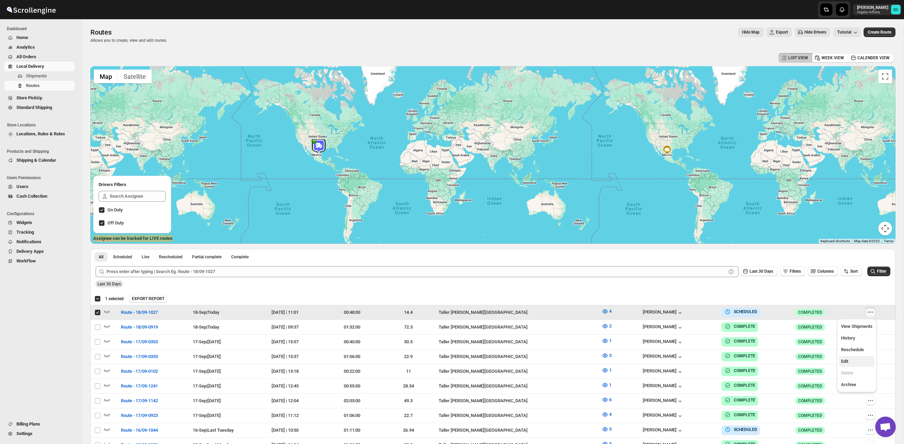
click at [858, 364] on span "Edit" at bounding box center [857, 361] width 32 height 7
checkbox input "false"
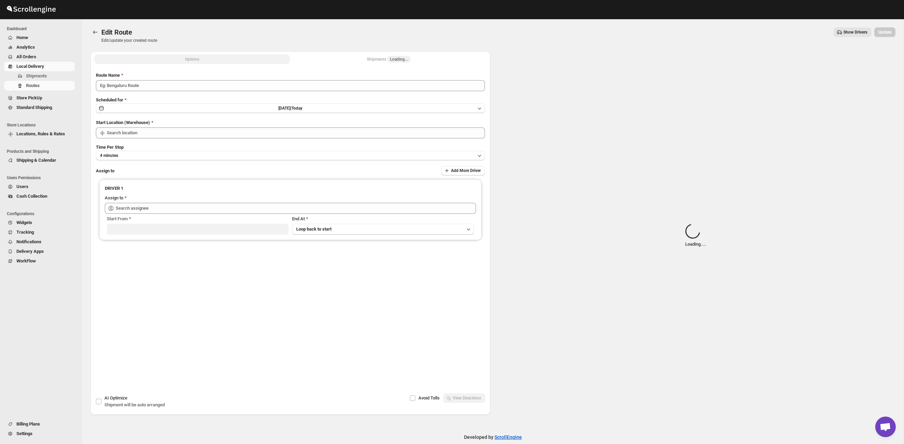
type input "Route - 18/09-1027"
type input "Taller [PERSON_NAME] del [PERSON_NAME][GEOGRAPHIC_DATA]"
type input "[PERSON_NAME] ([PERSON_NAME][EMAIL_ADDRESS][DOMAIN_NAME])"
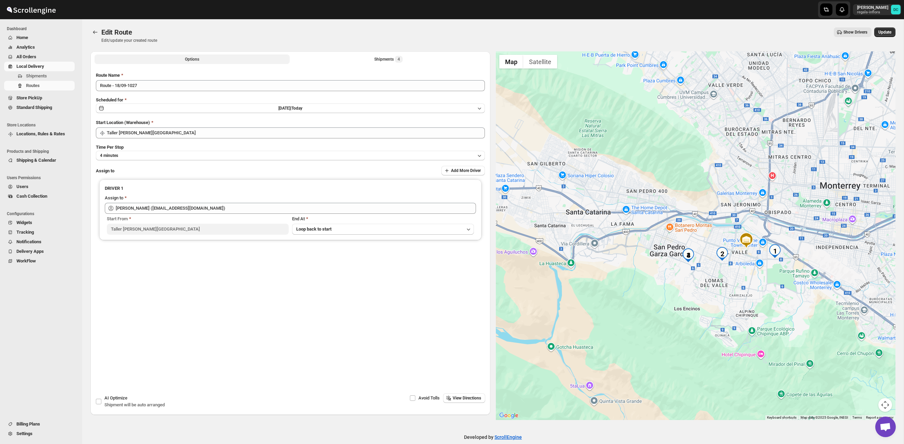
click at [222, 59] on button "Options" at bounding box center [192, 59] width 195 height 10
click at [364, 61] on button "Shipments 4" at bounding box center [388, 59] width 195 height 10
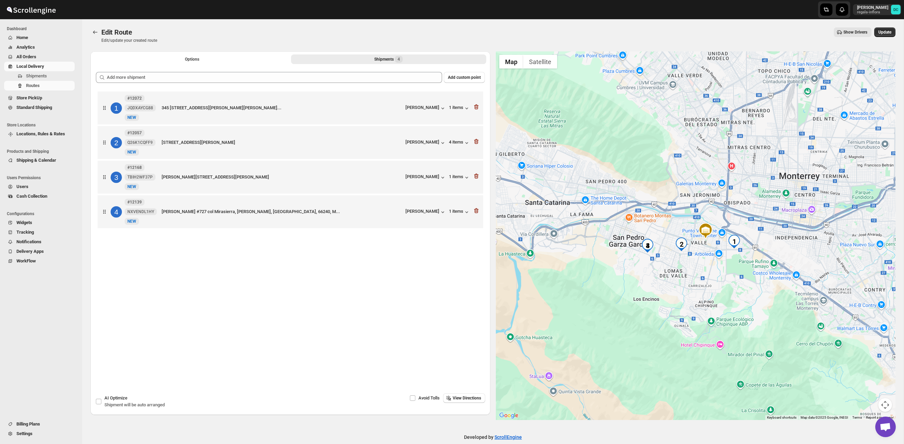
drag, startPoint x: 678, startPoint y: 272, endPoint x: 710, endPoint y: 272, distance: 32.5
click at [710, 272] on div at bounding box center [696, 235] width 400 height 369
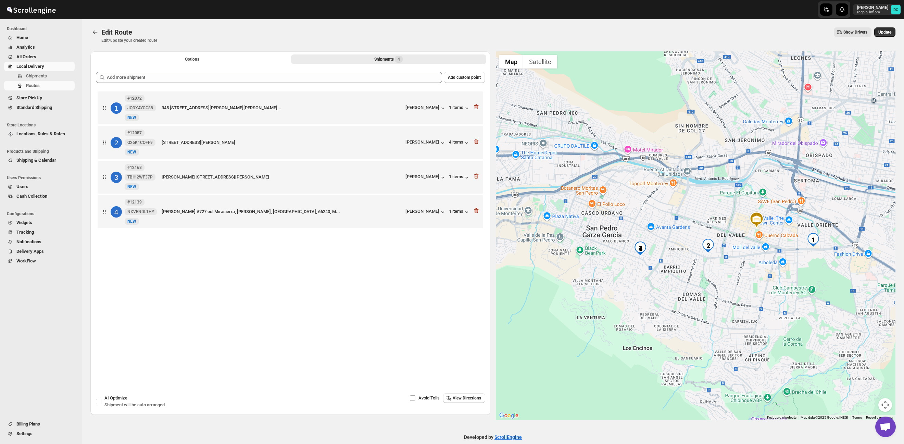
drag, startPoint x: 855, startPoint y: 274, endPoint x: 779, endPoint y: 207, distance: 101.4
click at [854, 297] on div at bounding box center [696, 235] width 400 height 369
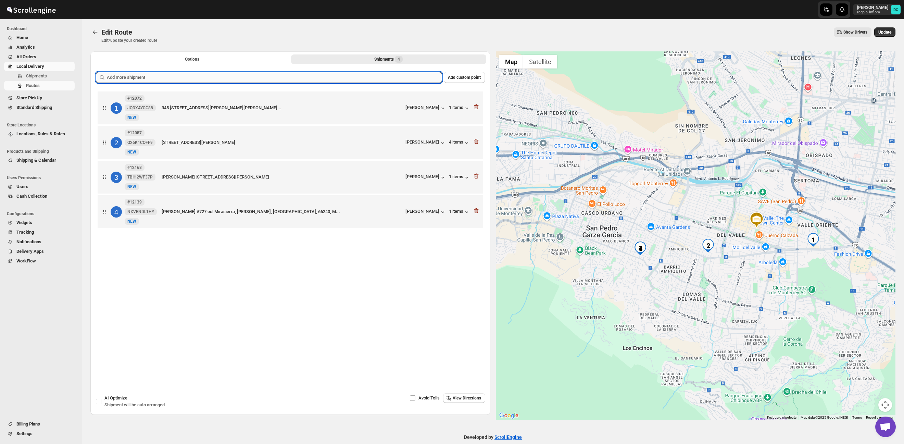
click at [311, 78] on input "text" at bounding box center [274, 77] width 335 height 11
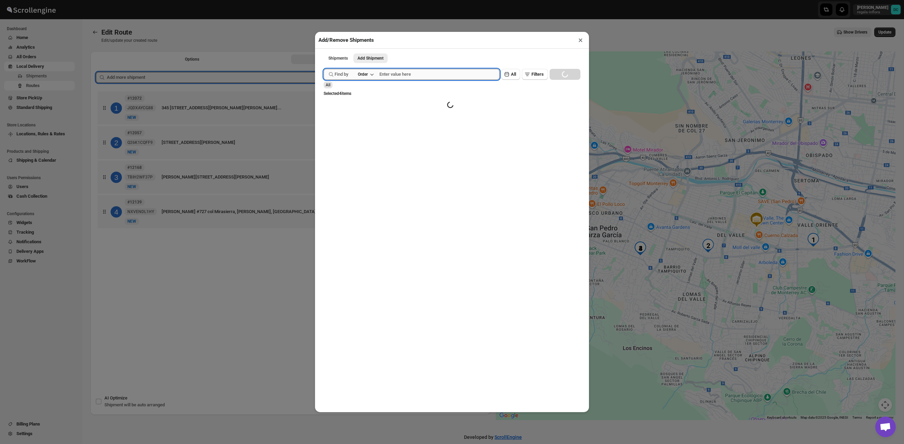
click at [454, 76] on input "text" at bounding box center [440, 74] width 120 height 11
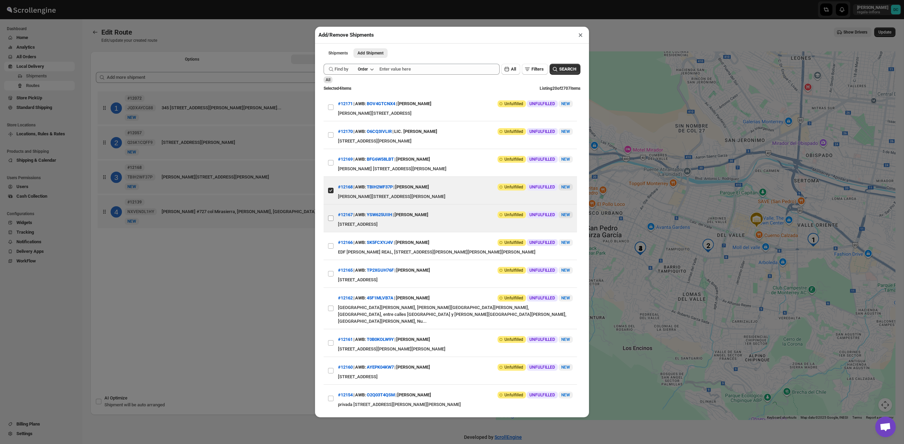
click at [330, 219] on input "View details for 68cc2c7a39c4c993ff1a06e1" at bounding box center [330, 217] width 5 height 5
checkbox input "true"
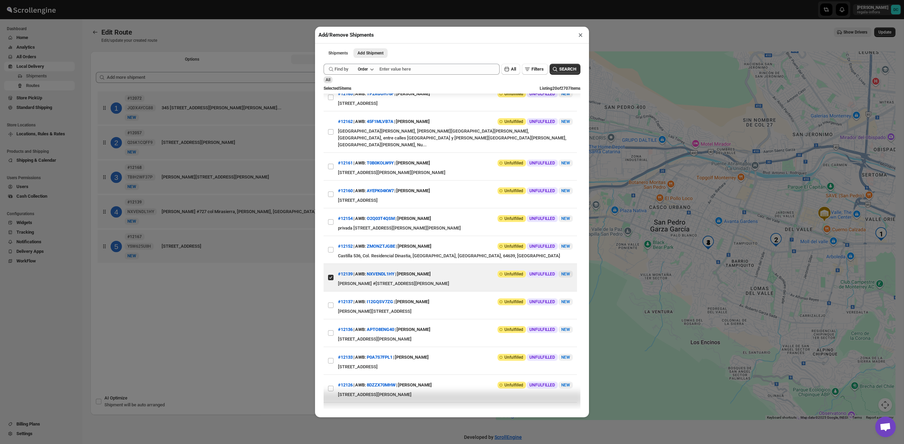
scroll to position [201, 0]
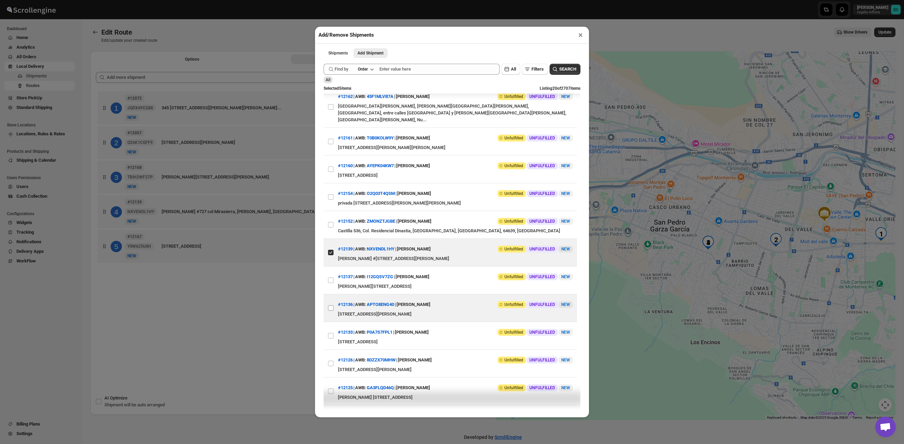
click at [332, 308] on input "View details for 68c9ce7f39c4c993ff188b2d" at bounding box center [330, 307] width 5 height 5
checkbox input "true"
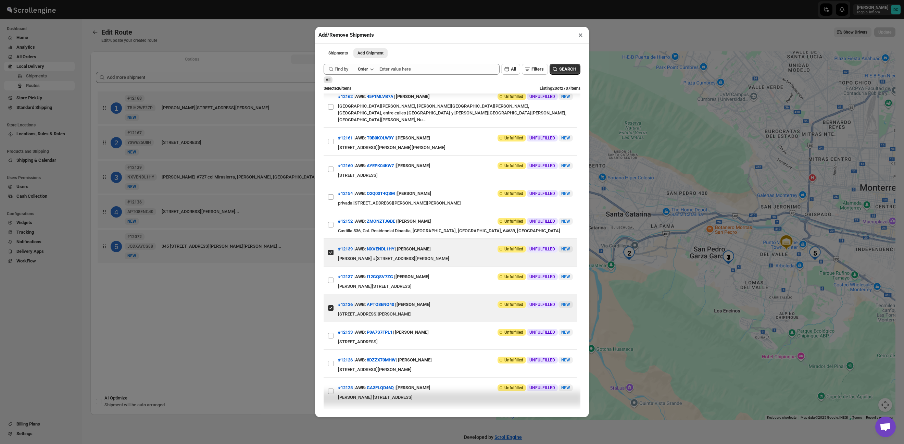
click at [279, 310] on div "Add/Remove Shipments × Shipments Add Shipment More views Shipments Add Shipment…" at bounding box center [452, 222] width 904 height 444
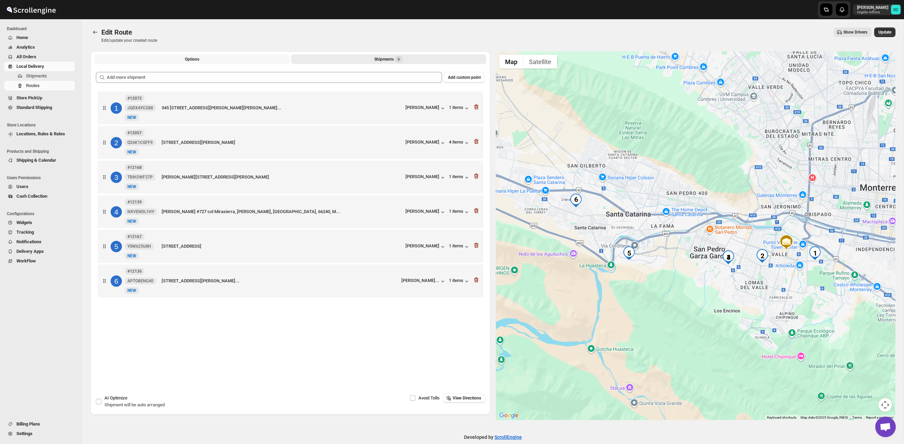
drag, startPoint x: 174, startPoint y: 58, endPoint x: 181, endPoint y: 64, distance: 9.7
click at [174, 58] on button "Options" at bounding box center [192, 59] width 195 height 10
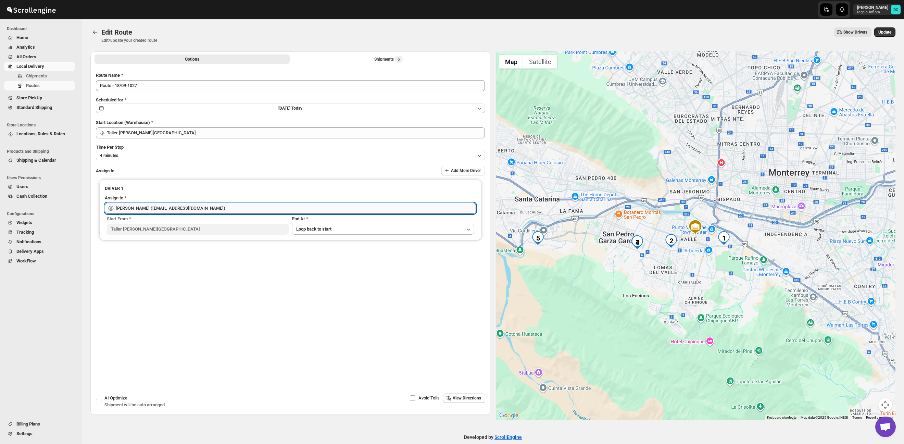
click at [229, 204] on input "[PERSON_NAME] ([PERSON_NAME][EMAIL_ADDRESS][DOMAIN_NAME])" at bounding box center [296, 208] width 360 height 11
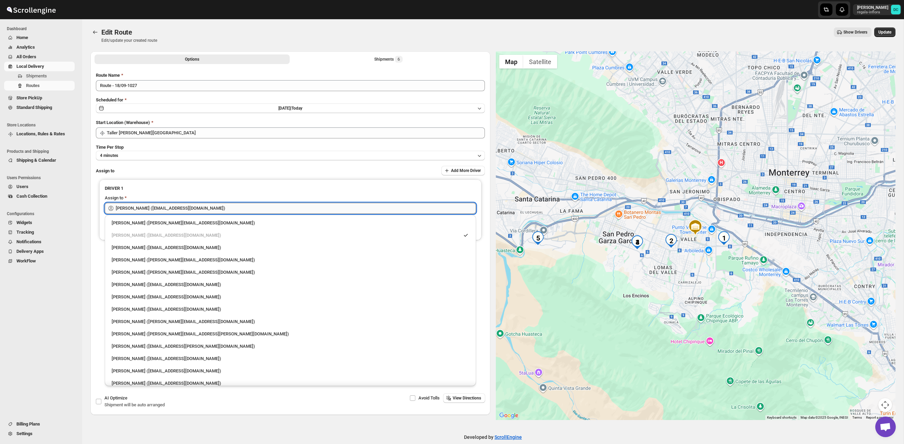
click at [229, 204] on input "[PERSON_NAME] ([PERSON_NAME][EMAIL_ADDRESS][DOMAIN_NAME])" at bounding box center [296, 208] width 360 height 11
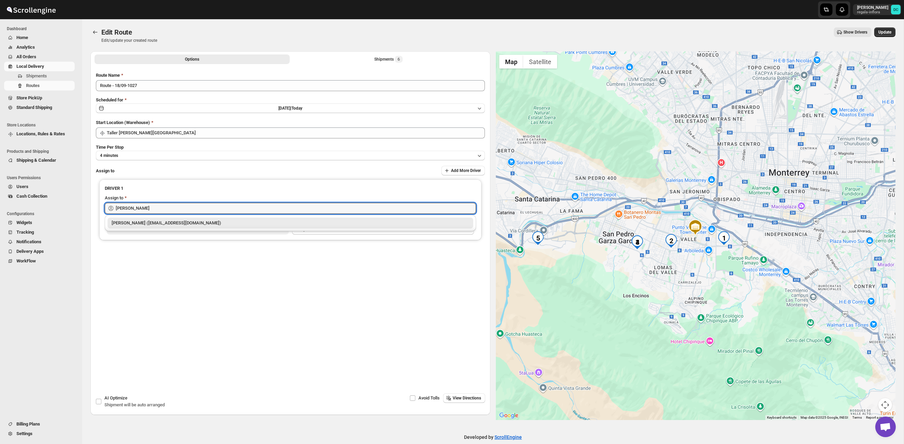
click at [239, 220] on div "[PERSON_NAME] ([EMAIL_ADDRESS][DOMAIN_NAME])" at bounding box center [291, 223] width 358 height 7
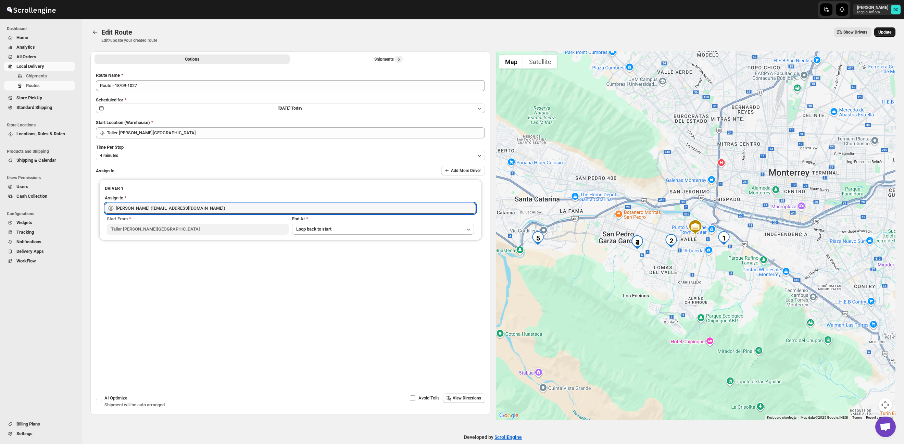
type input "[PERSON_NAME] ([EMAIL_ADDRESS][DOMAIN_NAME])"
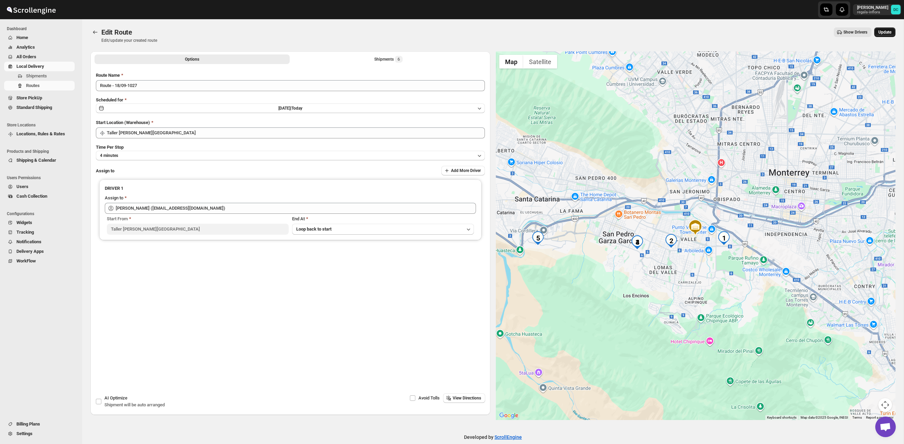
click at [891, 30] on span "Update" at bounding box center [885, 31] width 13 height 5
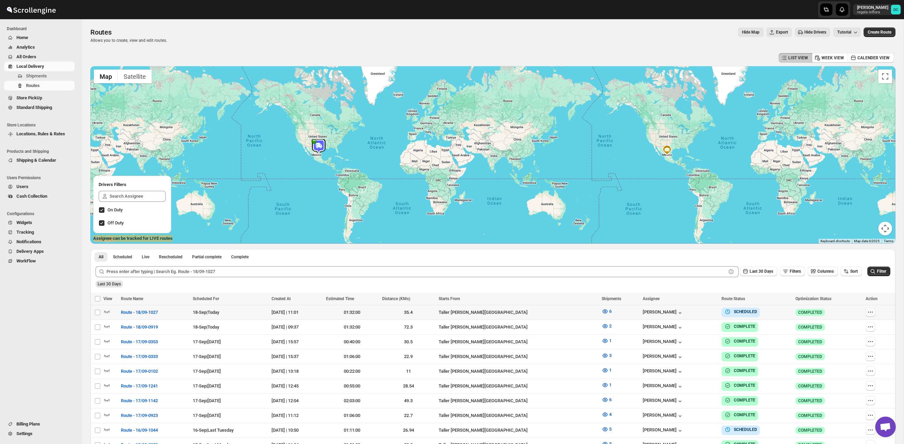
click at [874, 314] on button "button" at bounding box center [871, 312] width 10 height 10
checkbox input "true"
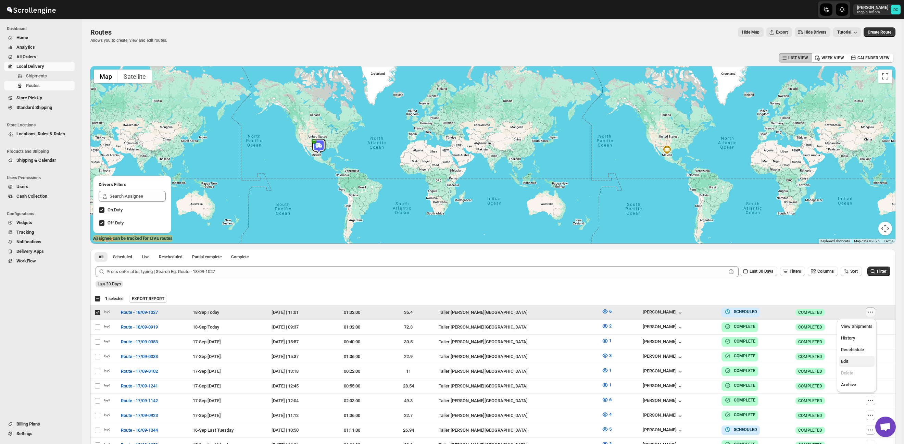
click at [860, 358] on span "Edit" at bounding box center [857, 361] width 32 height 7
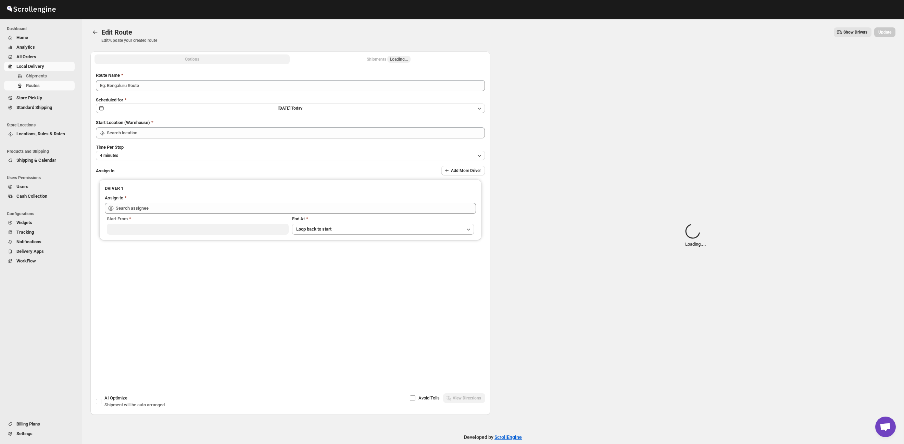
type input "Route - 18/09-1027"
type input "Taller [PERSON_NAME] del [PERSON_NAME][GEOGRAPHIC_DATA]"
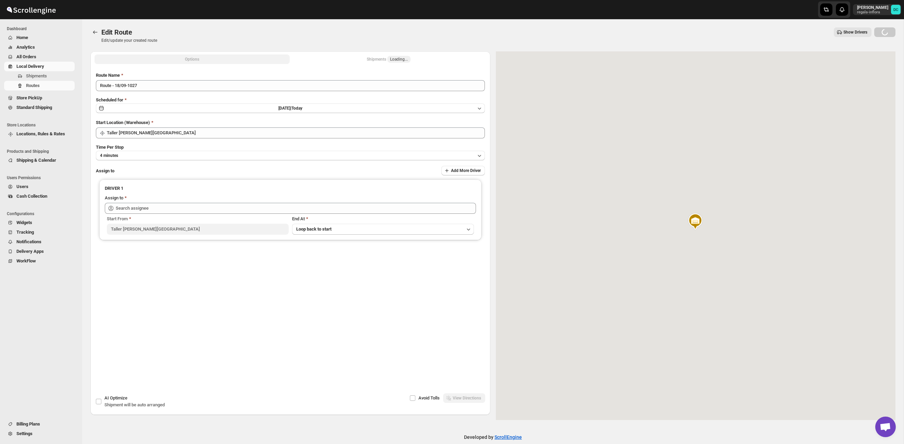
type input "[PERSON_NAME] ([EMAIL_ADDRESS][DOMAIN_NAME])"
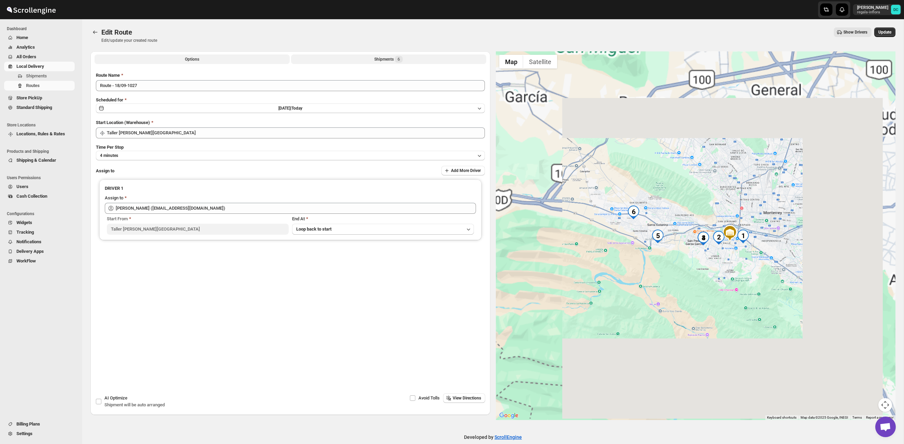
click at [428, 61] on button "Shipments 6" at bounding box center [388, 59] width 195 height 10
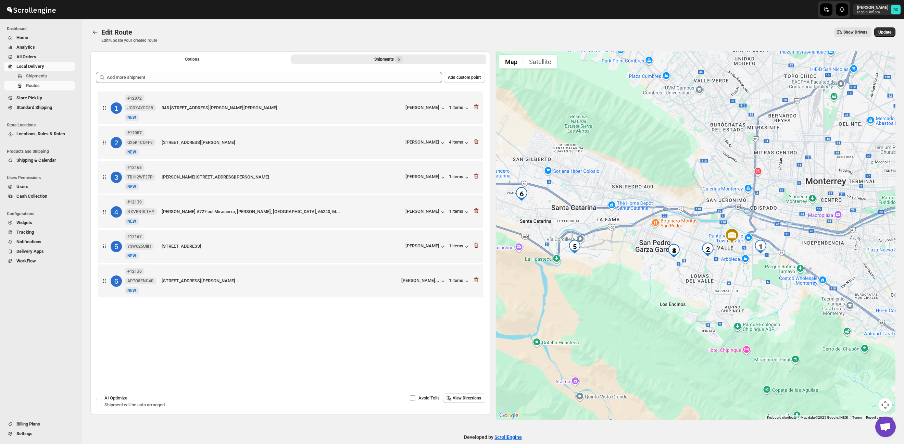
drag, startPoint x: 637, startPoint y: 265, endPoint x: 677, endPoint y: 274, distance: 40.5
click at [677, 274] on div at bounding box center [696, 235] width 400 height 369
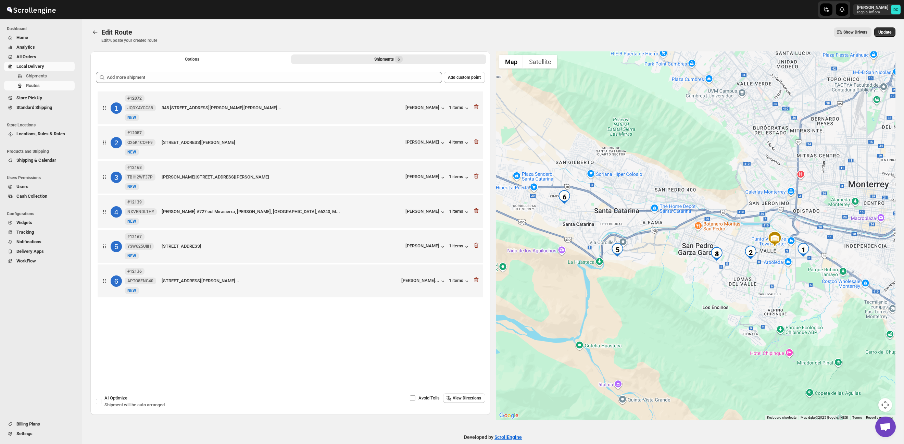
drag, startPoint x: 640, startPoint y: 266, endPoint x: 563, endPoint y: 202, distance: 100.1
click at [669, 269] on div at bounding box center [696, 235] width 400 height 369
click at [231, 61] on button "Options" at bounding box center [192, 59] width 195 height 10
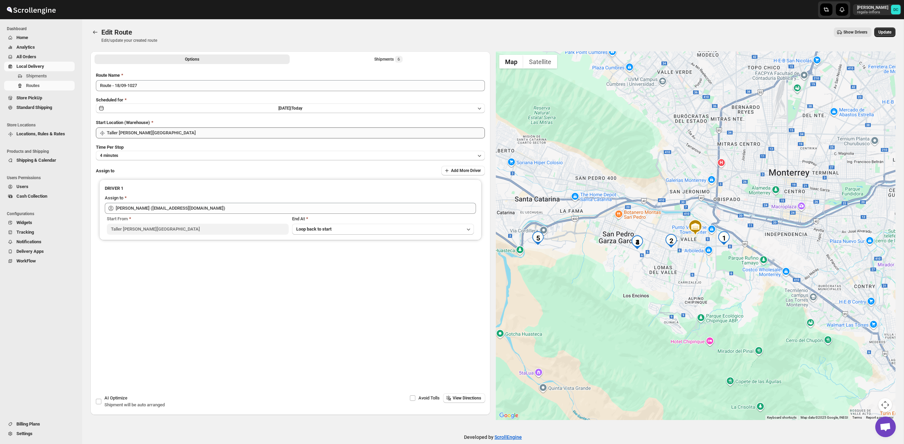
click at [372, 102] on div "Scheduled for Thu Sep 18 2025 | Today" at bounding box center [290, 105] width 389 height 17
click at [345, 56] on button "Shipments 6" at bounding box center [388, 59] width 195 height 10
